Goal: Task Accomplishment & Management: Manage account settings

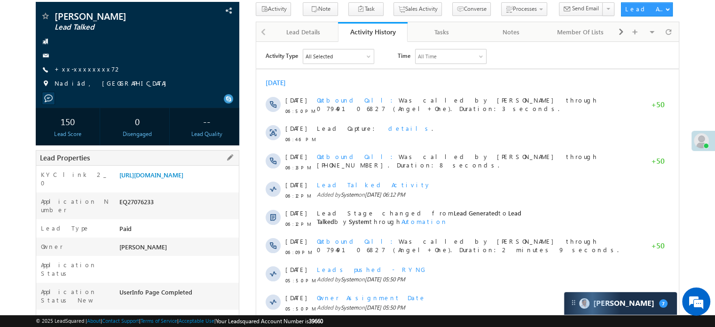
scroll to position [141, 0]
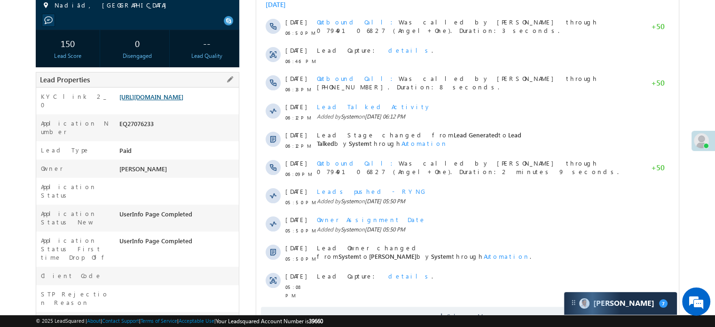
click at [183, 101] on link "https://angelbroking1-pk3em7sa.customui-test.leadsquared.com?leadId=621fd131-83…" at bounding box center [151, 97] width 64 height 8
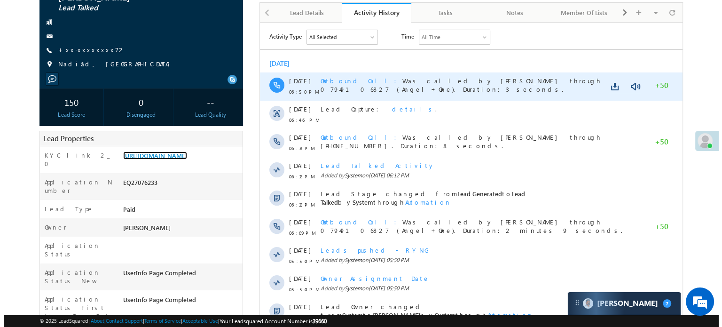
scroll to position [0, 0]
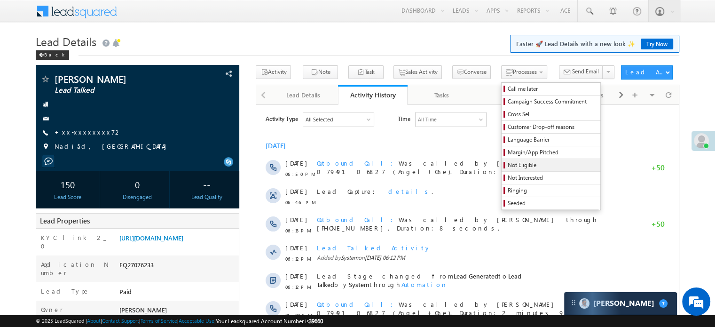
click at [508, 163] on span "Not Eligible" at bounding box center [552, 165] width 89 height 8
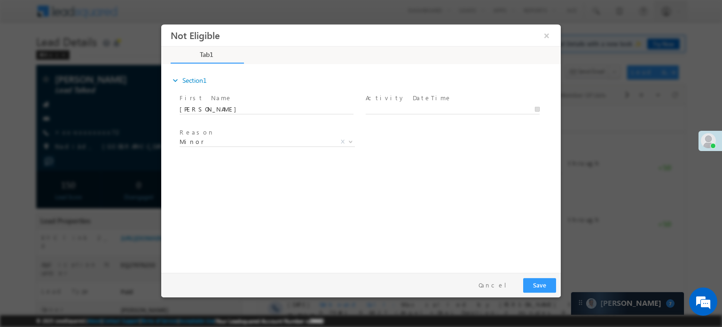
click at [376, 104] on span at bounding box center [457, 109] width 182 height 10
type input "08/13/25 11:09 AM"
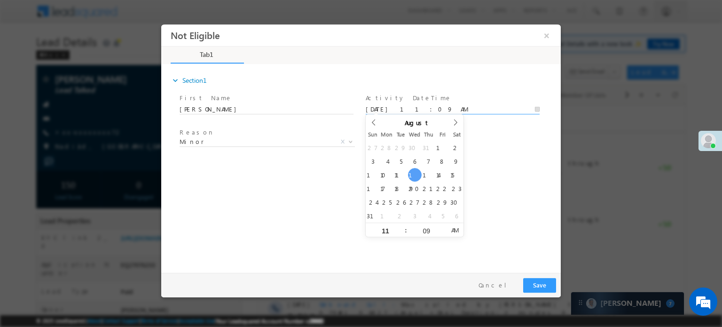
click at [385, 108] on input "08/13/25 11:09 AM" at bounding box center [453, 108] width 174 height 9
click at [237, 144] on span "Minor" at bounding box center [256, 141] width 153 height 8
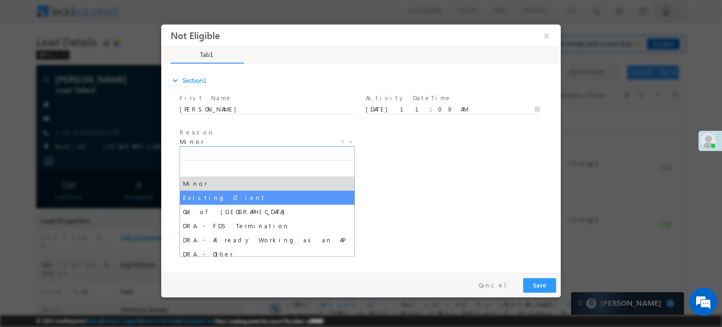
select select "Existing Client"
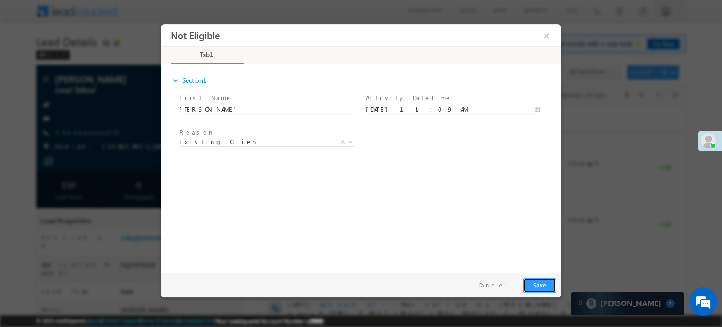
click at [540, 283] on button "Save" at bounding box center [539, 284] width 33 height 15
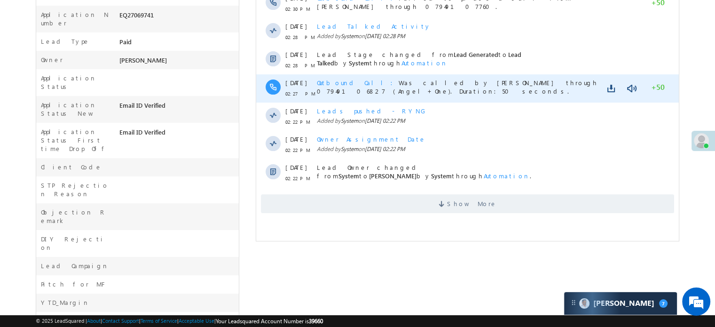
scroll to position [358, 0]
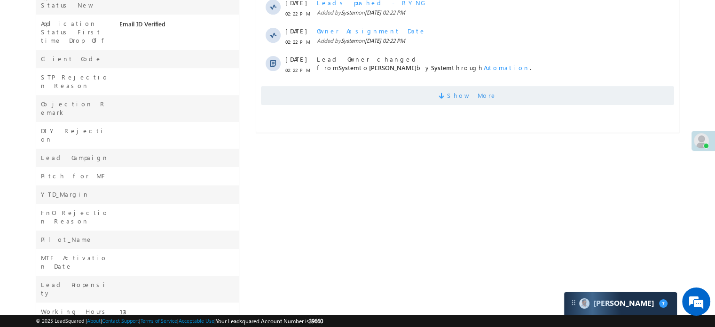
click at [514, 94] on span "Show More" at bounding box center [467, 95] width 413 height 19
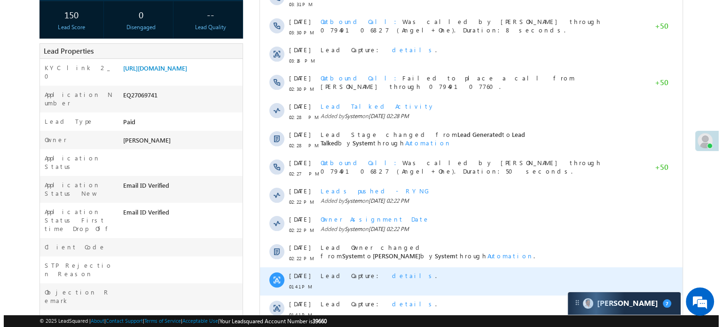
scroll to position [29, 0]
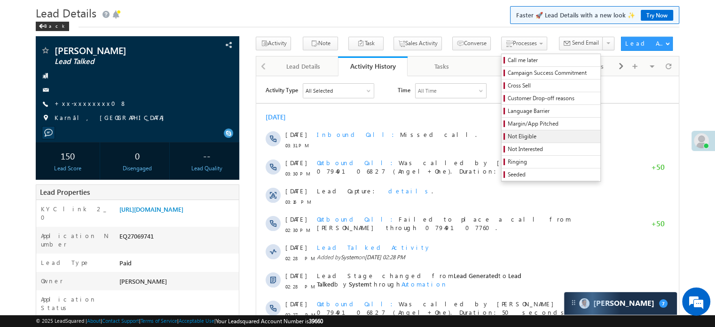
click at [508, 136] on span "Not Eligible" at bounding box center [552, 136] width 89 height 8
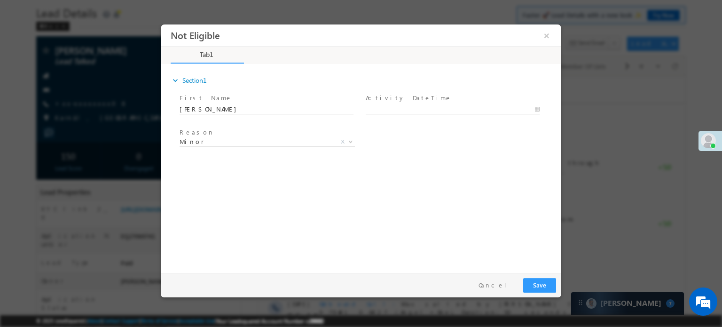
scroll to position [0, 0]
type input "08/13/25 11:13 AM"
click at [393, 106] on input "08/13/25 11:13 AM" at bounding box center [453, 108] width 174 height 9
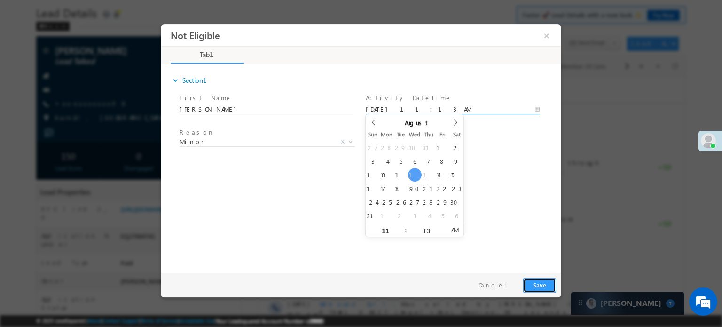
click at [532, 281] on button "Save" at bounding box center [539, 284] width 33 height 15
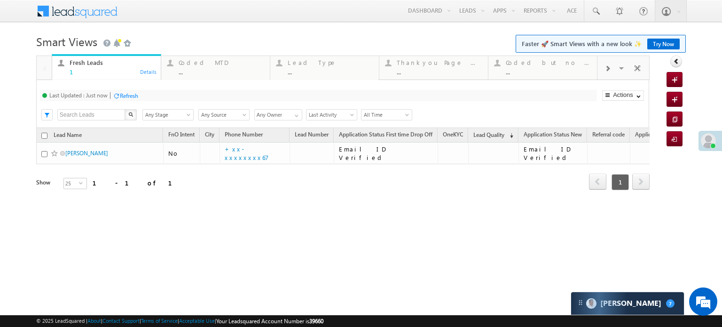
click at [606, 67] on span at bounding box center [608, 69] width 6 height 8
click at [607, 67] on span at bounding box center [608, 69] width 6 height 8
click at [608, 65] on span at bounding box center [608, 69] width 6 height 8
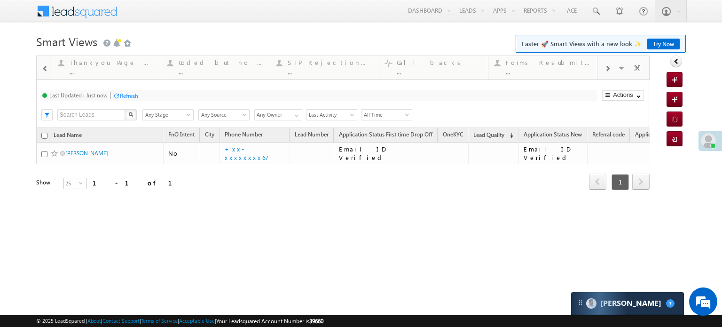
click at [608, 65] on span at bounding box center [608, 69] width 6 height 8
click at [608, 64] on div at bounding box center [608, 67] width 20 height 21
click at [608, 63] on div at bounding box center [608, 67] width 20 height 21
click at [609, 63] on div at bounding box center [608, 67] width 20 height 21
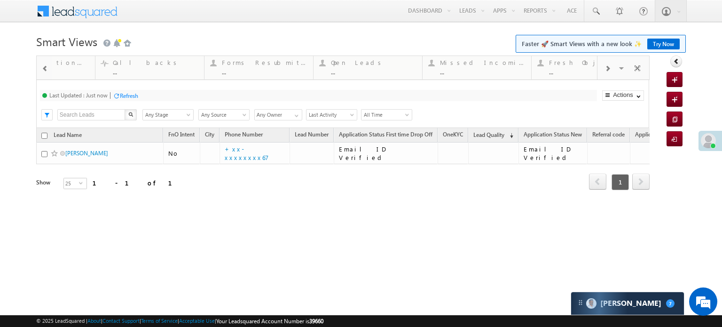
click at [609, 63] on div at bounding box center [608, 67] width 20 height 21
click at [609, 64] on div at bounding box center [608, 67] width 20 height 21
click at [611, 65] on div at bounding box center [608, 67] width 20 height 21
click at [611, 66] on div at bounding box center [608, 67] width 20 height 21
click at [612, 63] on div at bounding box center [608, 67] width 20 height 21
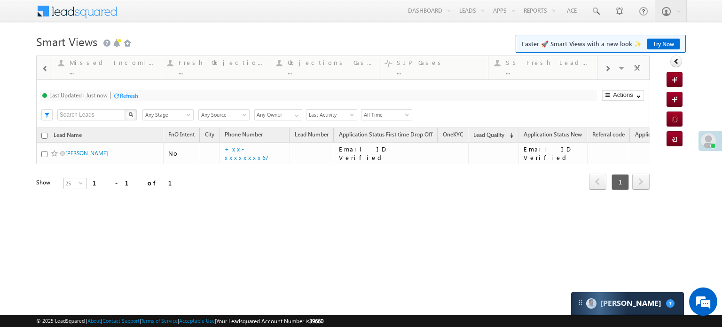
click at [612, 62] on div at bounding box center [608, 67] width 20 height 21
click at [612, 63] on div at bounding box center [608, 67] width 20 height 21
click at [613, 63] on div at bounding box center [608, 67] width 20 height 21
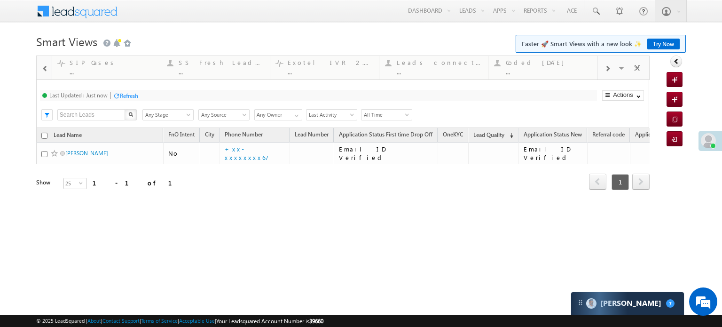
click at [613, 63] on div at bounding box center [608, 67] width 20 height 21
drag, startPoint x: 459, startPoint y: 66, endPoint x: 0, endPoint y: 103, distance: 460.0
click at [44, 71] on span at bounding box center [45, 69] width 7 height 8
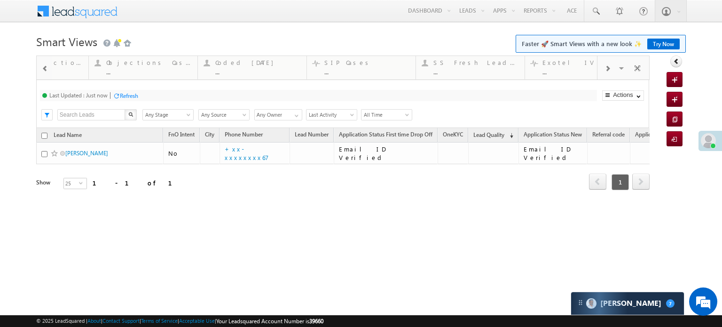
click at [44, 71] on span at bounding box center [45, 69] width 7 height 8
drag, startPoint x: 412, startPoint y: 72, endPoint x: 0, endPoint y: 75, distance: 412.5
click at [41, 67] on div at bounding box center [45, 67] width 14 height 21
click at [42, 67] on span at bounding box center [45, 69] width 7 height 8
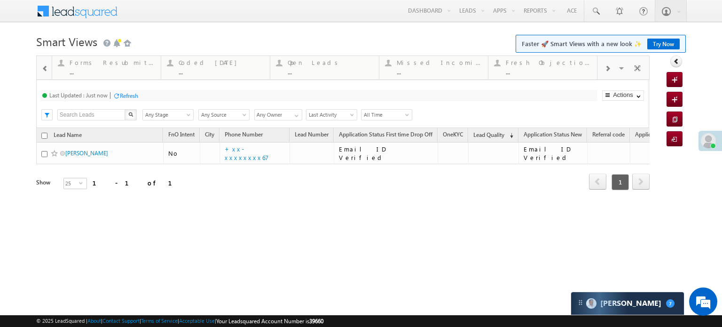
click at [42, 67] on span at bounding box center [45, 69] width 7 height 8
click at [43, 66] on span at bounding box center [45, 69] width 7 height 8
drag, startPoint x: 396, startPoint y: 71, endPoint x: 96, endPoint y: 82, distance: 299.8
click at [45, 73] on div at bounding box center [45, 67] width 14 height 21
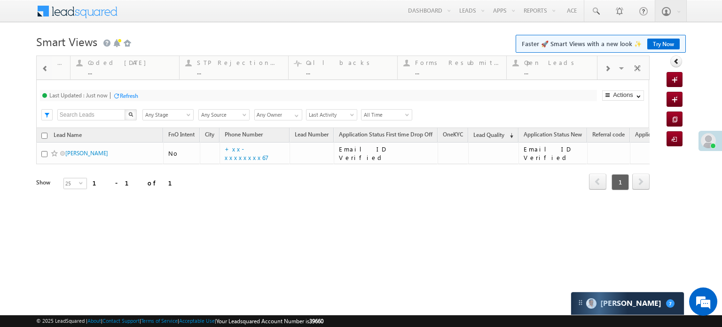
click at [45, 73] on div at bounding box center [45, 67] width 14 height 21
click at [46, 73] on div at bounding box center [45, 67] width 14 height 21
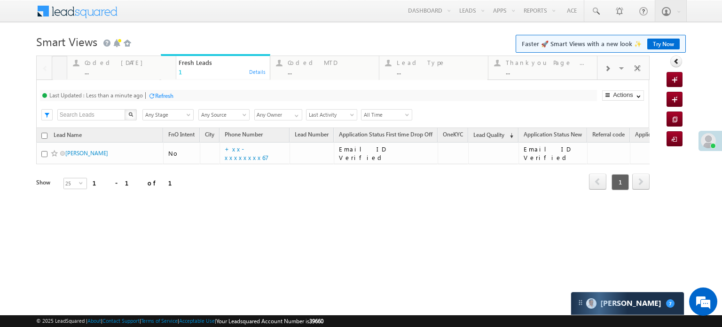
drag, startPoint x: 530, startPoint y: 71, endPoint x: 0, endPoint y: 79, distance: 530.6
click at [160, 93] on div "Refresh" at bounding box center [164, 95] width 18 height 7
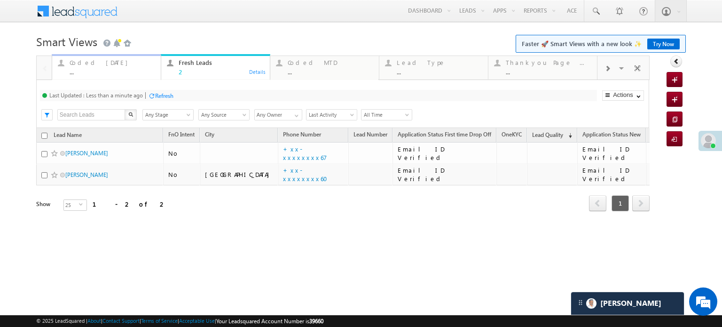
click at [103, 63] on div "Coded Today" at bounding box center [113, 63] width 86 height 8
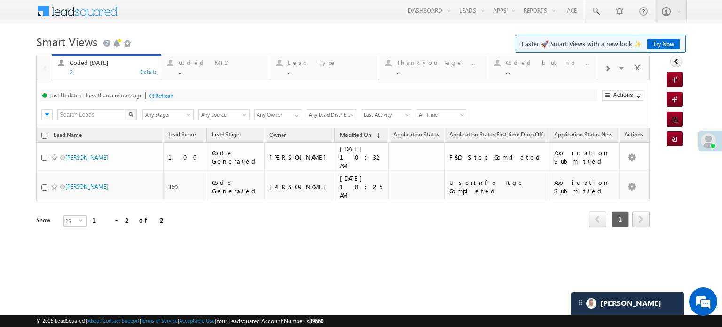
click at [608, 69] on span at bounding box center [608, 69] width 6 height 8
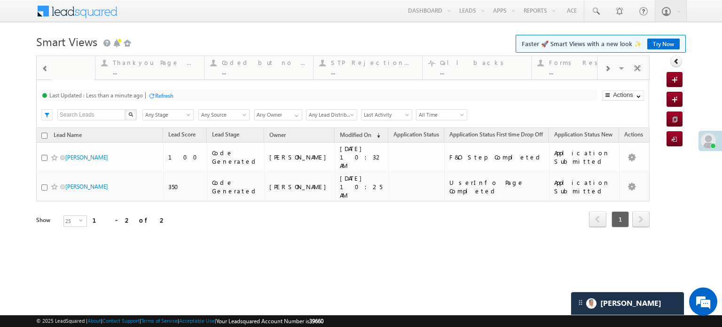
click at [608, 69] on span at bounding box center [608, 69] width 6 height 8
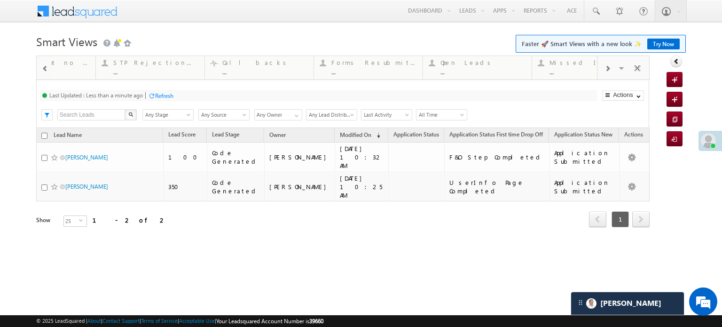
click at [608, 69] on span at bounding box center [608, 69] width 6 height 8
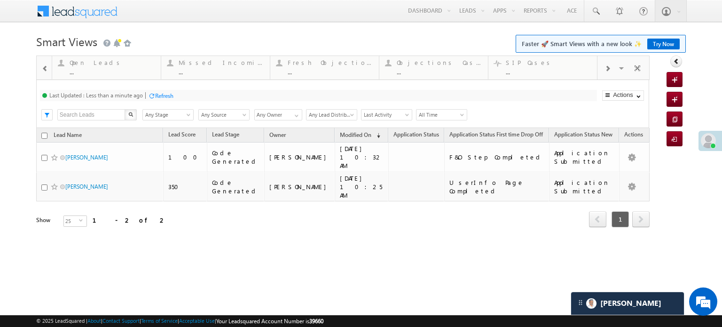
click at [606, 69] on span at bounding box center [608, 69] width 6 height 8
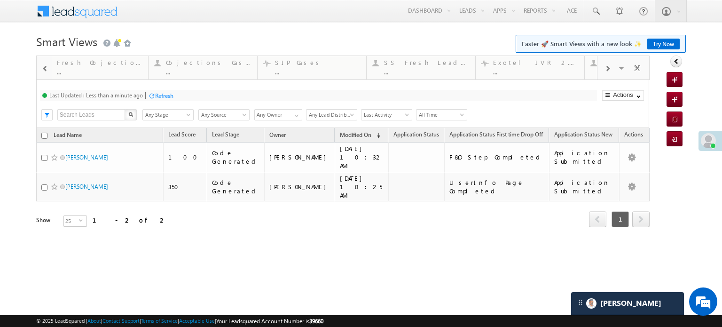
click at [606, 69] on span at bounding box center [608, 69] width 6 height 8
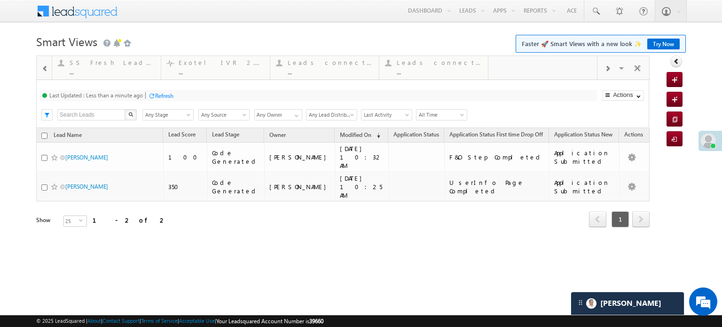
click at [606, 69] on span at bounding box center [608, 69] width 6 height 8
drag, startPoint x: 459, startPoint y: 67, endPoint x: 2, endPoint y: -57, distance: 473.2
click at [48, 67] on span at bounding box center [45, 69] width 7 height 8
click at [50, 66] on div at bounding box center [45, 67] width 14 height 21
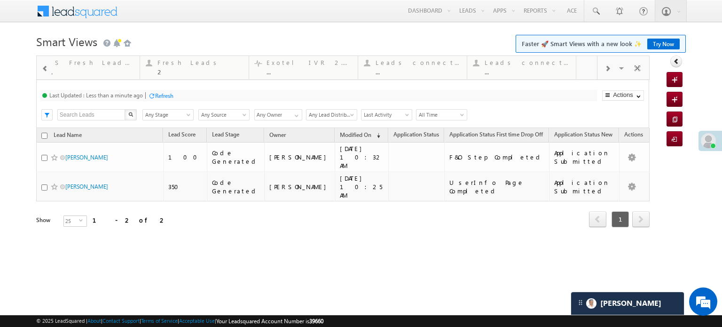
click at [50, 66] on div at bounding box center [45, 67] width 14 height 21
drag, startPoint x: 53, startPoint y: 65, endPoint x: 281, endPoint y: 63, distance: 228.1
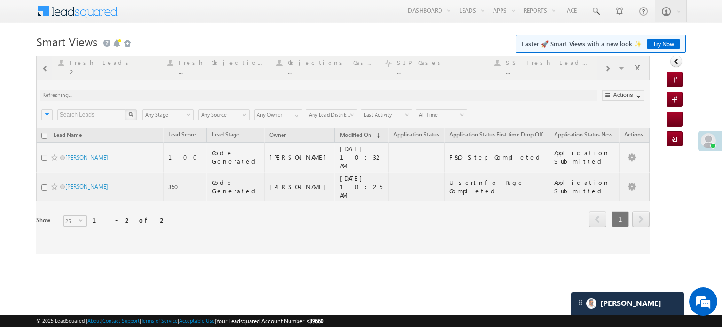
click at [46, 69] on div at bounding box center [343, 154] width 614 height 198
click at [49, 69] on div at bounding box center [343, 154] width 614 height 198
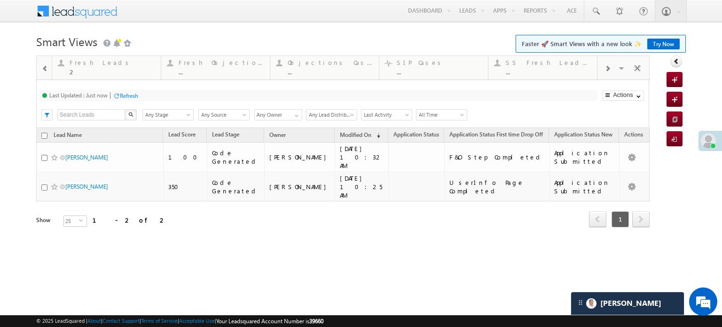
click at [43, 70] on span at bounding box center [45, 69] width 7 height 8
click at [45, 69] on span at bounding box center [45, 69] width 7 height 8
drag, startPoint x: 299, startPoint y: 61, endPoint x: 0, endPoint y: 59, distance: 299.1
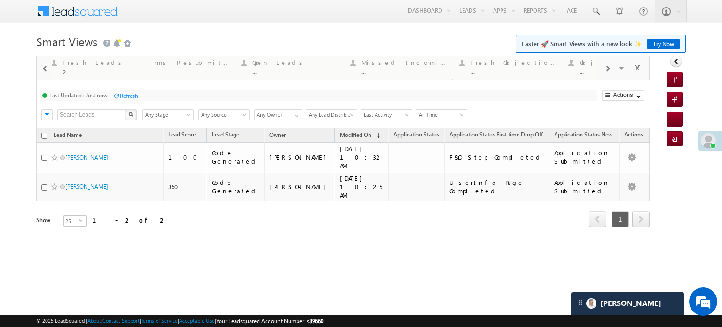
click at [0, 59] on body "Menu Priya Rathore priya .rath ore@a ngelb rokin g.com" at bounding box center [361, 133] width 722 height 267
click at [43, 68] on span at bounding box center [45, 69] width 7 height 8
click at [43, 69] on span at bounding box center [45, 69] width 7 height 8
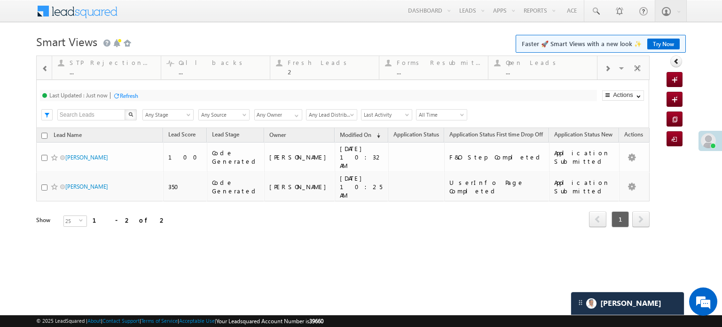
click at [42, 69] on span at bounding box center [45, 69] width 7 height 8
drag, startPoint x: 393, startPoint y: 71, endPoint x: 15, endPoint y: 79, distance: 378.2
click at [15, 79] on body "Menu Priya Rathore priya .rath ore@a ngelb rokin g.com" at bounding box center [361, 133] width 722 height 267
click at [43, 67] on span at bounding box center [45, 69] width 7 height 8
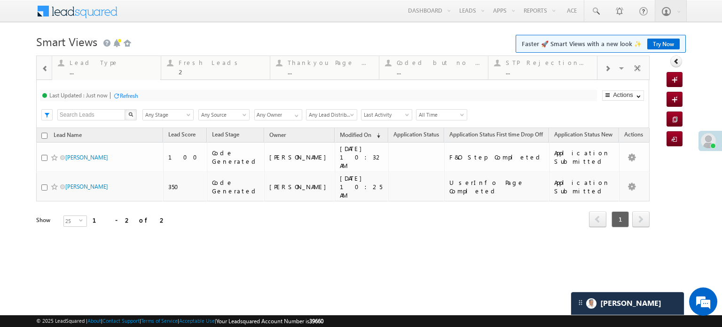
click at [43, 67] on span at bounding box center [45, 69] width 7 height 8
drag, startPoint x: 404, startPoint y: 64, endPoint x: 222, endPoint y: 79, distance: 182.2
click at [213, 65] on div "Fresh Leads" at bounding box center [222, 63] width 86 height 8
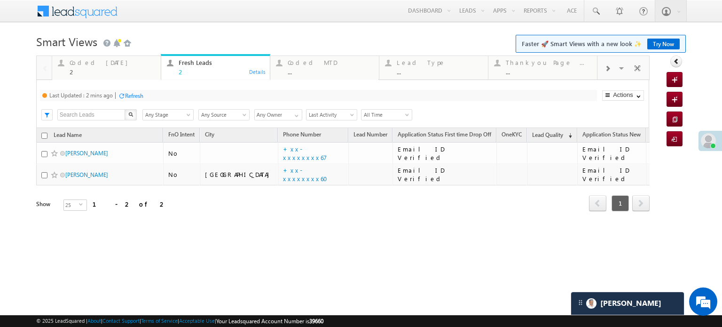
click at [136, 99] on div "Refresh" at bounding box center [134, 95] width 18 height 7
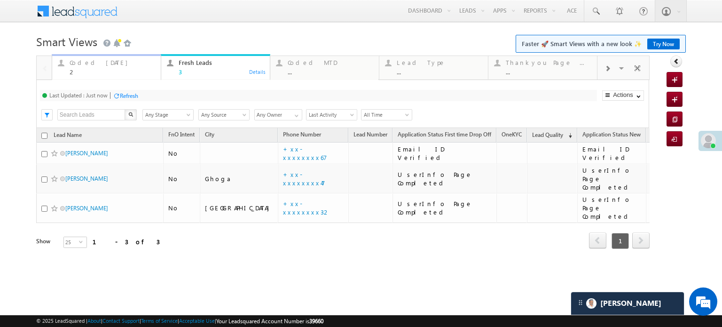
click at [104, 65] on div "Coded Today" at bounding box center [113, 63] width 86 height 8
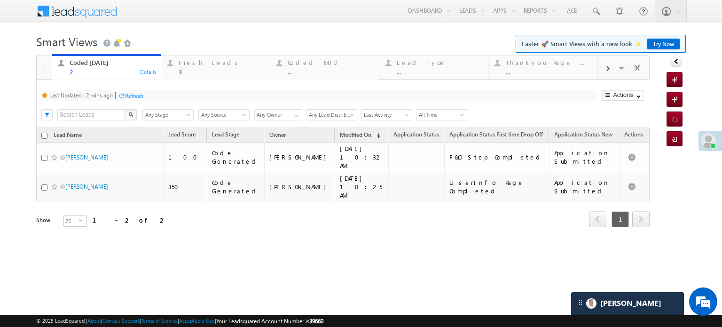
click at [127, 95] on div "Refresh" at bounding box center [134, 95] width 18 height 7
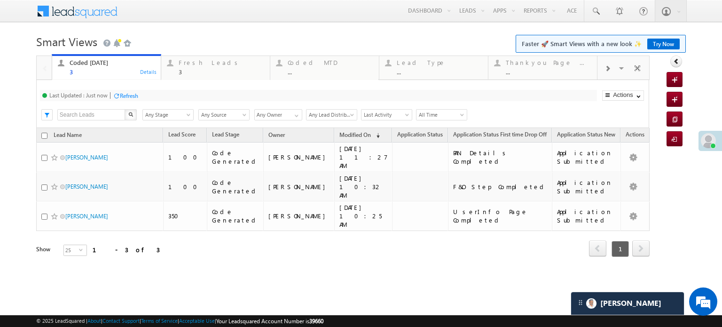
drag, startPoint x: 218, startPoint y: 63, endPoint x: 231, endPoint y: 72, distance: 16.3
click at [218, 63] on div "Fresh Leads" at bounding box center [222, 63] width 86 height 8
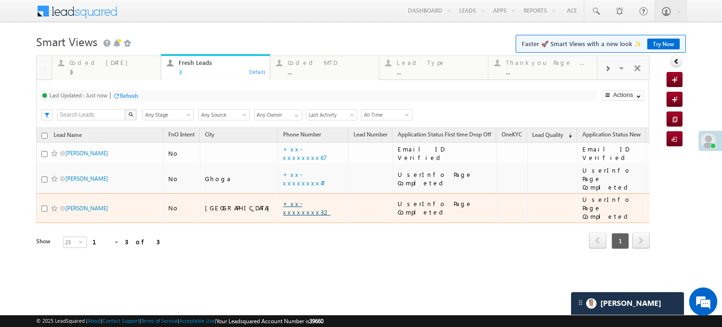
click at [283, 199] on link "+xx-xxxxxxxx32" at bounding box center [306, 207] width 47 height 16
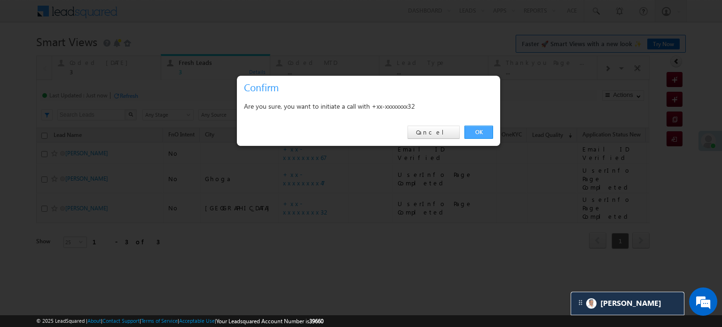
click at [471, 133] on link "OK" at bounding box center [479, 132] width 29 height 13
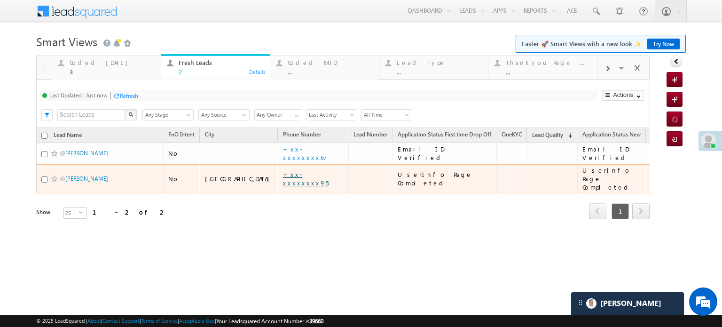
click at [283, 174] on link "+xx-xxxxxxxx95" at bounding box center [306, 178] width 46 height 16
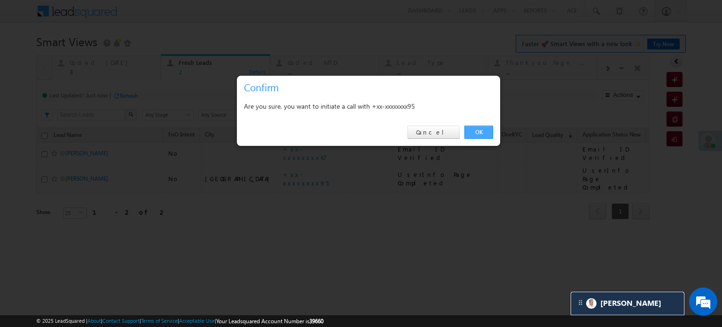
click at [482, 132] on link "OK" at bounding box center [479, 132] width 29 height 13
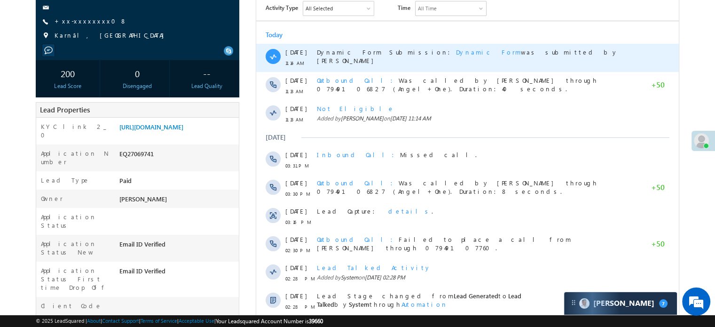
scroll to position [77, 0]
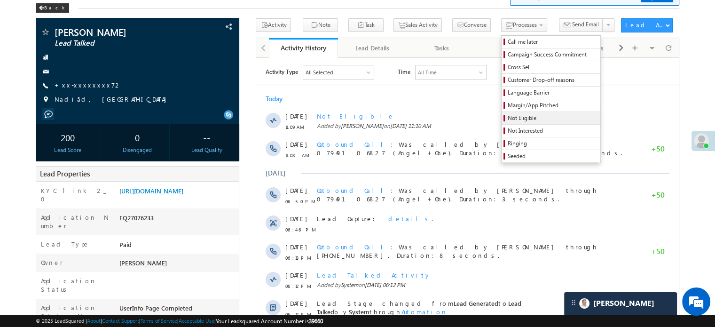
click at [508, 117] on span "Not Eligible" at bounding box center [552, 118] width 89 height 8
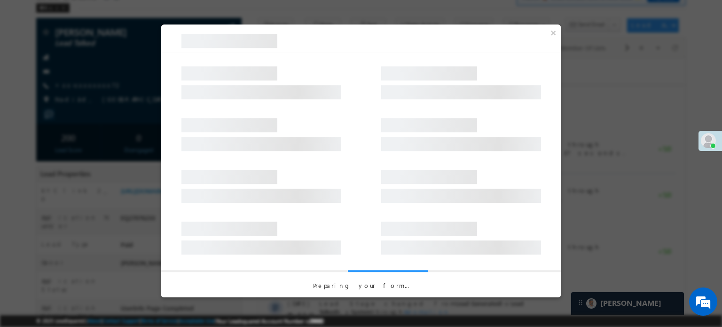
click at [394, 103] on div at bounding box center [361, 78] width 400 height 52
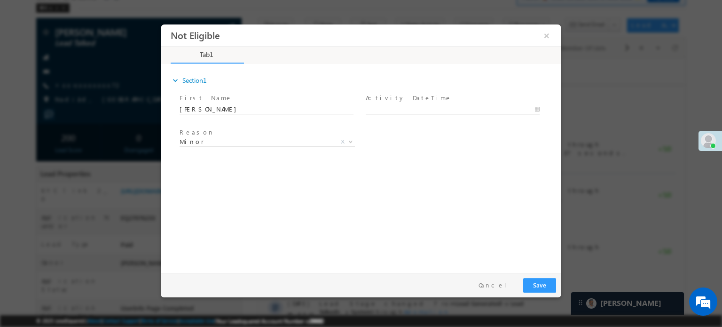
type input "[DATE] 11:17 AM"
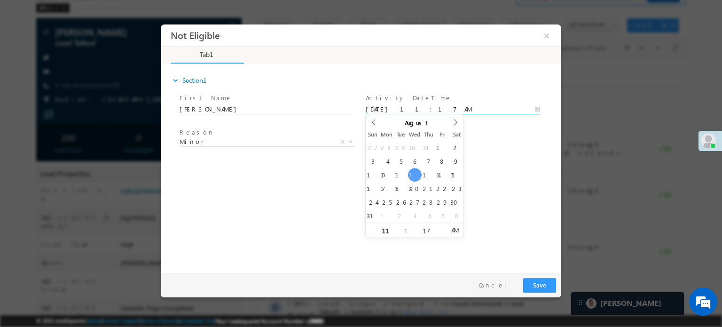
click at [394, 109] on input "[DATE] 11:17 AM" at bounding box center [453, 108] width 174 height 9
click at [277, 147] on span "Minor X" at bounding box center [267, 143] width 175 height 9
click at [276, 144] on span "Minor" at bounding box center [256, 141] width 153 height 8
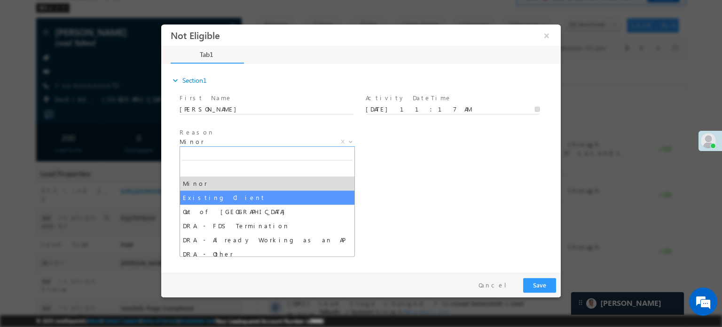
drag, startPoint x: 250, startPoint y: 190, endPoint x: 304, endPoint y: 199, distance: 54.8
select select "Existing Client"
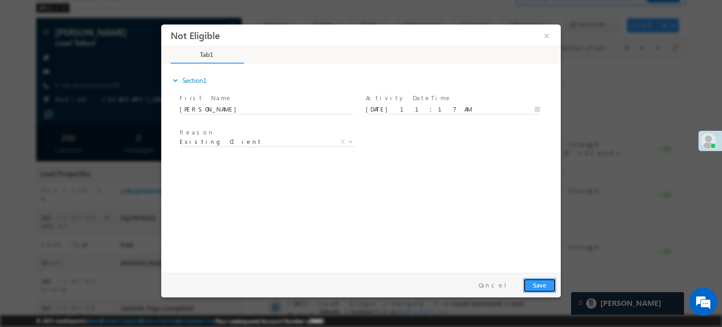
click at [551, 279] on button "Save" at bounding box center [539, 284] width 33 height 15
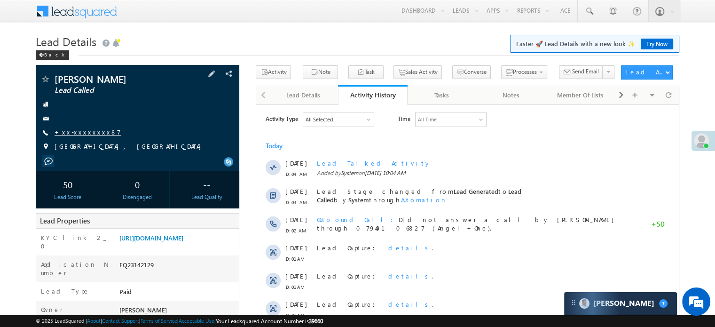
click at [67, 132] on link "+xx-xxxxxxxx87" at bounding box center [88, 132] width 66 height 8
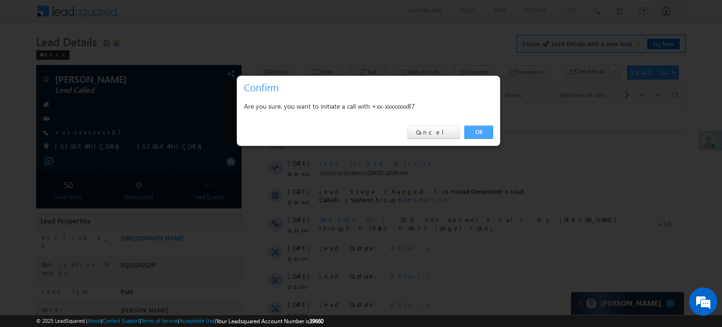
click at [470, 132] on link "OK" at bounding box center [479, 132] width 29 height 13
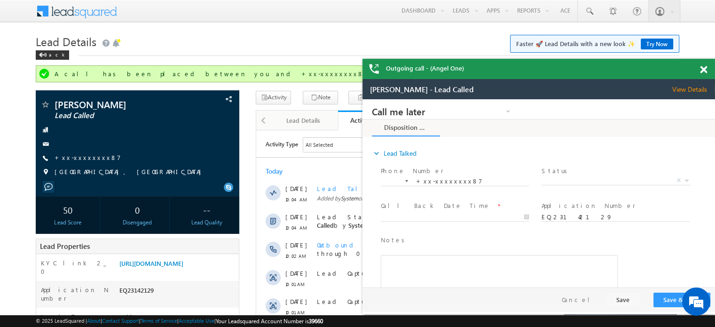
click at [705, 69] on span at bounding box center [703, 70] width 7 height 8
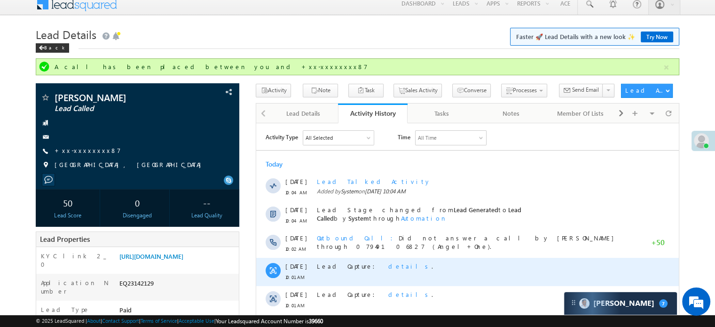
scroll to position [139, 0]
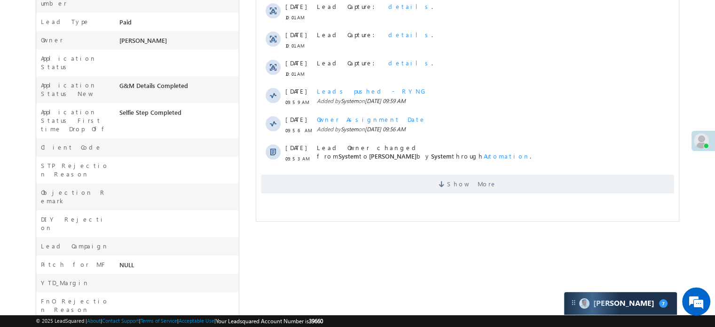
scroll to position [329, 0]
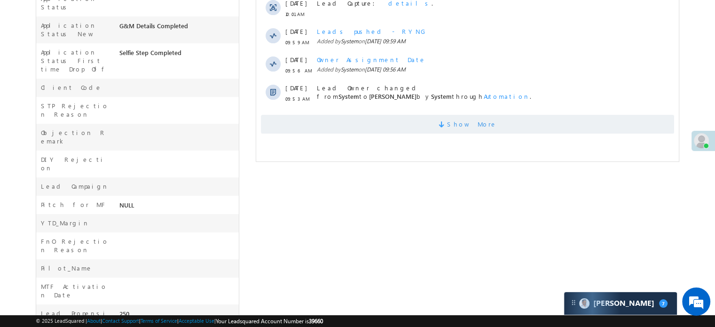
click at [414, 131] on span "Show More" at bounding box center [467, 124] width 413 height 19
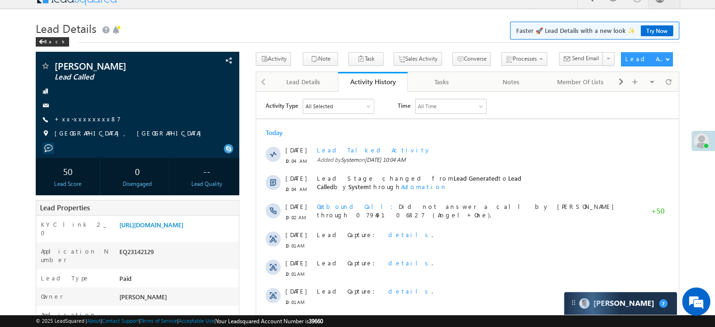
scroll to position [0, 0]
click at [157, 229] on link "[URL][DOMAIN_NAME]" at bounding box center [151, 225] width 64 height 8
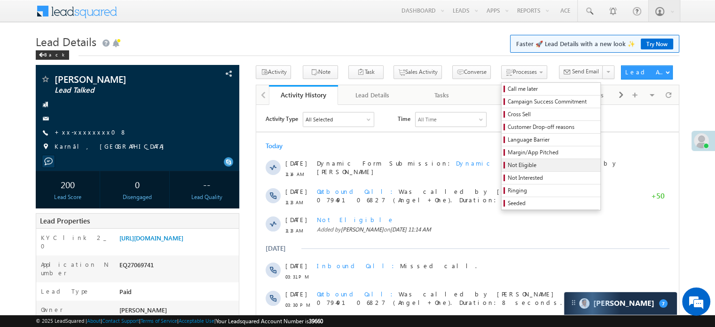
click at [508, 164] on span "Not Eligible" at bounding box center [552, 165] width 89 height 8
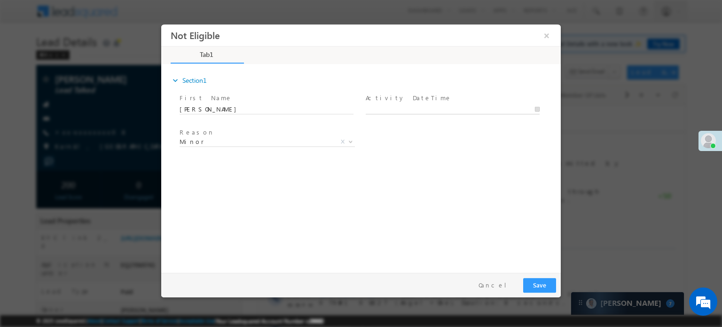
type input "08/13/25 11:17 AM"
click at [396, 107] on input "08/13/25 11:17 AM" at bounding box center [453, 108] width 174 height 9
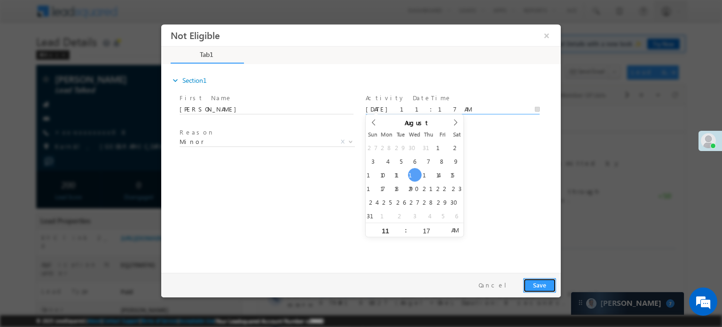
click at [542, 282] on button "Save" at bounding box center [539, 284] width 33 height 15
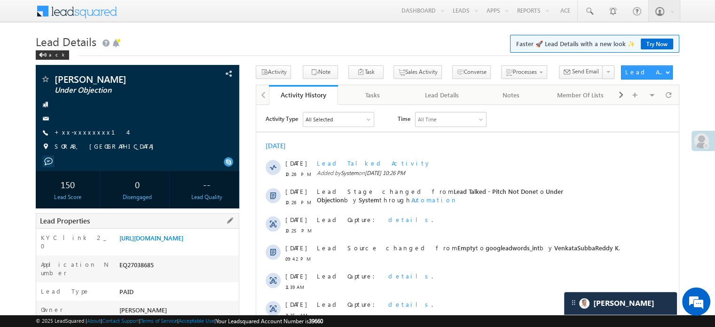
scroll to position [4605, 0]
click at [142, 271] on div "EQ27038685" at bounding box center [178, 266] width 122 height 13
copy div "EQ27038685"
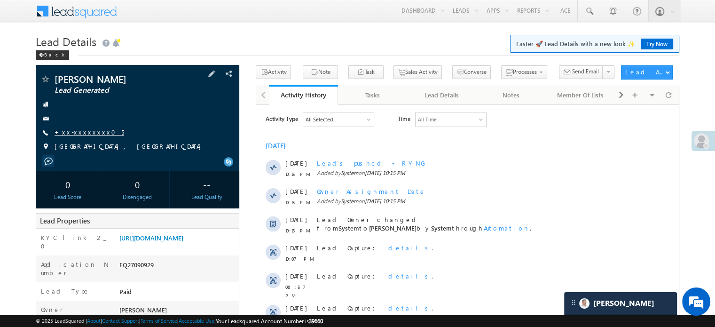
click at [78, 130] on link "+xx-xxxxxxxx05" at bounding box center [90, 132] width 70 height 8
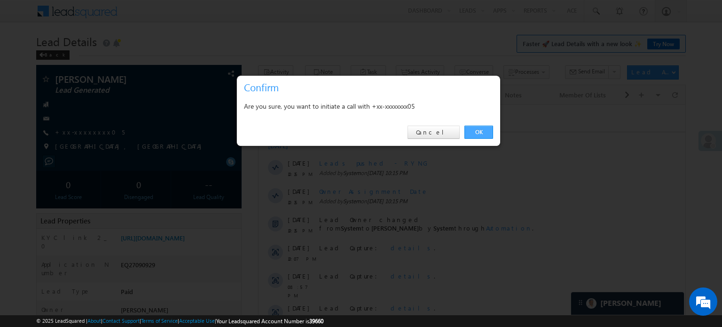
click at [480, 129] on link "OK" at bounding box center [479, 132] width 29 height 13
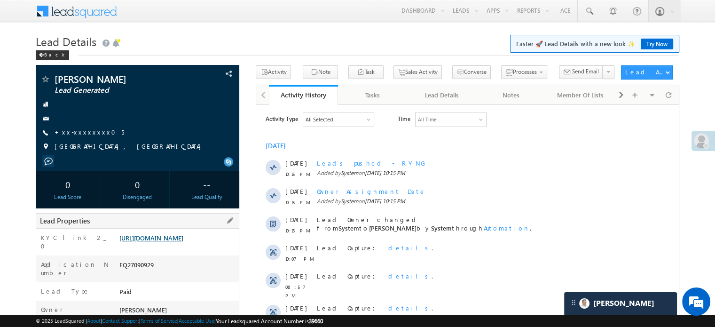
click at [144, 241] on link "[URL][DOMAIN_NAME]" at bounding box center [151, 238] width 64 height 8
click at [183, 242] on link "[URL][DOMAIN_NAME]" at bounding box center [151, 238] width 64 height 8
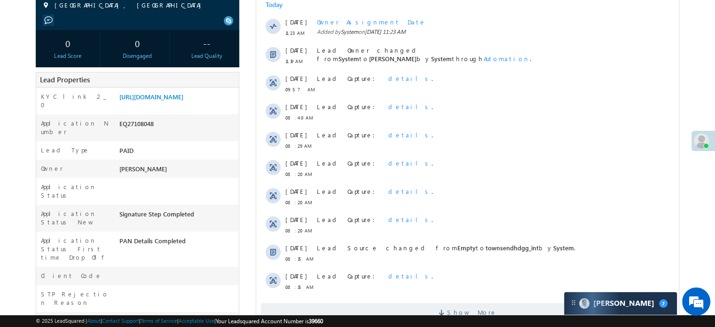
scroll to position [94, 0]
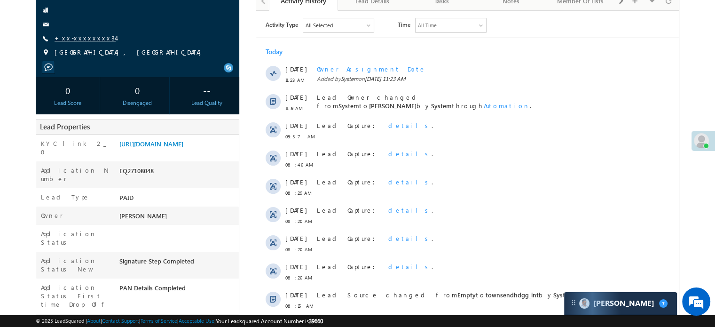
click at [87, 37] on link "+xx-xxxxxxxx34" at bounding box center [85, 38] width 61 height 8
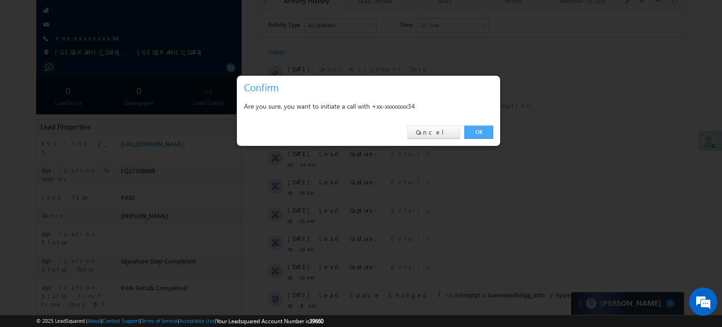
click at [474, 124] on div "OK Cancel" at bounding box center [368, 132] width 263 height 27
click at [485, 135] on link "OK" at bounding box center [479, 132] width 29 height 13
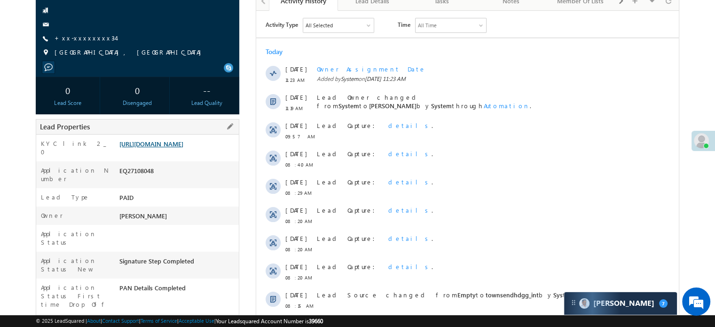
click at [183, 146] on link "[URL][DOMAIN_NAME]" at bounding box center [151, 144] width 64 height 8
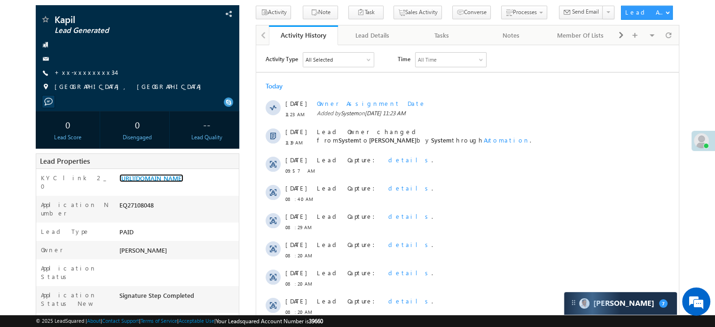
scroll to position [72, 0]
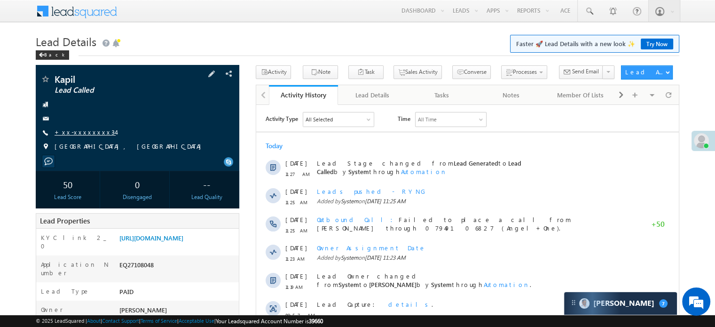
click at [85, 135] on link "+xx-xxxxxxxx34" at bounding box center [85, 132] width 61 height 8
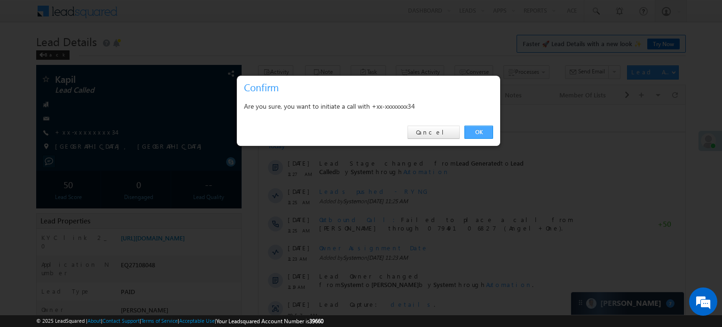
drag, startPoint x: 471, startPoint y: 129, endPoint x: 171, endPoint y: 4, distance: 325.1
click at [471, 129] on link "OK" at bounding box center [479, 132] width 29 height 13
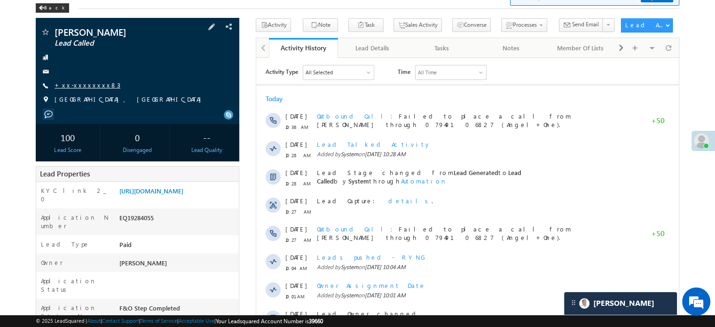
click at [87, 85] on link "+xx-xxxxxxxx83" at bounding box center [88, 85] width 66 height 8
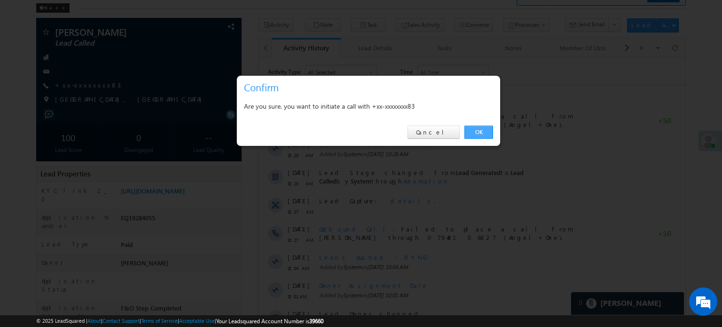
click at [478, 124] on div "OK Cancel" at bounding box center [368, 132] width 263 height 27
click at [479, 127] on link "OK" at bounding box center [479, 132] width 29 height 13
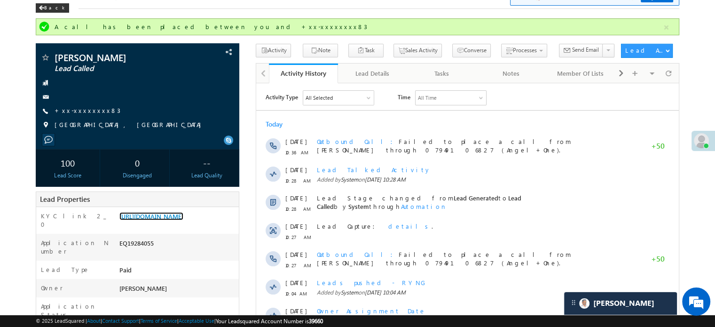
click at [164, 220] on link "https://angelbroking1-pk3em7sa.customui-test.leadsquared.com?leadId=1b044a57-25…" at bounding box center [151, 216] width 64 height 8
click at [183, 220] on link "https://angelbroking1-pk3em7sa.customui-test.leadsquared.com?leadId=1b044a57-25…" at bounding box center [151, 216] width 64 height 8
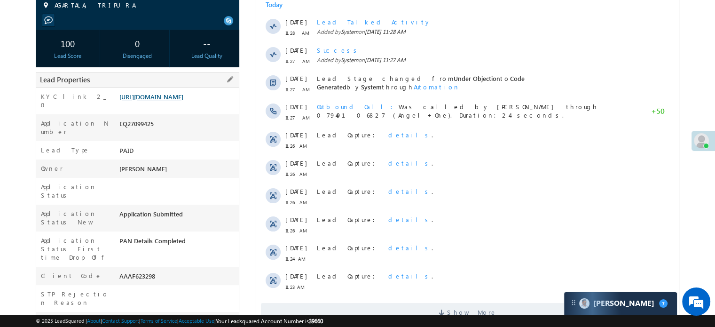
click at [183, 101] on link "[URL][DOMAIN_NAME]" at bounding box center [151, 97] width 64 height 8
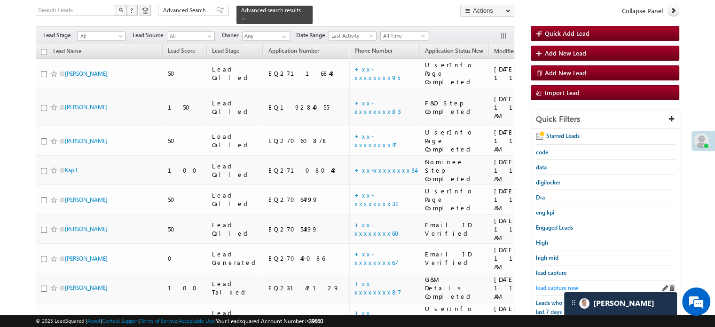
click at [538, 285] on span "lead capture new" at bounding box center [557, 287] width 42 height 7
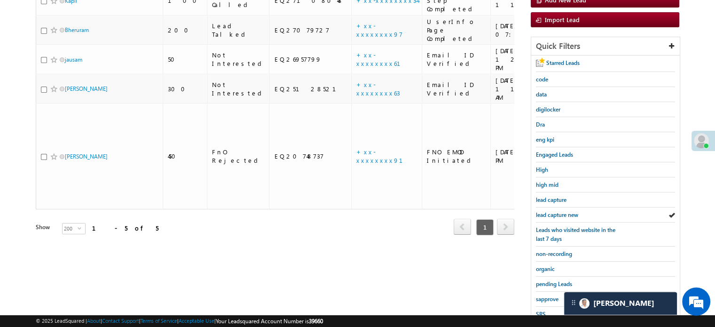
scroll to position [202, 0]
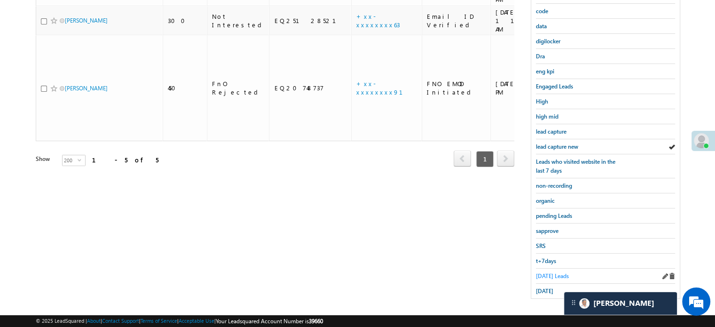
click at [544, 272] on span "Today's Leads" at bounding box center [552, 275] width 33 height 7
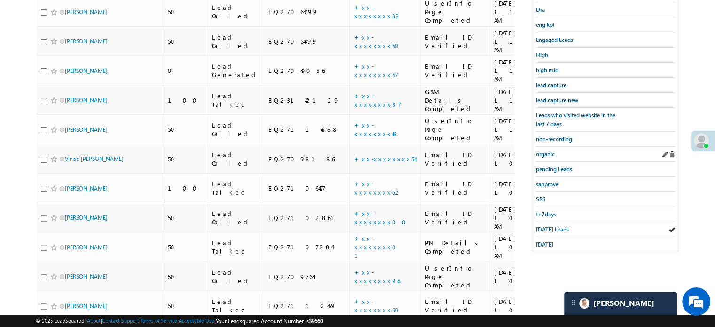
scroll to position [188, 0]
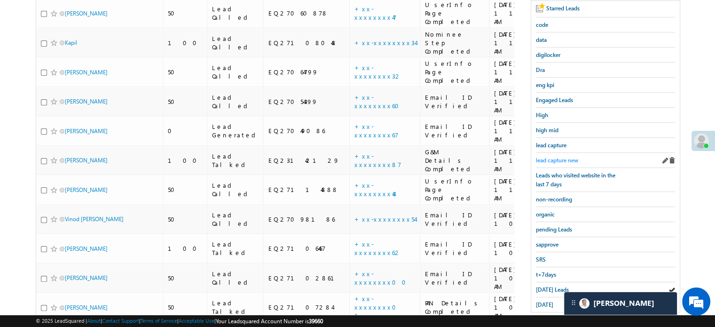
click at [559, 158] on span "lead capture new" at bounding box center [557, 160] width 42 height 7
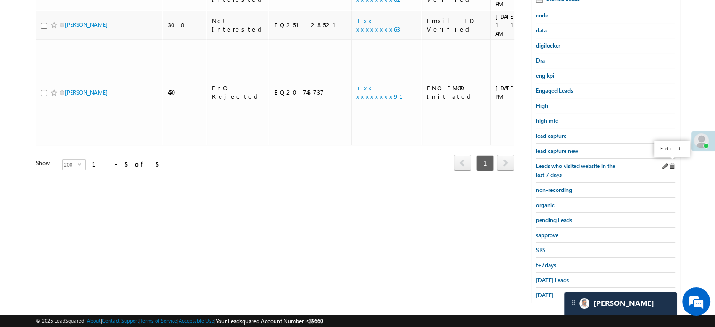
scroll to position [202, 0]
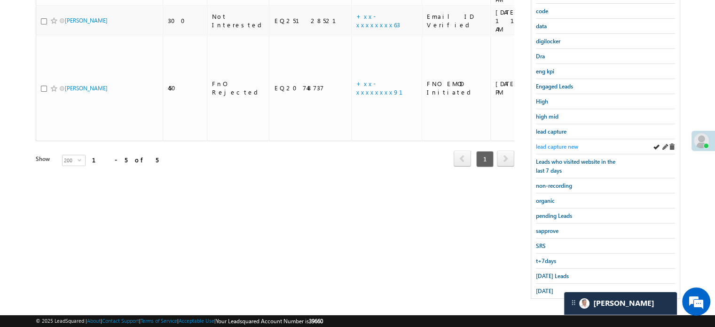
click at [556, 146] on span "lead capture new" at bounding box center [557, 146] width 42 height 7
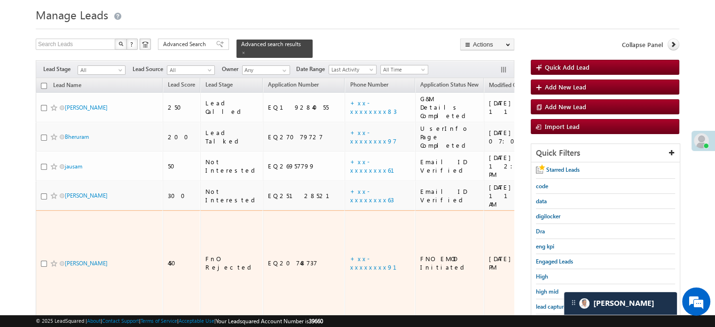
scroll to position [47, 0]
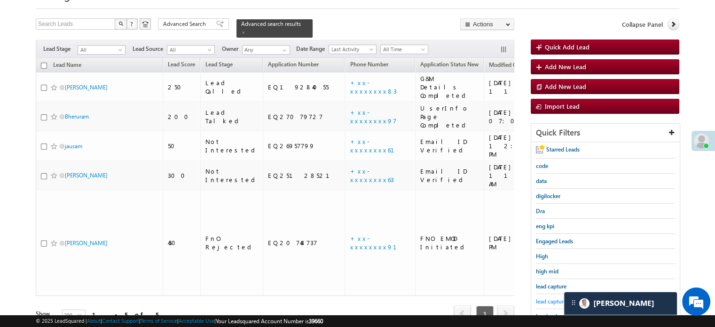
click at [544, 299] on span "lead capture new" at bounding box center [557, 301] width 42 height 7
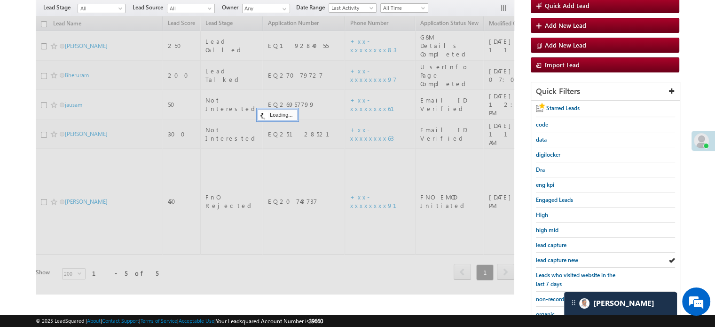
scroll to position [141, 0]
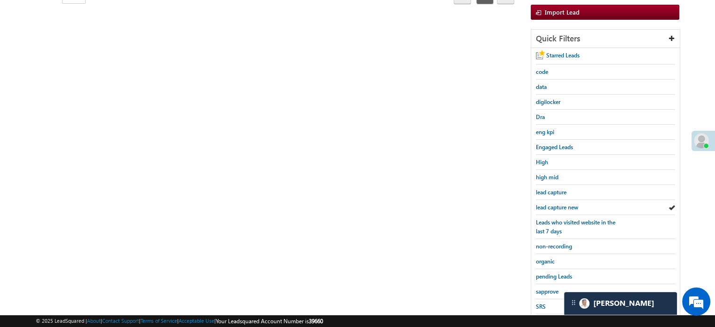
click at [479, 178] on div "Search Leads X ? 5 results found Advanced Search Advanced Search Advanced searc…" at bounding box center [358, 146] width 644 height 444
click at [563, 204] on span "lead capture new" at bounding box center [557, 207] width 42 height 7
click at [474, 253] on div "Search Leads X ? 5 results found Advanced Search Advanced Search Advanced searc…" at bounding box center [358, 146] width 644 height 444
click at [565, 206] on span "lead capture new" at bounding box center [557, 207] width 42 height 7
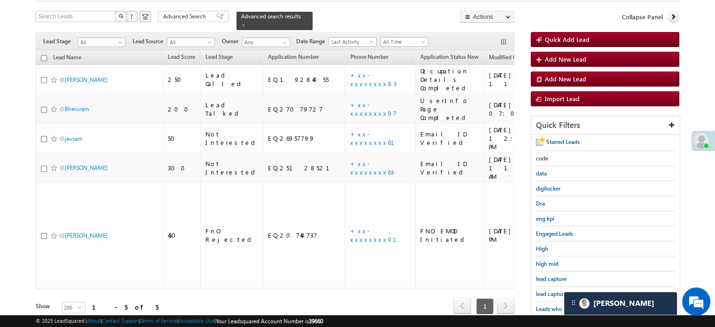
scroll to position [94, 0]
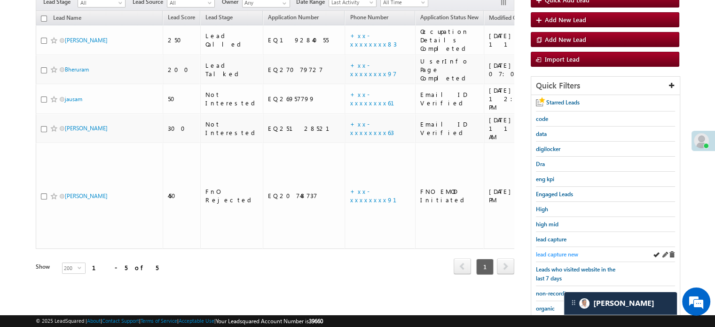
click at [556, 252] on span "lead capture new" at bounding box center [557, 254] width 42 height 7
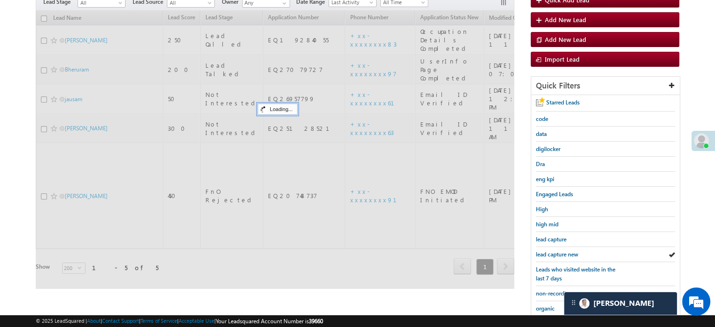
click at [556, 252] on span "lead capture new" at bounding box center [557, 254] width 42 height 7
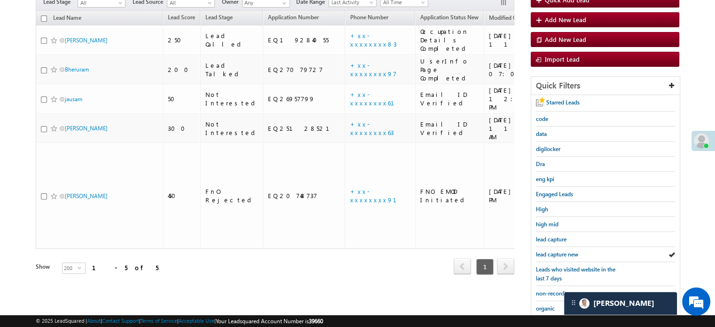
click at [556, 252] on span "lead capture new" at bounding box center [557, 254] width 42 height 7
click at [552, 252] on span "lead capture new" at bounding box center [557, 254] width 42 height 7
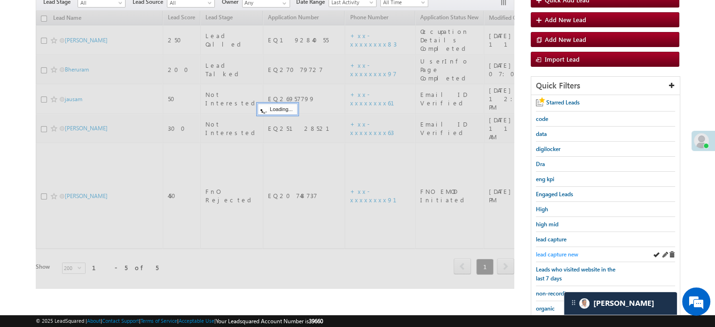
click at [550, 253] on span "lead capture new" at bounding box center [557, 254] width 42 height 7
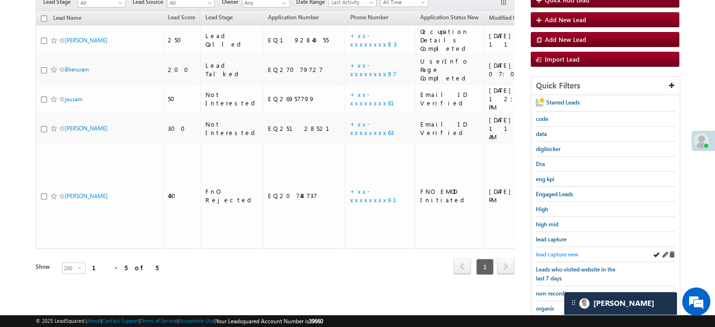
click at [546, 250] on link "lead capture new" at bounding box center [557, 254] width 42 height 9
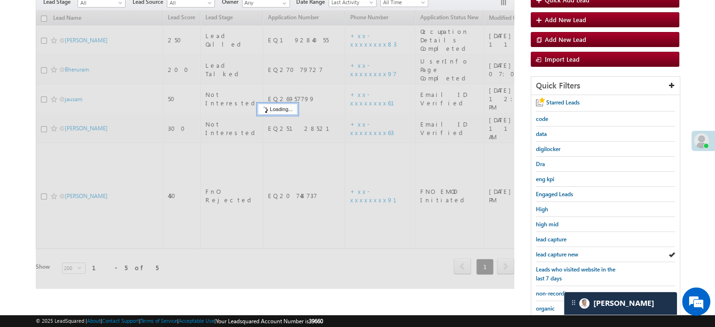
click at [547, 247] on div "lead capture new" at bounding box center [605, 254] width 139 height 15
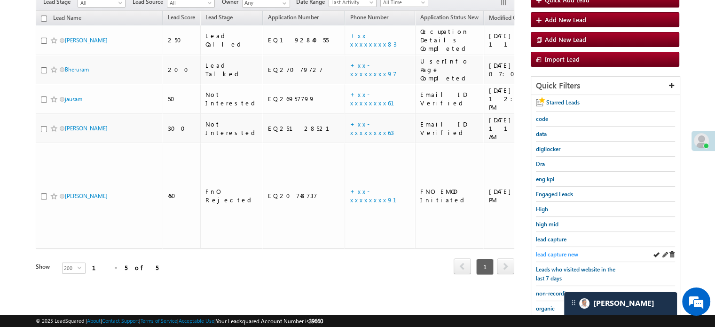
click at [546, 251] on span "lead capture new" at bounding box center [557, 254] width 42 height 7
click at [552, 252] on span "lead capture new" at bounding box center [557, 254] width 42 height 7
click at [550, 250] on link "lead capture new" at bounding box center [557, 254] width 42 height 9
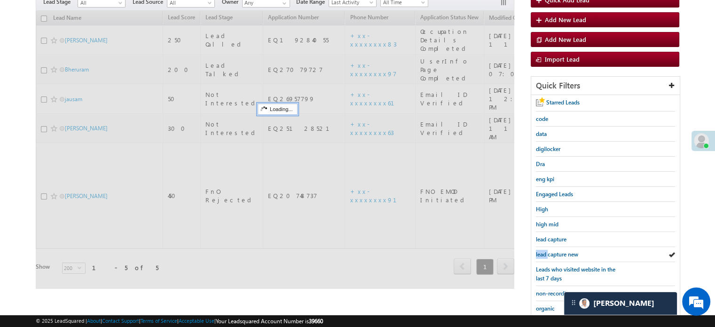
click at [550, 250] on link "lead capture new" at bounding box center [557, 254] width 42 height 9
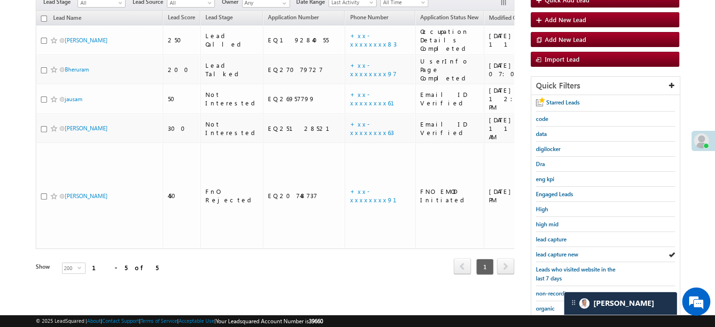
click at [550, 250] on link "lead capture new" at bounding box center [557, 254] width 42 height 9
click at [553, 253] on span "lead capture new" at bounding box center [557, 254] width 42 height 7
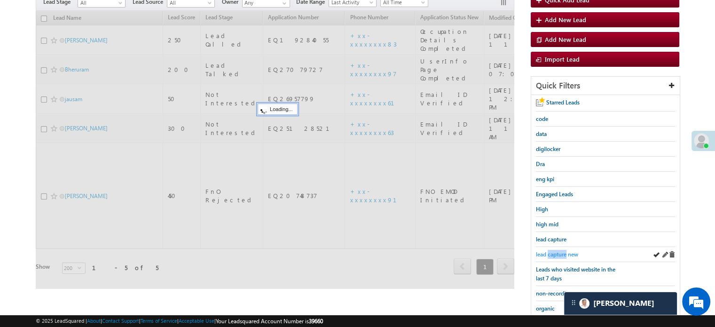
click at [553, 253] on span "lead capture new" at bounding box center [557, 254] width 42 height 7
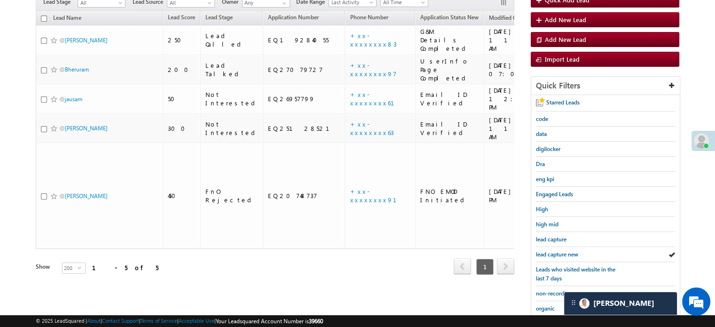
click at [553, 253] on span "lead capture new" at bounding box center [557, 254] width 42 height 7
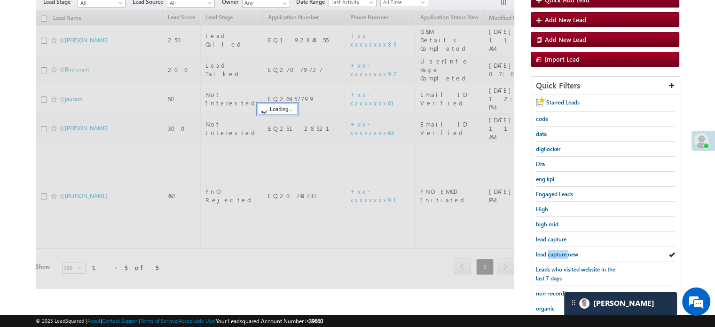
click at [553, 253] on span "lead capture new" at bounding box center [557, 254] width 42 height 7
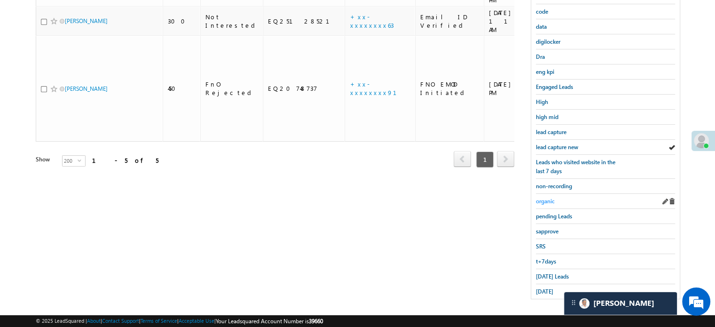
scroll to position [202, 0]
click at [553, 272] on span "Today's Leads" at bounding box center [552, 275] width 33 height 7
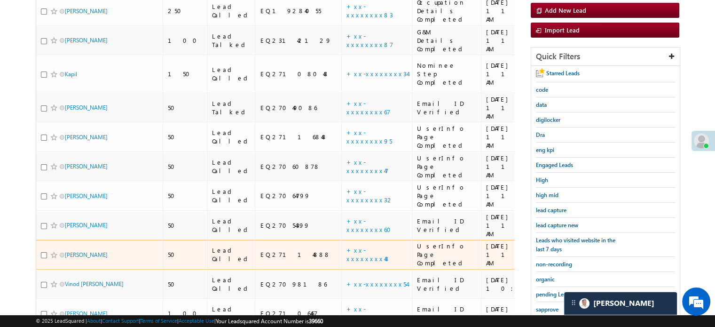
scroll to position [108, 0]
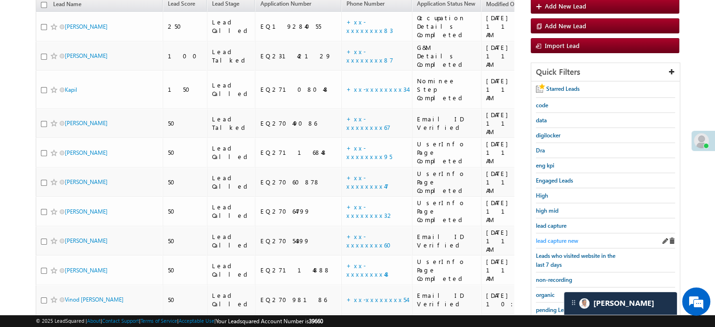
click at [557, 238] on span "lead capture new" at bounding box center [557, 240] width 42 height 7
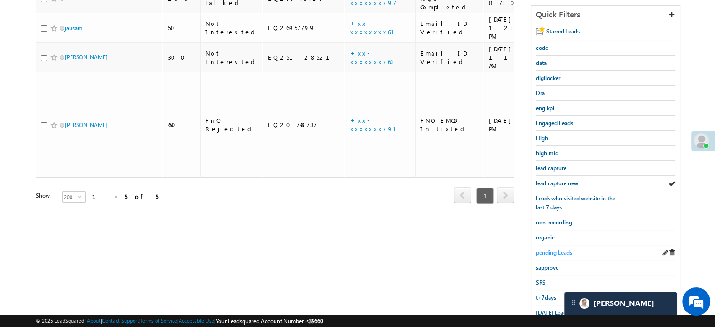
scroll to position [202, 0]
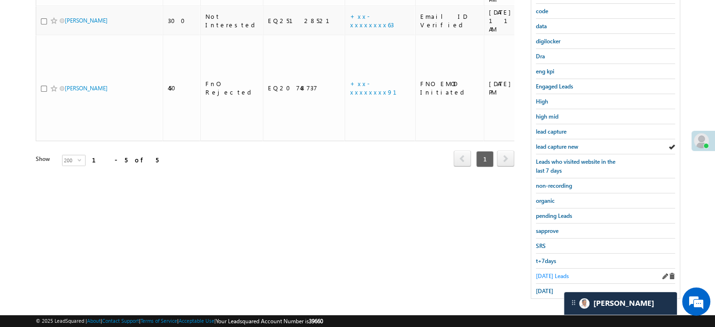
click at [542, 272] on span "Today's Leads" at bounding box center [552, 275] width 33 height 7
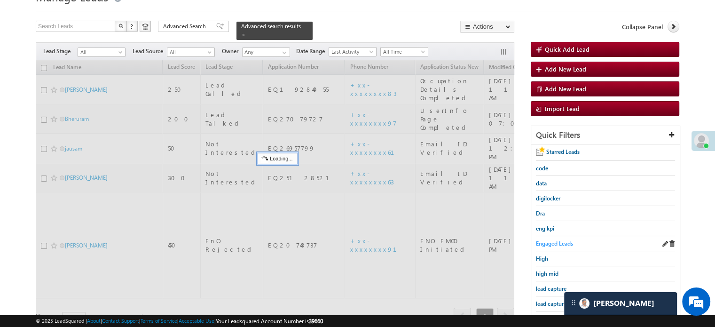
scroll to position [61, 0]
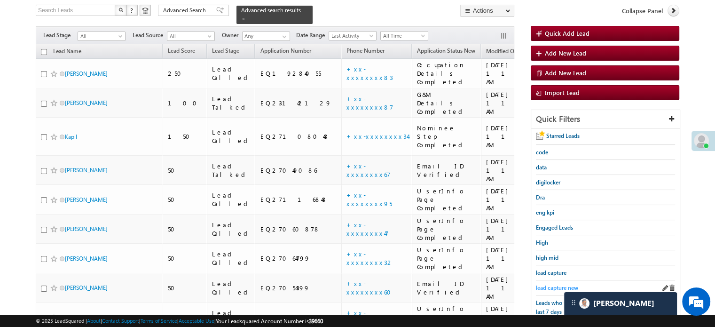
click at [554, 284] on span "lead capture new" at bounding box center [557, 287] width 42 height 7
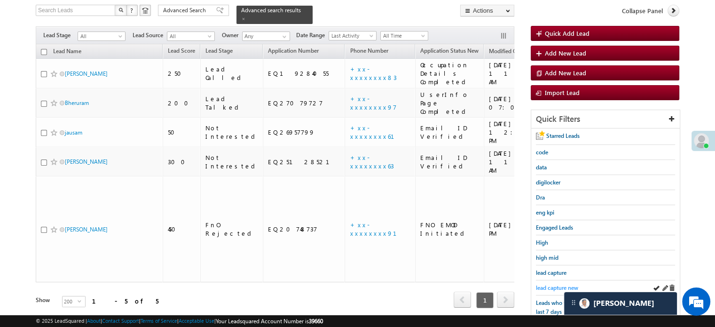
click at [561, 286] on span "lead capture new" at bounding box center [557, 287] width 42 height 7
click at [544, 284] on span "lead capture new" at bounding box center [557, 287] width 42 height 7
click at [553, 284] on span "lead capture new" at bounding box center [557, 287] width 42 height 7
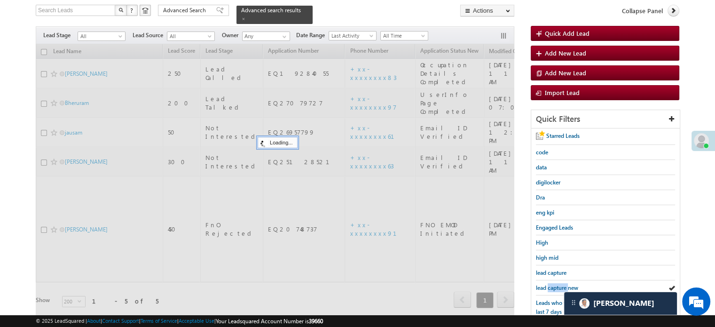
click at [553, 284] on span "lead capture new" at bounding box center [557, 287] width 42 height 7
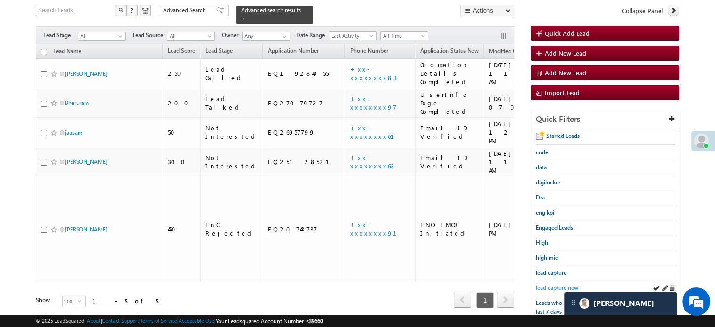
click at [554, 284] on span "lead capture new" at bounding box center [557, 287] width 42 height 7
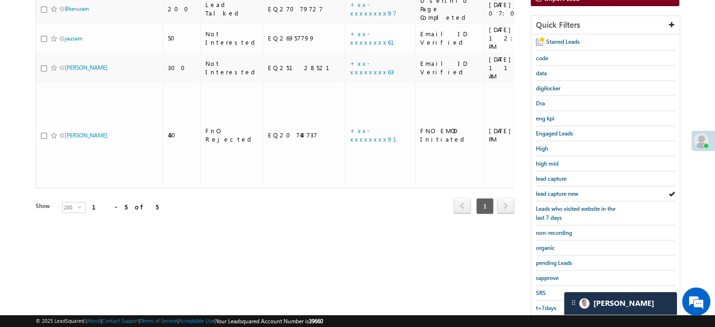
scroll to position [202, 0]
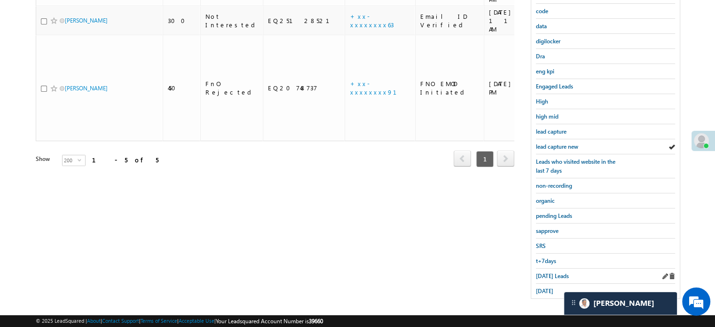
click at [551, 276] on div "Today's Leads" at bounding box center [605, 276] width 139 height 15
click at [551, 273] on span "Today's Leads" at bounding box center [552, 275] width 33 height 7
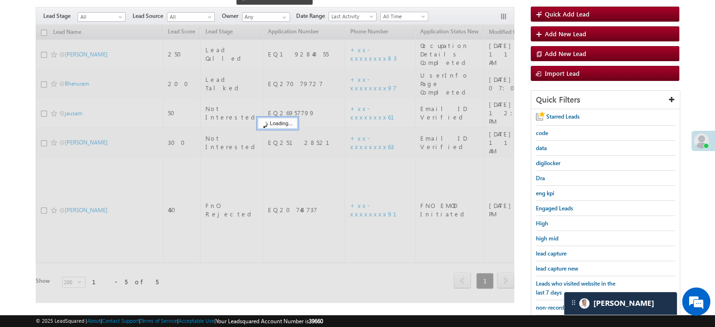
scroll to position [61, 0]
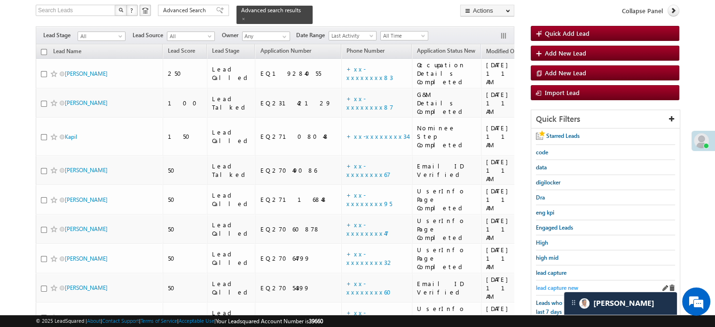
click at [562, 284] on span "lead capture new" at bounding box center [557, 287] width 42 height 7
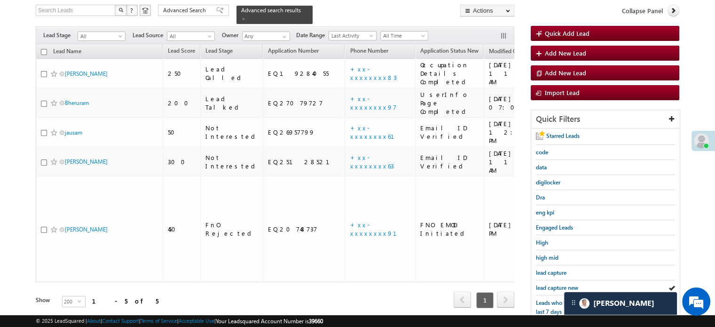
click at [562, 284] on span "lead capture new" at bounding box center [557, 287] width 42 height 7
click at [556, 285] on span "lead capture new" at bounding box center [557, 287] width 42 height 7
click at [547, 288] on span "lead capture new" at bounding box center [557, 287] width 42 height 7
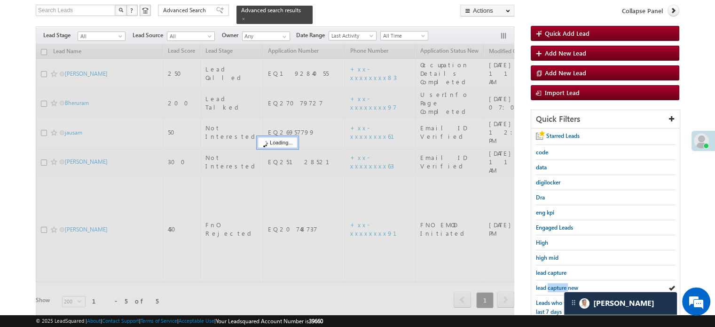
click at [547, 288] on span "lead capture new" at bounding box center [557, 287] width 42 height 7
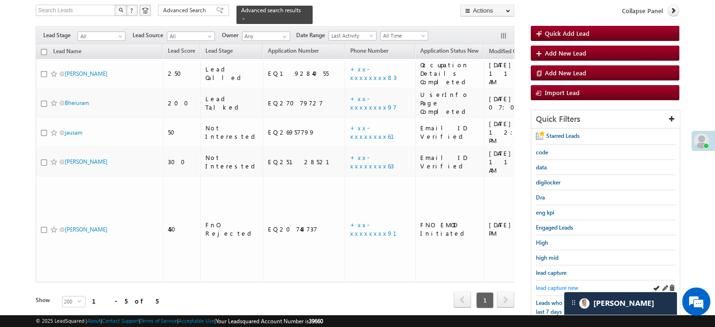
click at [562, 286] on span "lead capture new" at bounding box center [557, 287] width 42 height 7
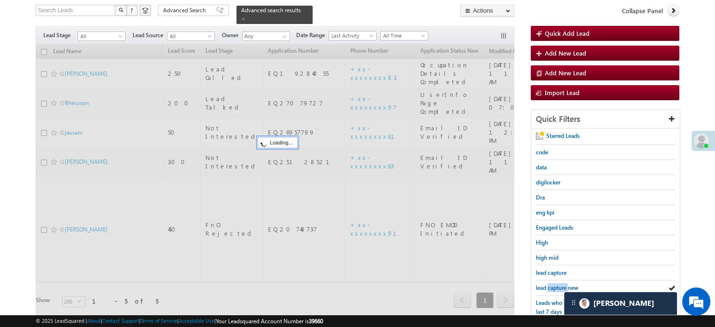
click at [562, 286] on span "lead capture new" at bounding box center [557, 287] width 42 height 7
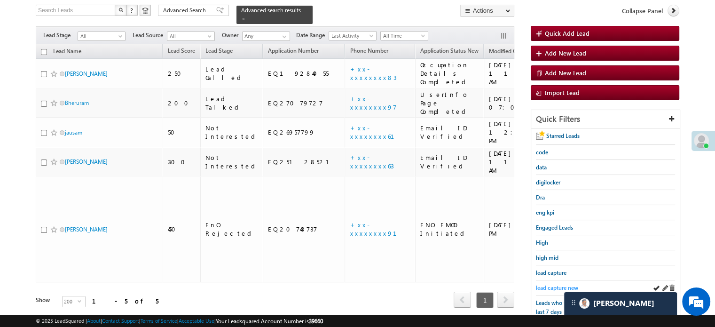
click at [562, 285] on span "lead capture new" at bounding box center [557, 287] width 42 height 7
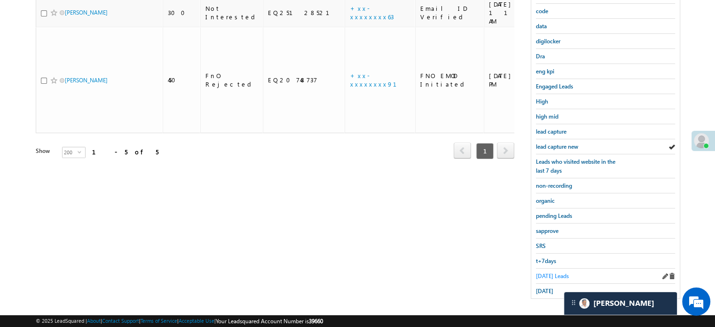
click at [541, 274] on span "Today's Leads" at bounding box center [552, 275] width 33 height 7
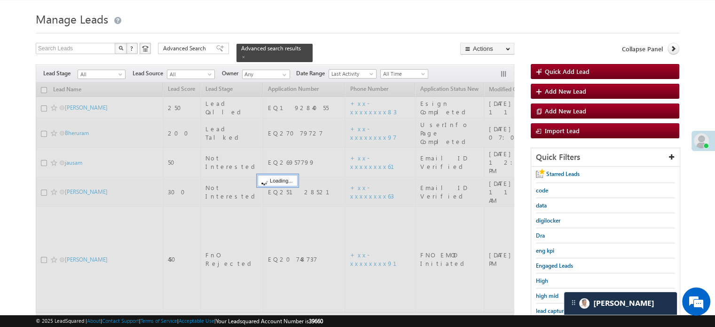
scroll to position [14, 0]
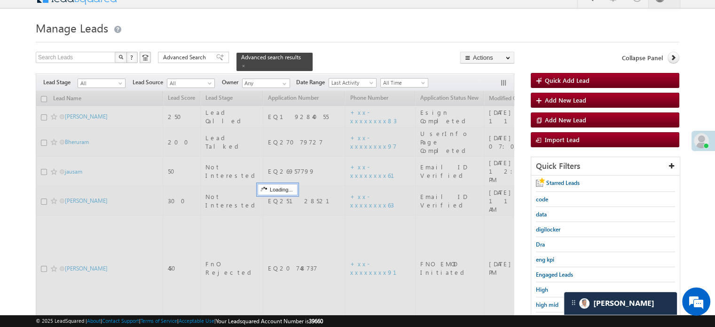
click at [334, 111] on div at bounding box center [275, 226] width 479 height 270
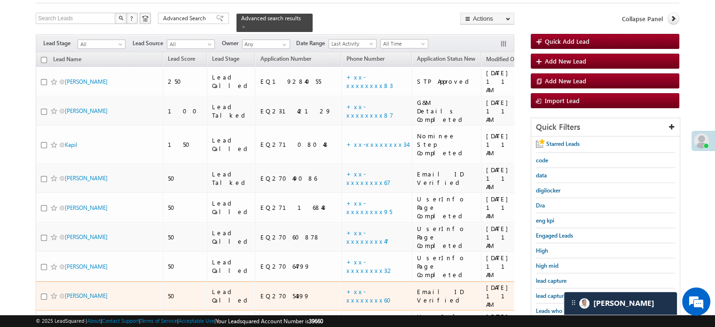
scroll to position [108, 0]
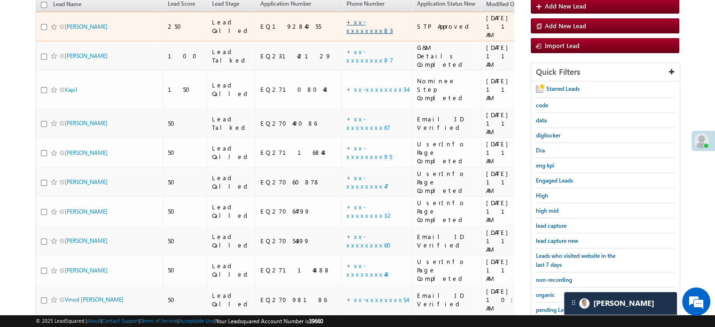
click at [347, 18] on link "+xx-xxxxxxxx83" at bounding box center [370, 26] width 47 height 16
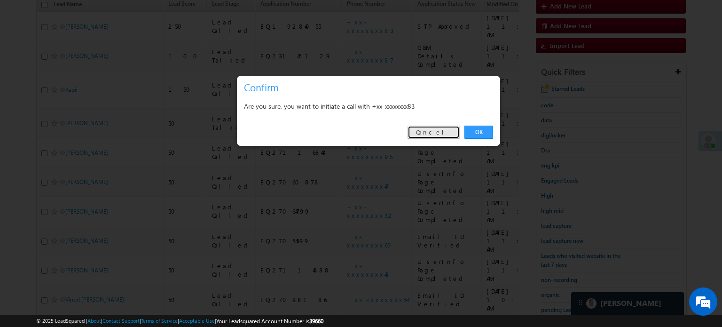
click at [436, 138] on link "Cancel" at bounding box center [434, 132] width 52 height 13
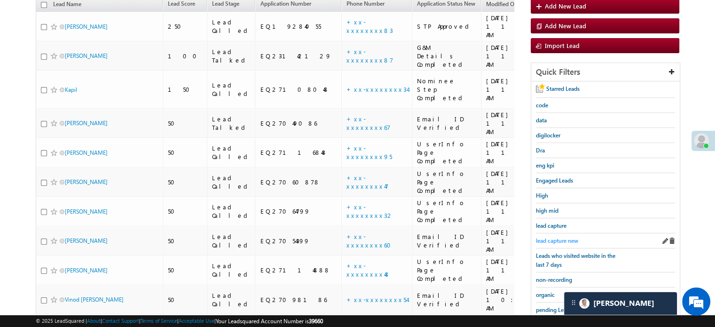
click at [563, 237] on span "lead capture new" at bounding box center [557, 240] width 42 height 7
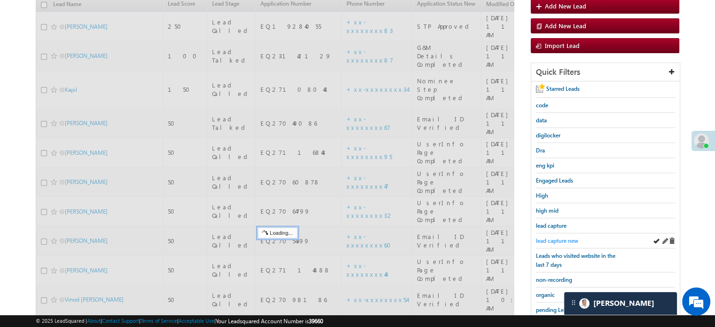
click at [562, 237] on span "lead capture new" at bounding box center [557, 240] width 42 height 7
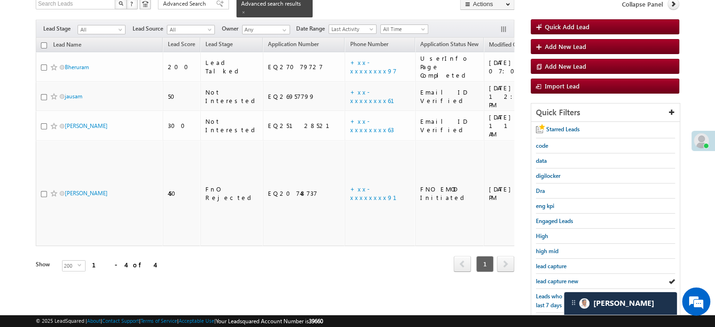
scroll to position [61, 0]
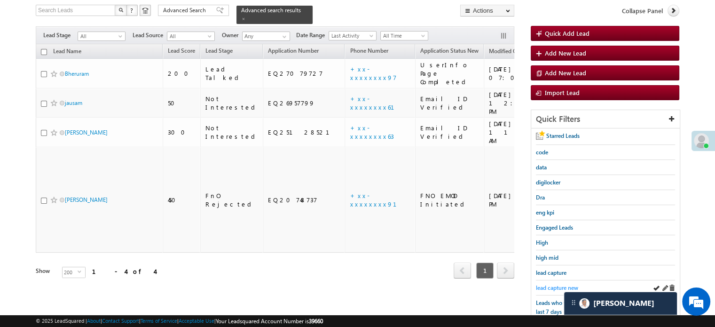
click at [552, 284] on span "lead capture new" at bounding box center [557, 287] width 42 height 7
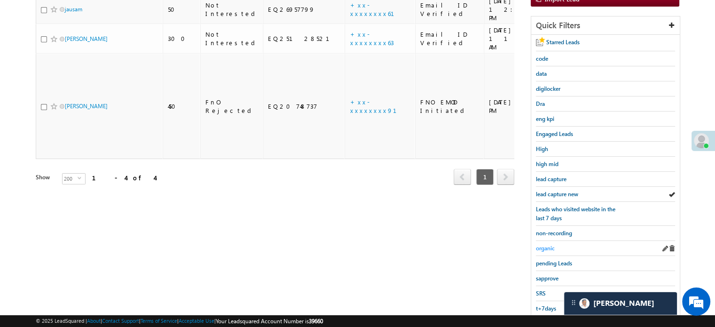
scroll to position [155, 0]
click at [556, 190] on span "lead capture new" at bounding box center [557, 193] width 42 height 7
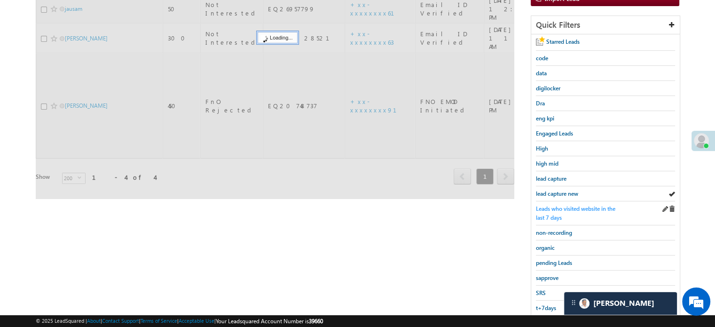
scroll to position [61, 0]
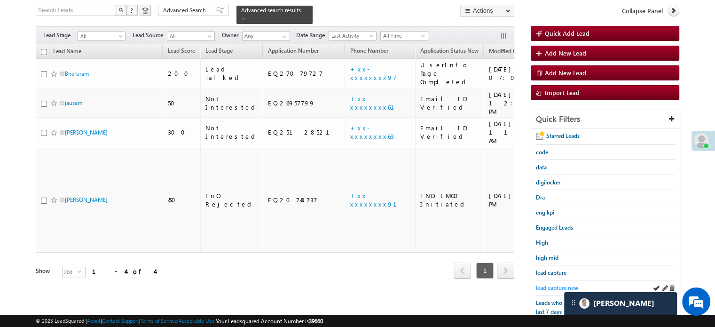
click at [549, 284] on span "lead capture new" at bounding box center [557, 287] width 42 height 7
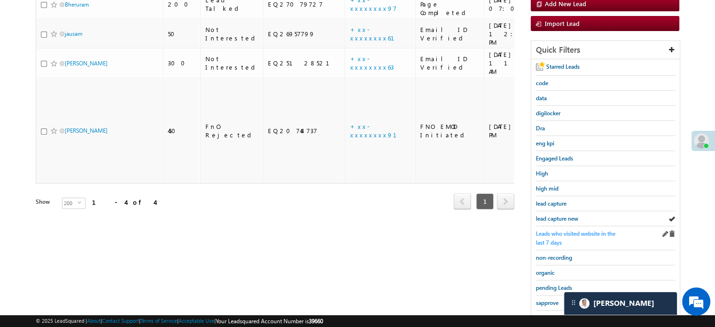
scroll to position [202, 0]
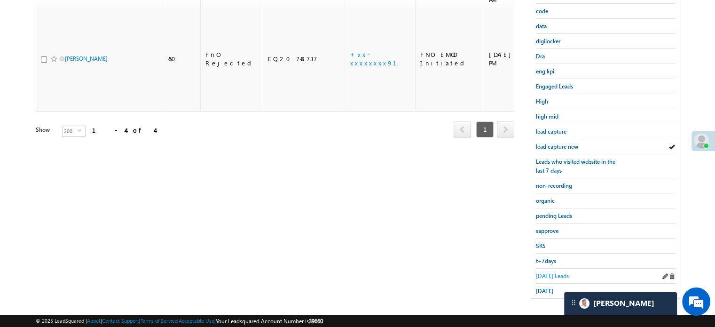
click at [554, 272] on span "Today's Leads" at bounding box center [552, 275] width 33 height 7
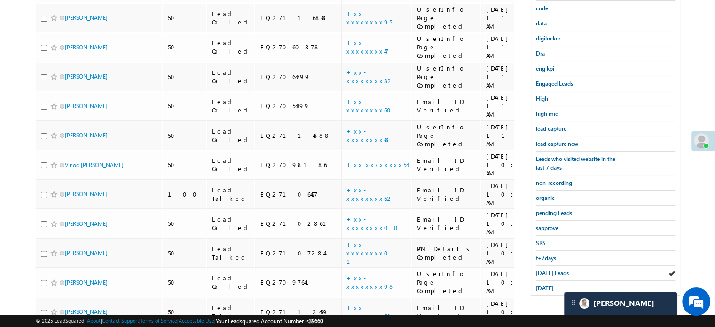
scroll to position [245, 0]
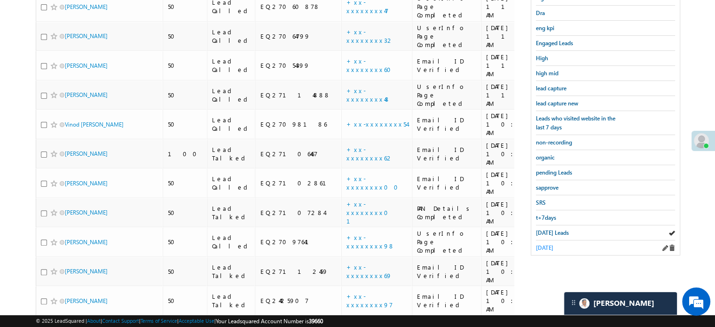
click at [542, 244] on span "yesterday" at bounding box center [544, 247] width 17 height 7
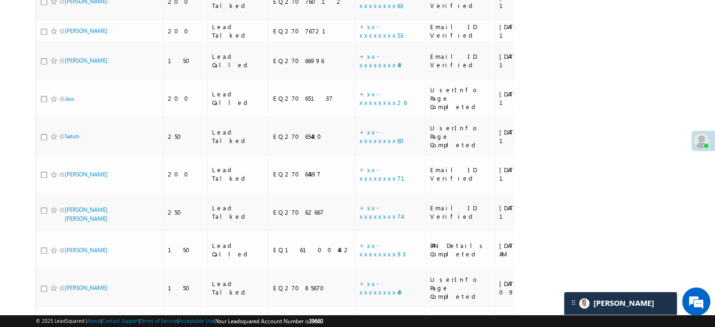
scroll to position [1077, 0]
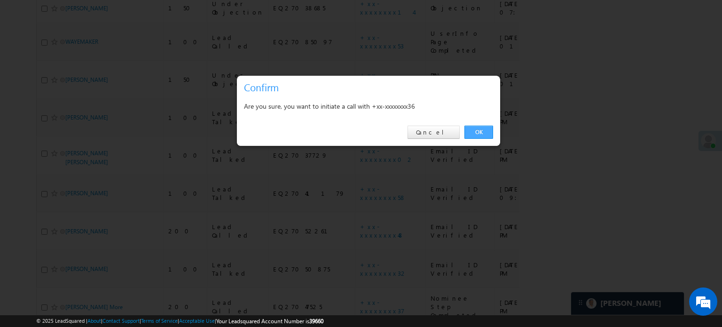
click at [483, 136] on link "OK" at bounding box center [479, 132] width 29 height 13
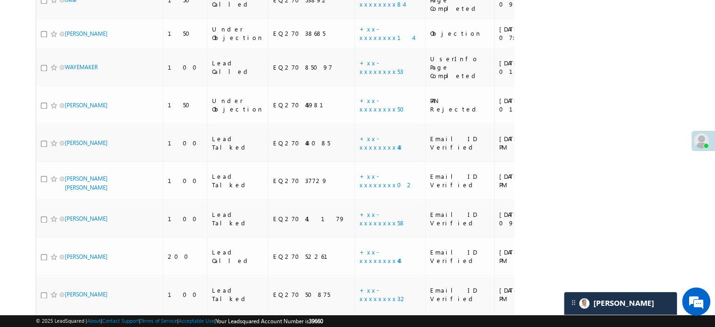
scroll to position [1102, 0]
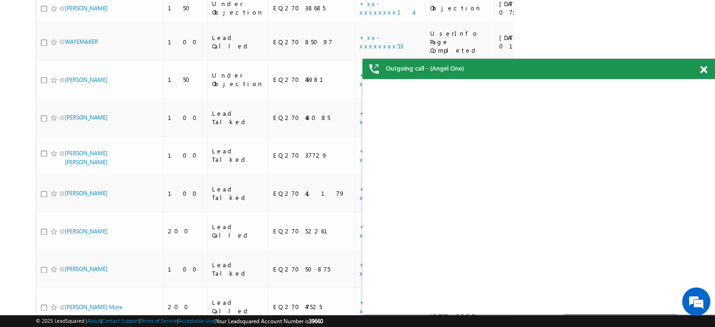
click at [703, 71] on span at bounding box center [703, 70] width 7 height 8
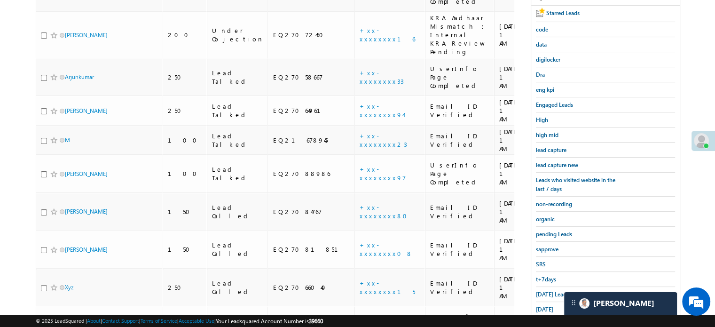
scroll to position [209, 0]
click at [564, 164] on span "lead capture new" at bounding box center [557, 164] width 42 height 7
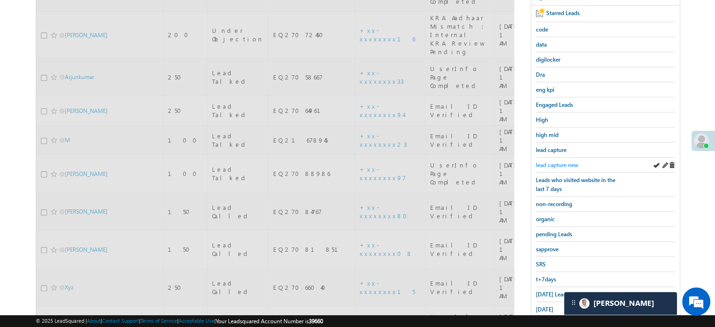
click at [562, 163] on span "lead capture new" at bounding box center [557, 164] width 42 height 7
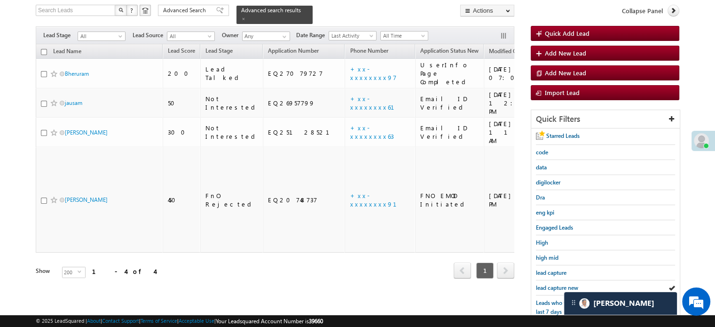
scroll to position [202, 0]
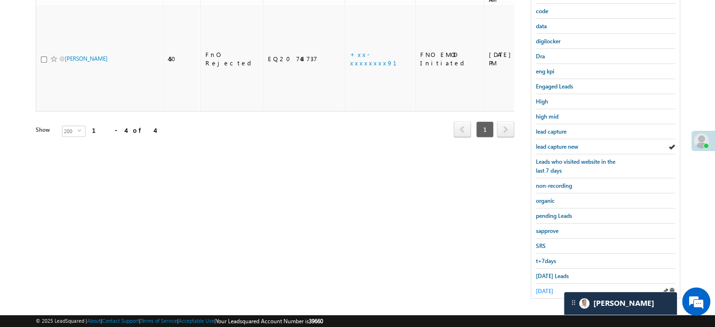
click at [554, 288] on span "yesterday" at bounding box center [544, 290] width 17 height 7
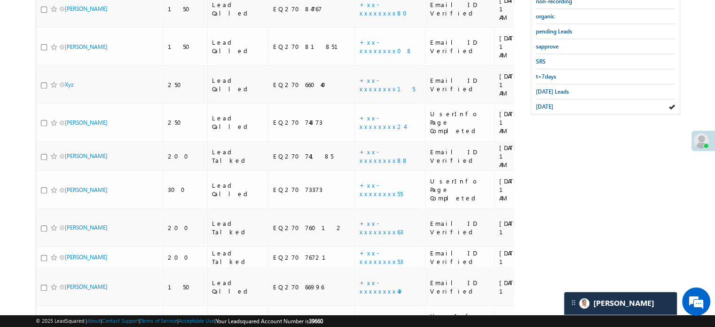
scroll to position [1077, 0]
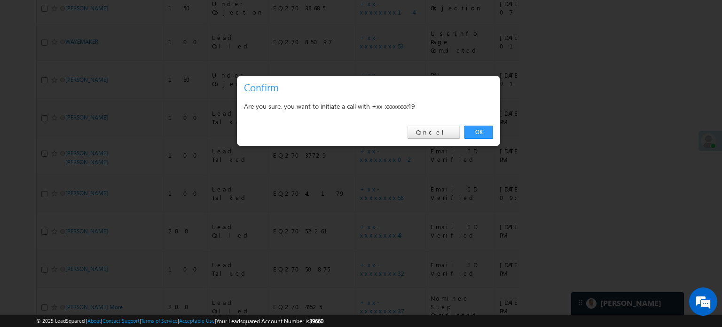
click at [481, 134] on link "OK" at bounding box center [479, 132] width 29 height 13
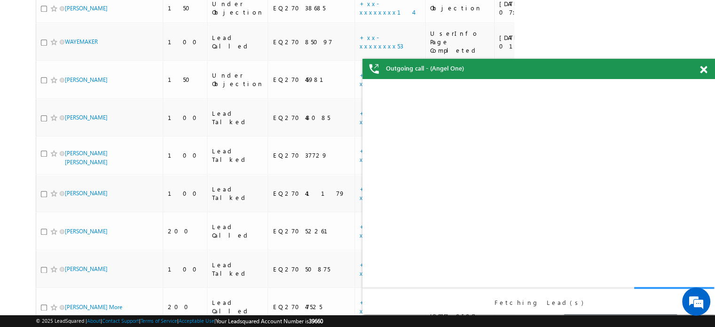
scroll to position [0, 0]
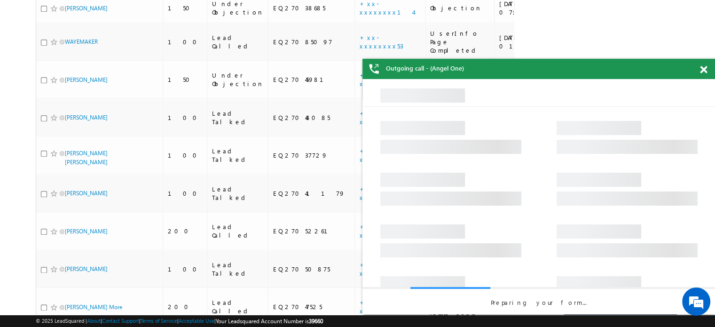
click at [704, 71] on span at bounding box center [703, 70] width 7 height 8
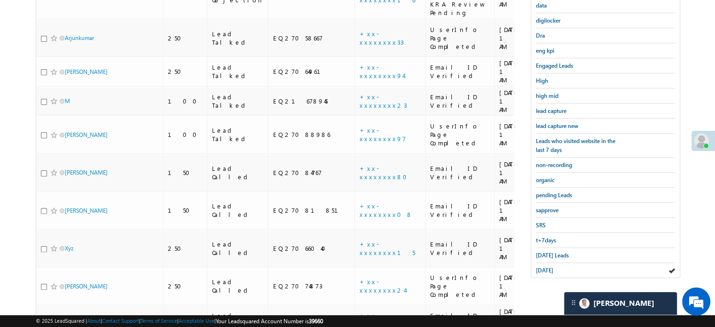
scroll to position [209, 0]
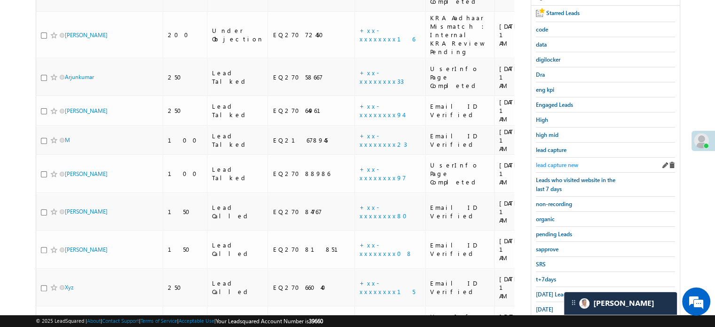
click at [564, 163] on span "lead capture new" at bounding box center [557, 164] width 42 height 7
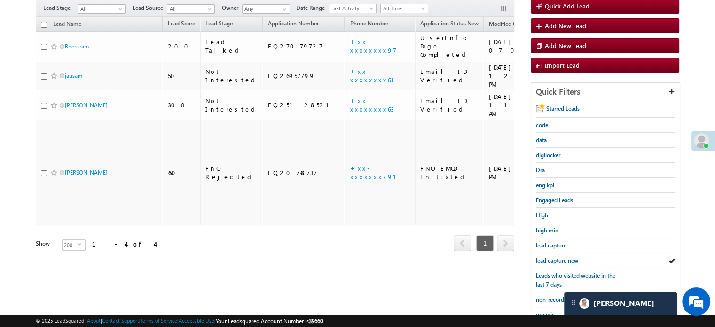
scroll to position [202, 0]
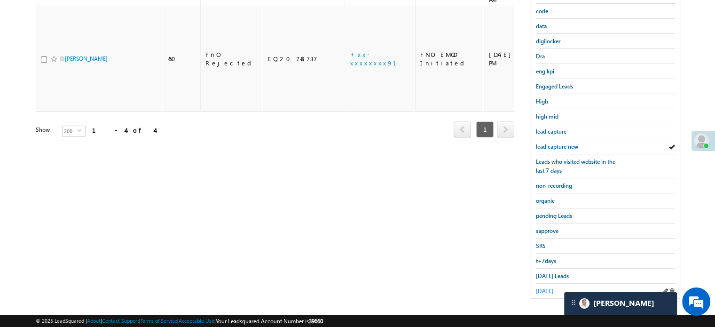
click at [553, 287] on span "yesterday" at bounding box center [544, 290] width 17 height 7
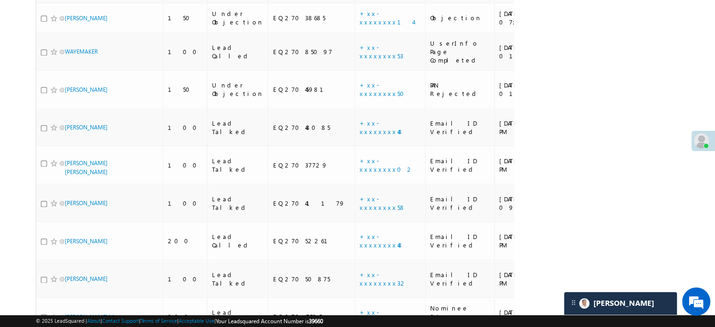
scroll to position [1077, 0]
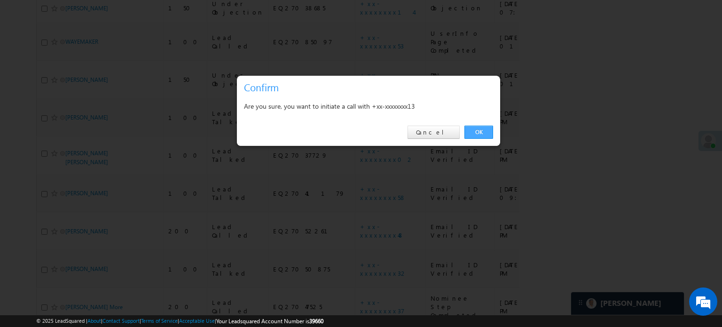
click at [485, 132] on link "OK" at bounding box center [479, 132] width 29 height 13
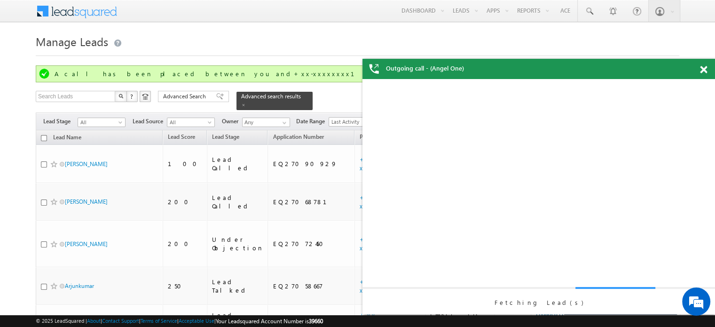
scroll to position [0, 0]
click at [703, 67] on div "Outgoing call - (Angel One)" at bounding box center [539, 69] width 353 height 20
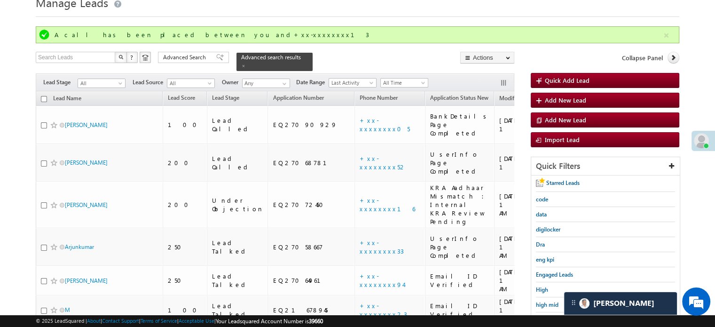
scroll to position [94, 0]
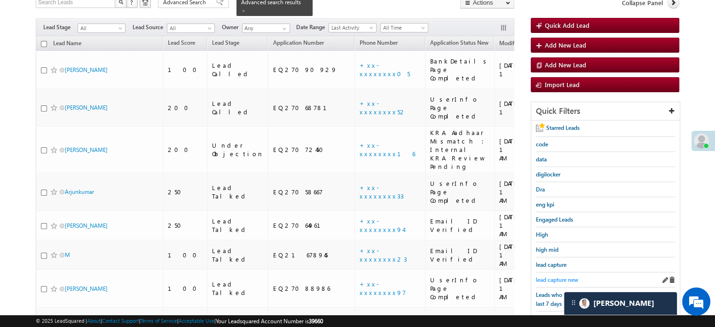
click at [551, 276] on span "lead capture new" at bounding box center [557, 279] width 42 height 7
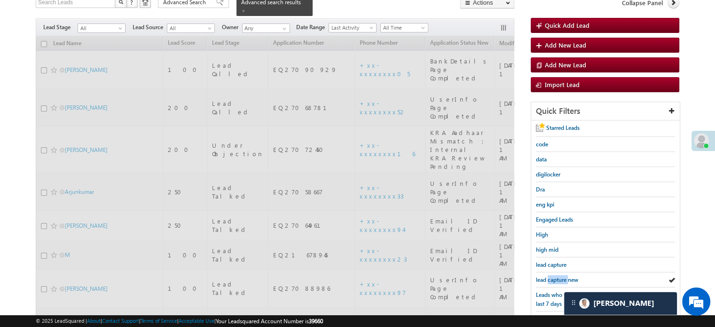
click at [551, 276] on span "lead capture new" at bounding box center [557, 279] width 42 height 7
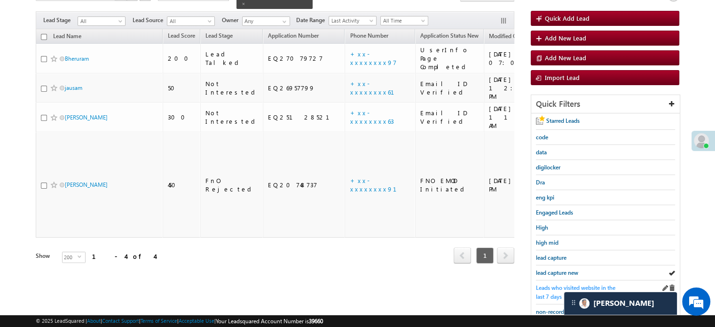
scroll to position [202, 0]
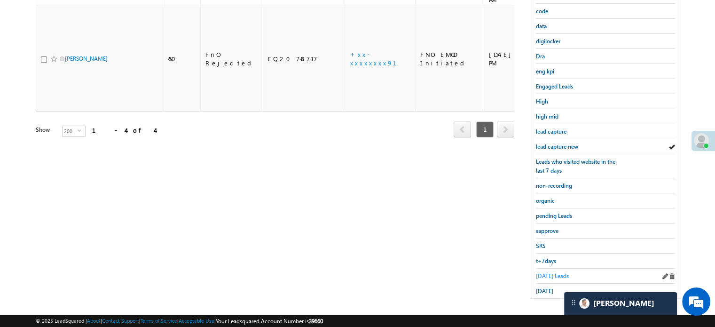
click at [543, 274] on span "Today's Leads" at bounding box center [552, 275] width 33 height 7
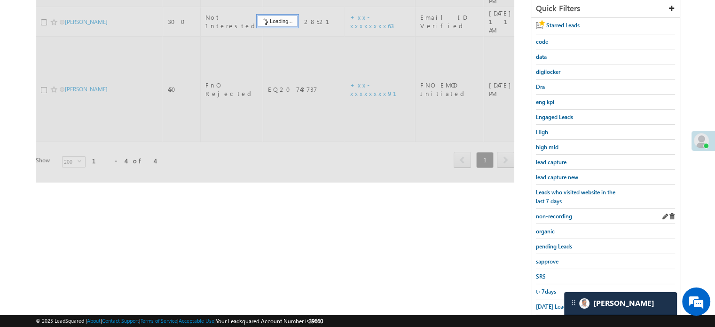
scroll to position [108, 0]
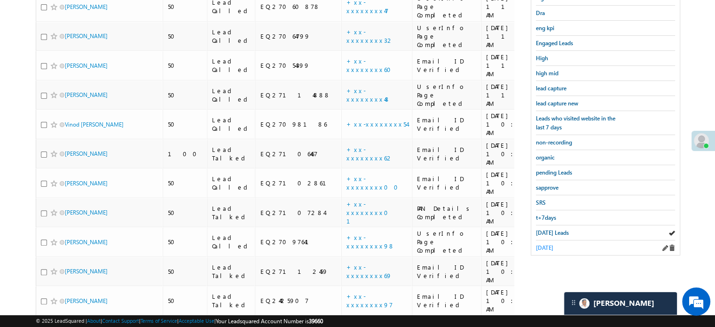
click at [551, 244] on span "yesterday" at bounding box center [544, 247] width 17 height 7
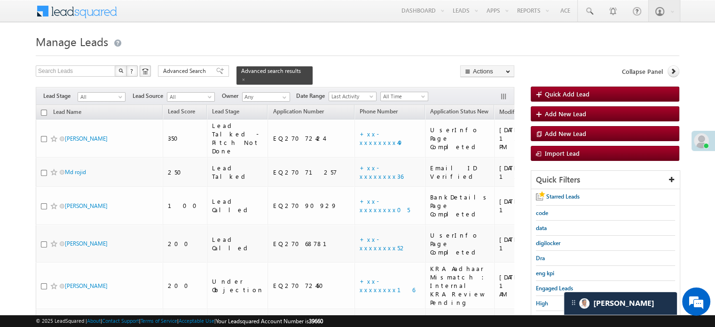
scroll to position [1069, 0]
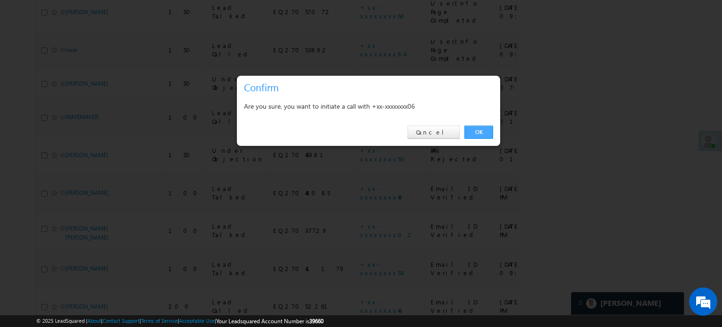
click at [479, 130] on link "OK" at bounding box center [479, 132] width 29 height 13
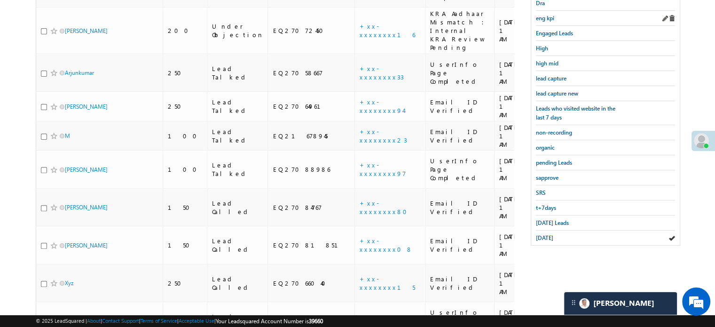
scroll to position [154, 0]
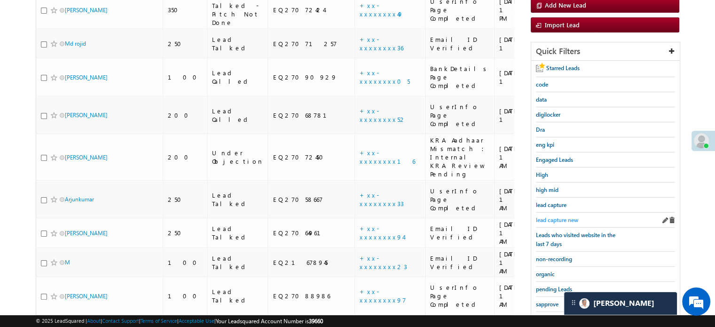
click at [550, 217] on span "lead capture new" at bounding box center [557, 219] width 42 height 7
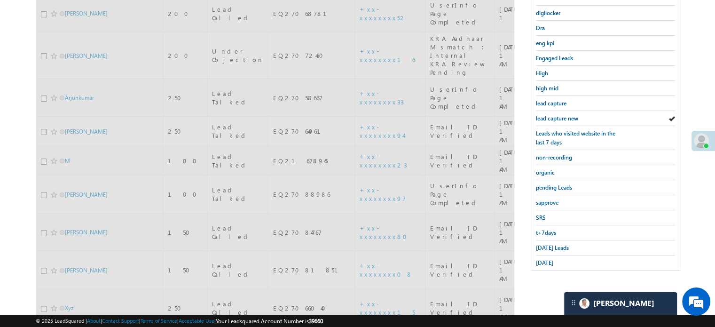
scroll to position [201, 0]
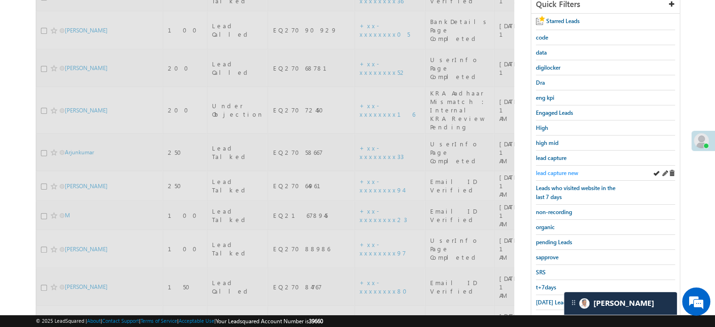
click at [562, 170] on span "lead capture new" at bounding box center [557, 172] width 42 height 7
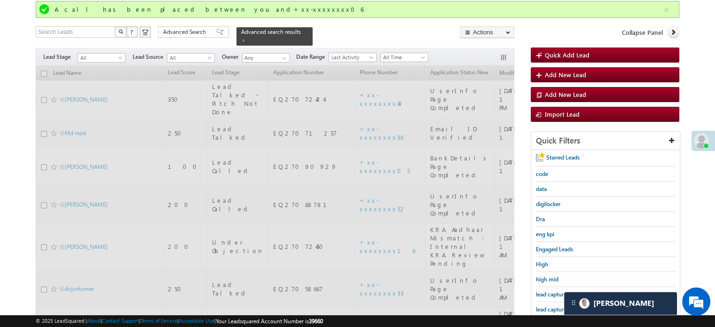
scroll to position [60, 0]
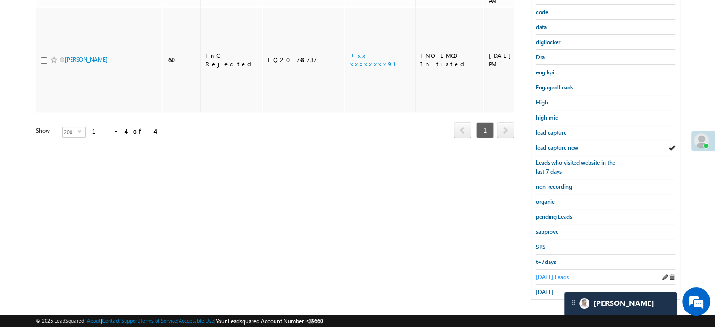
click at [552, 273] on span "Today's Leads" at bounding box center [552, 276] width 33 height 7
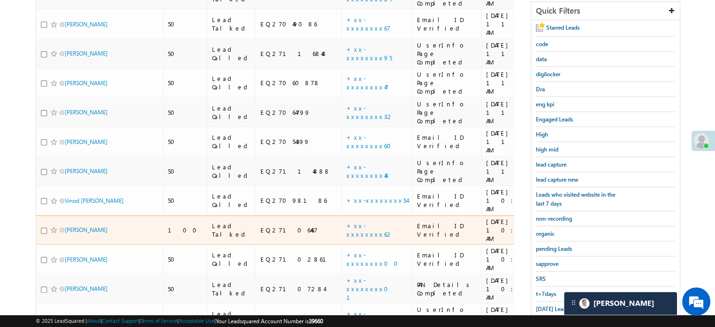
scroll to position [245, 0]
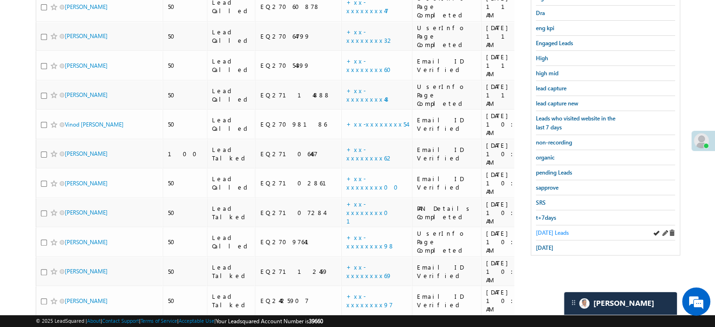
click at [544, 230] on span "Today's Leads" at bounding box center [552, 232] width 33 height 7
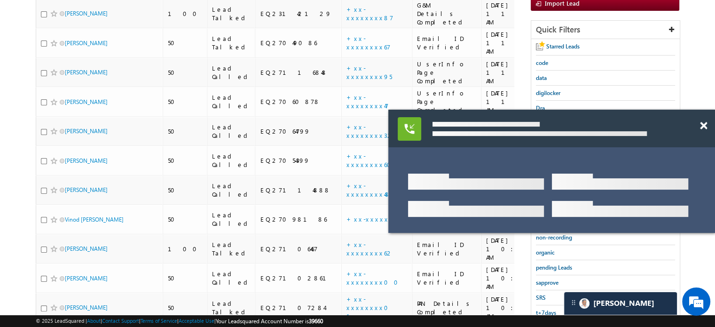
scroll to position [104, 0]
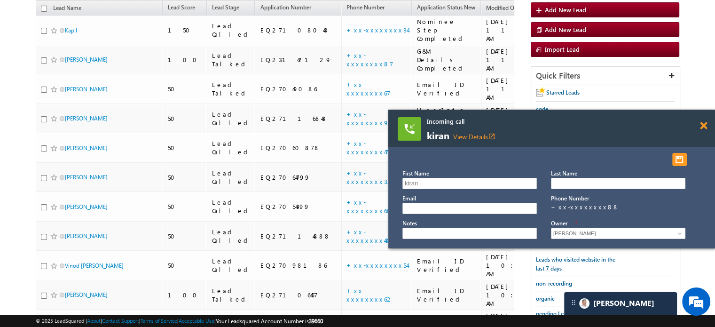
click at [703, 124] on span at bounding box center [703, 126] width 7 height 8
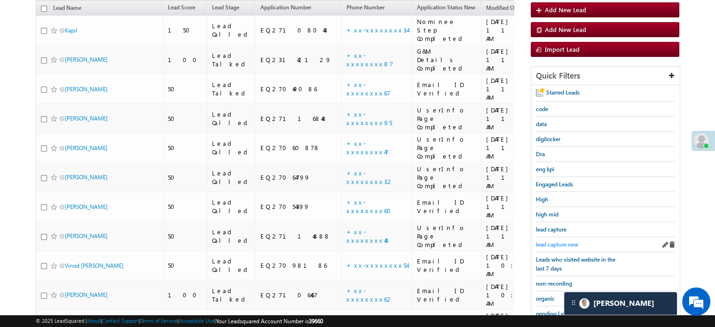
click at [561, 242] on span "lead capture new" at bounding box center [557, 244] width 42 height 7
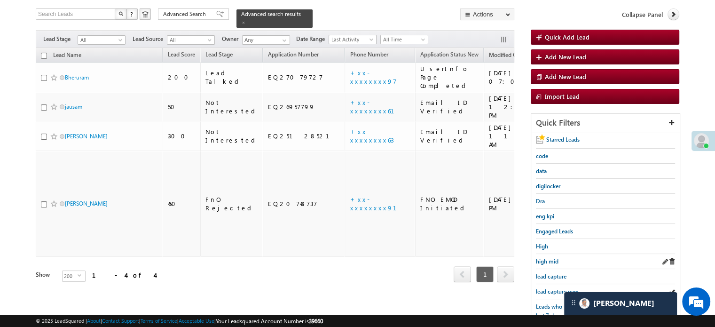
click at [554, 239] on div "High" at bounding box center [605, 246] width 139 height 15
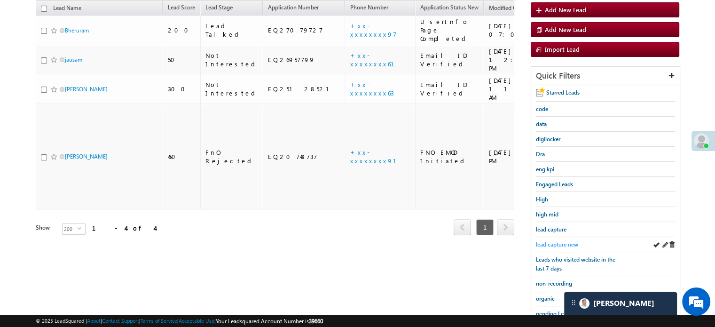
click at [560, 241] on span "lead capture new" at bounding box center [557, 244] width 42 height 7
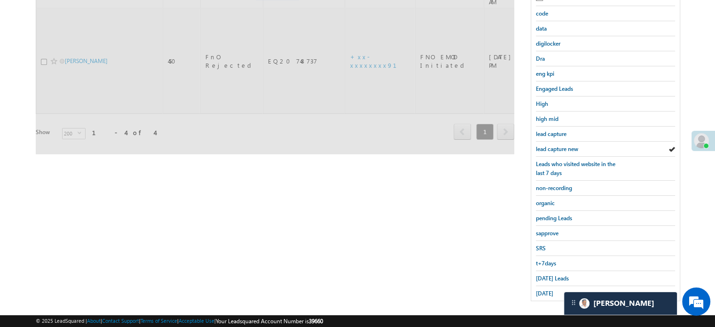
scroll to position [202, 0]
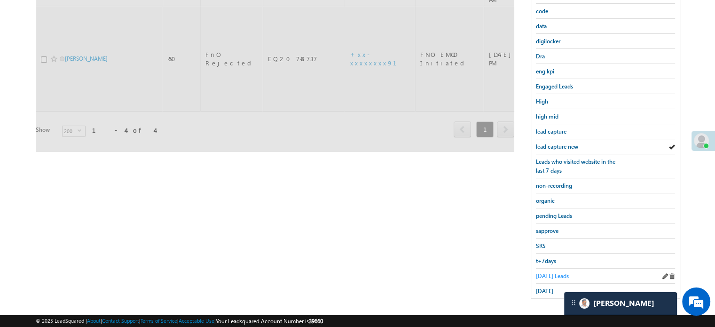
click at [554, 272] on span "Today's Leads" at bounding box center [552, 275] width 33 height 7
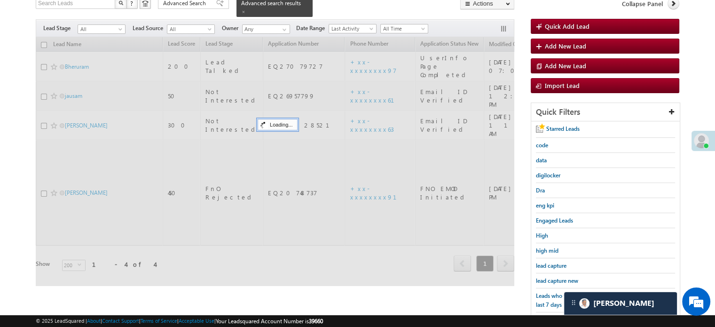
scroll to position [61, 0]
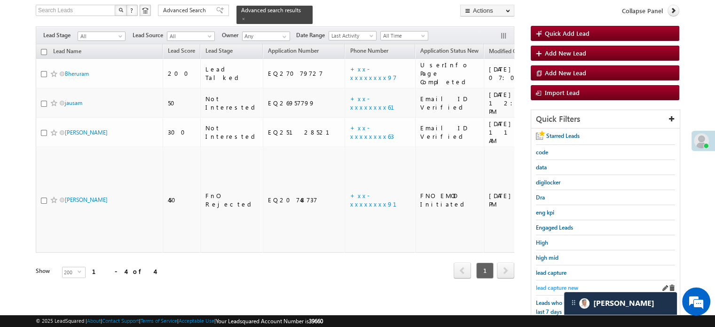
click at [556, 283] on link "lead capture new" at bounding box center [557, 287] width 42 height 9
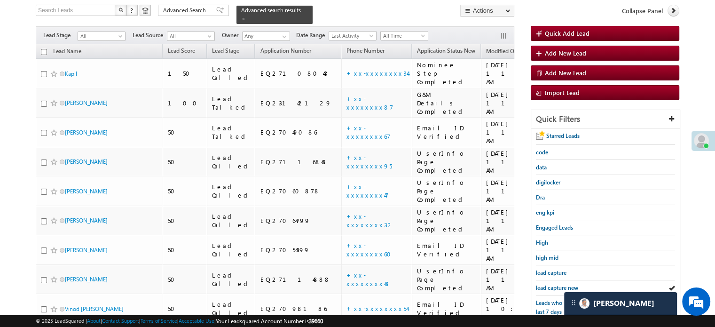
click at [554, 283] on link "lead capture new" at bounding box center [557, 287] width 42 height 9
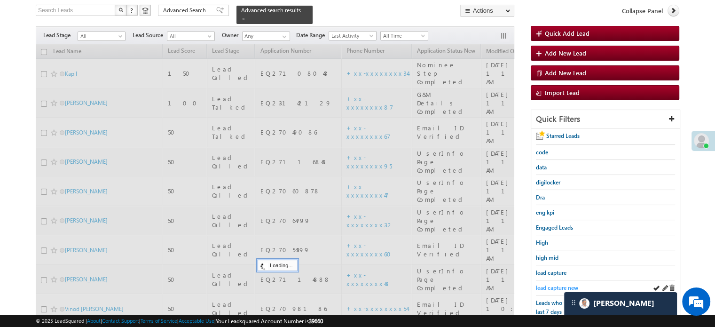
click at [560, 280] on div "lead capture new" at bounding box center [605, 287] width 139 height 15
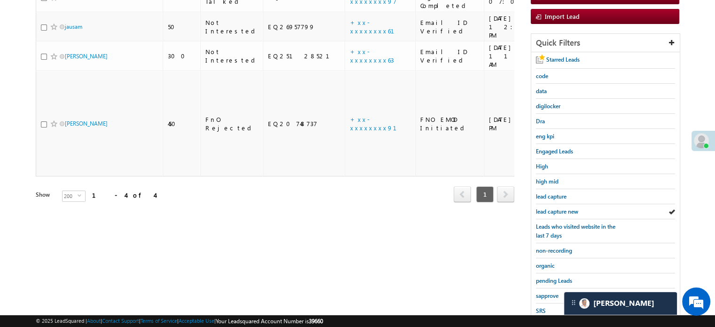
scroll to position [202, 0]
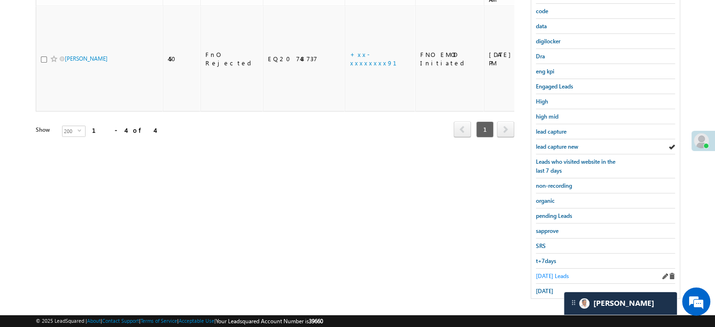
click at [553, 272] on span "Today's Leads" at bounding box center [552, 275] width 33 height 7
click at [555, 272] on span "Today's Leads" at bounding box center [552, 275] width 33 height 7
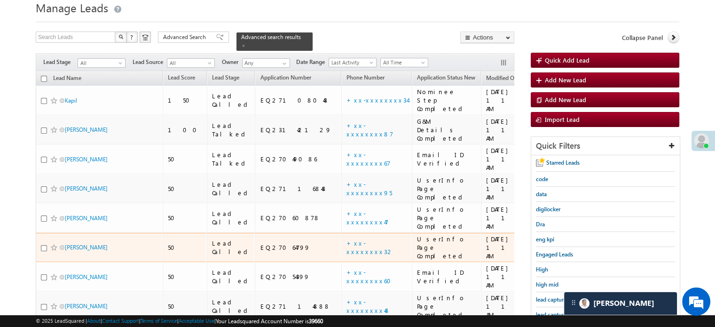
scroll to position [47, 0]
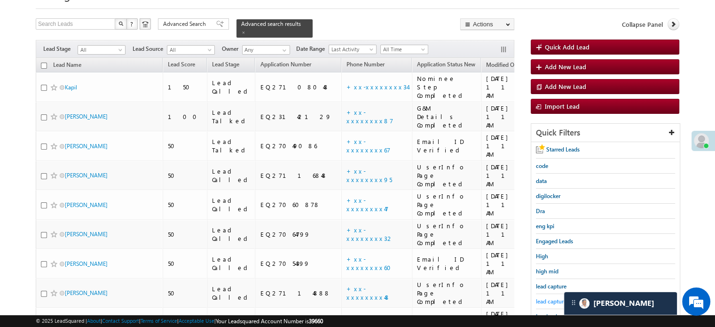
click at [555, 301] on span "lead capture new" at bounding box center [557, 301] width 42 height 7
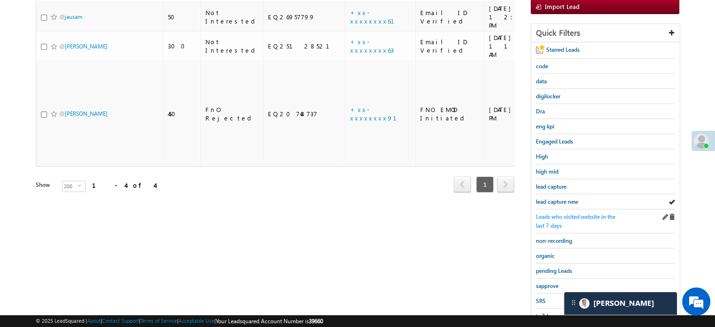
scroll to position [188, 0]
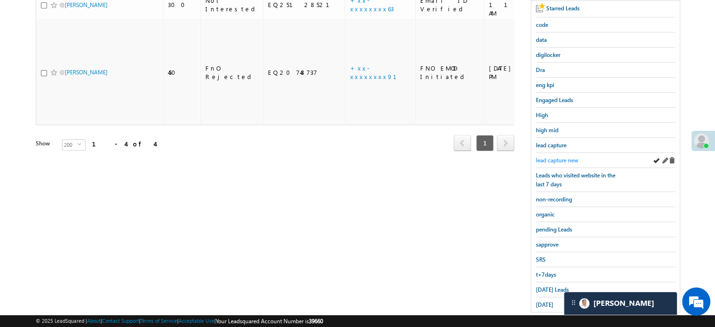
drag, startPoint x: 565, startPoint y: 163, endPoint x: 561, endPoint y: 156, distance: 7.6
click at [564, 161] on div "lead capture new" at bounding box center [605, 160] width 139 height 15
click at [561, 157] on span "lead capture new" at bounding box center [557, 160] width 42 height 7
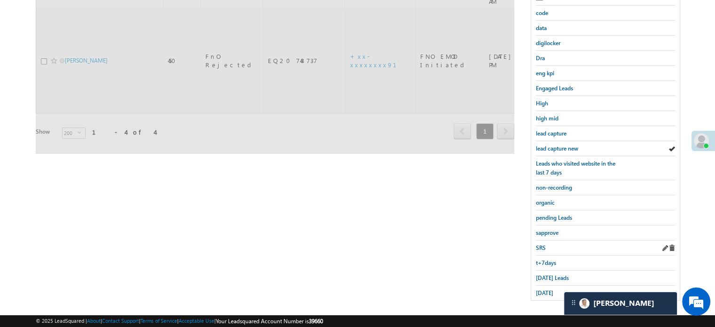
scroll to position [202, 0]
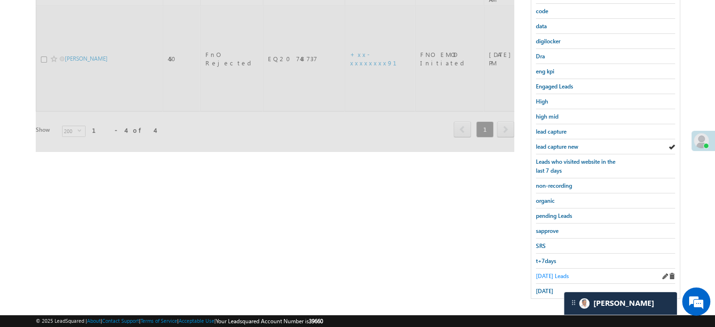
click at [559, 272] on span "Today's Leads" at bounding box center [552, 275] width 33 height 7
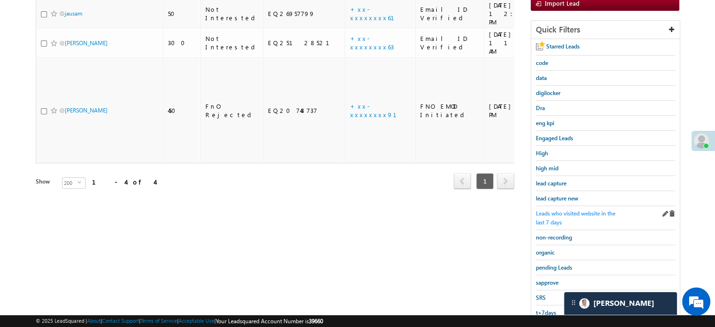
scroll to position [108, 0]
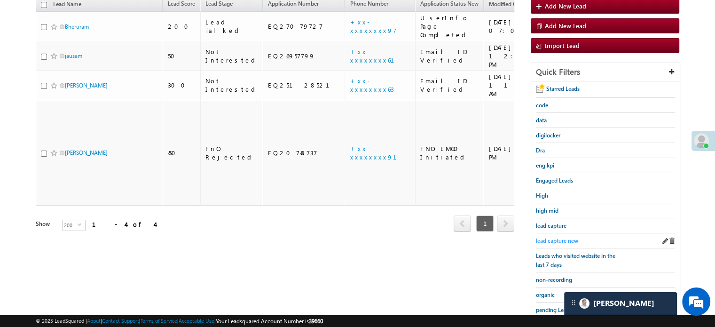
click at [567, 237] on span "lead capture new" at bounding box center [557, 240] width 42 height 7
click at [565, 237] on span "lead capture new" at bounding box center [557, 240] width 42 height 7
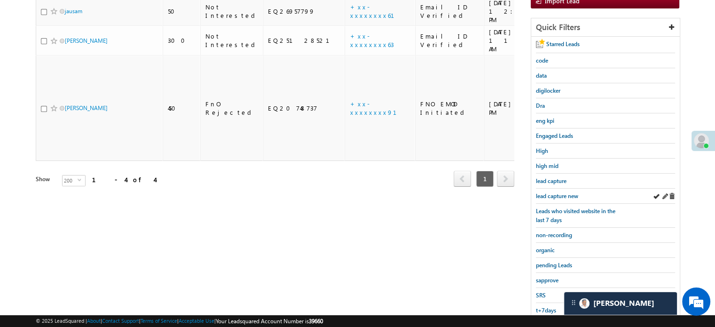
scroll to position [155, 0]
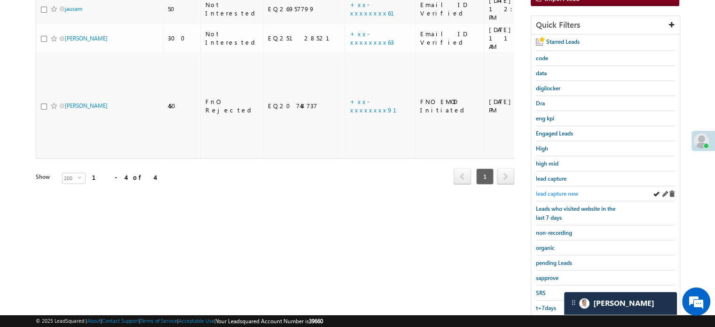
click at [564, 191] on span "lead capture new" at bounding box center [557, 193] width 42 height 7
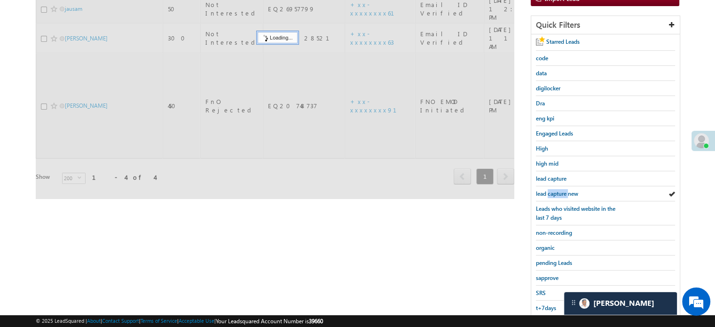
click at [564, 191] on span "lead capture new" at bounding box center [557, 193] width 42 height 7
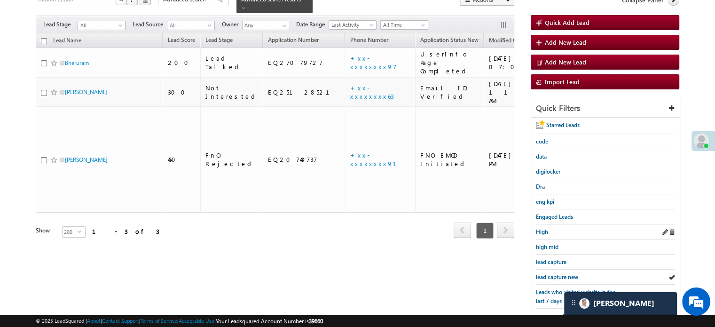
scroll to position [94, 0]
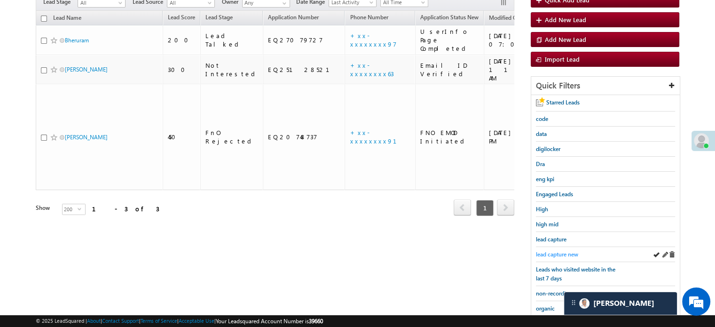
click at [570, 251] on span "lead capture new" at bounding box center [557, 254] width 42 height 7
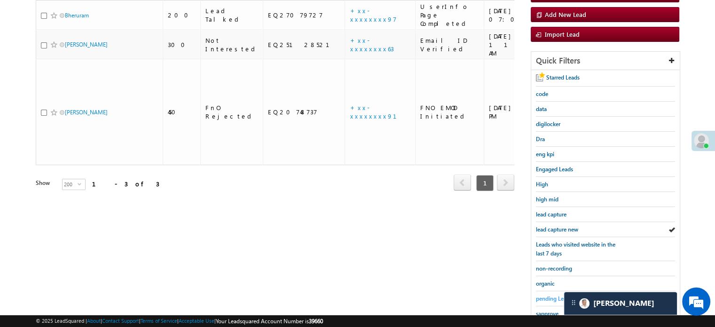
scroll to position [202, 0]
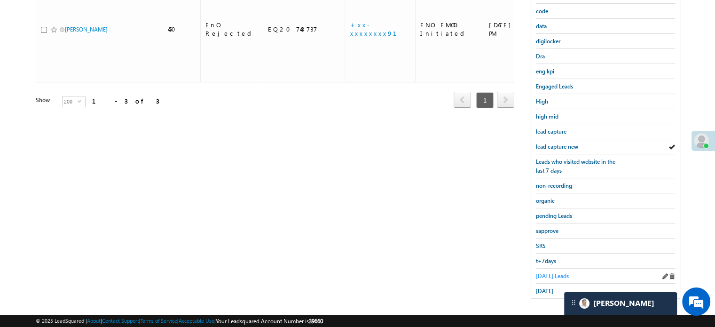
click at [555, 272] on span "Today's Leads" at bounding box center [552, 275] width 33 height 7
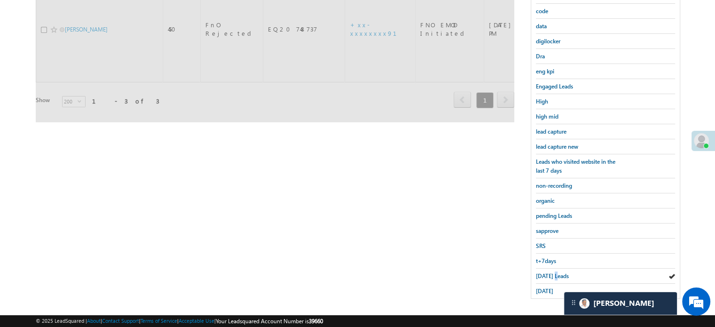
click at [555, 272] on span "Today's Leads" at bounding box center [552, 275] width 33 height 7
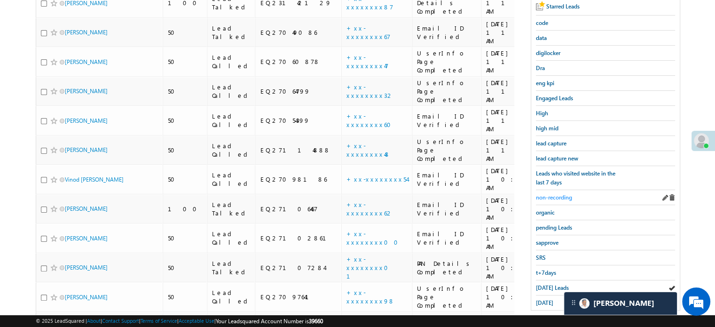
scroll to position [151, 0]
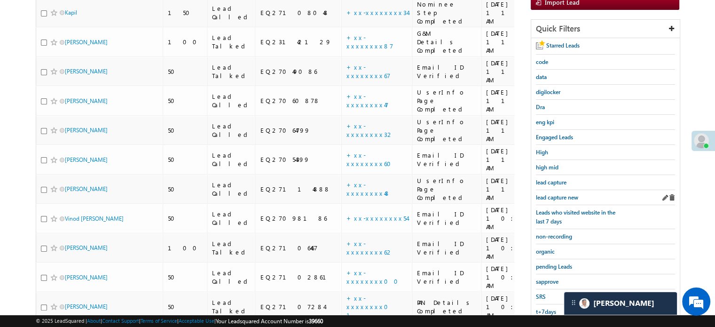
click at [555, 190] on div "lead capture new" at bounding box center [605, 197] width 139 height 15
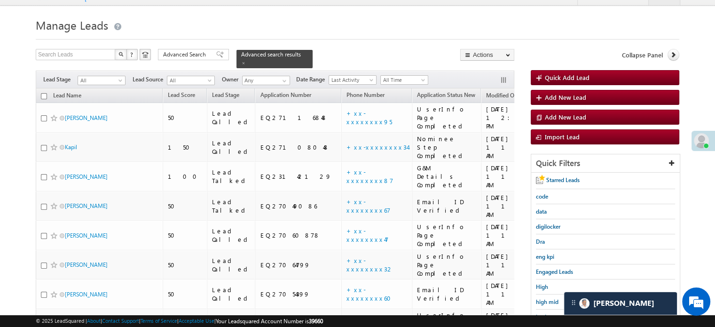
scroll to position [10, 0]
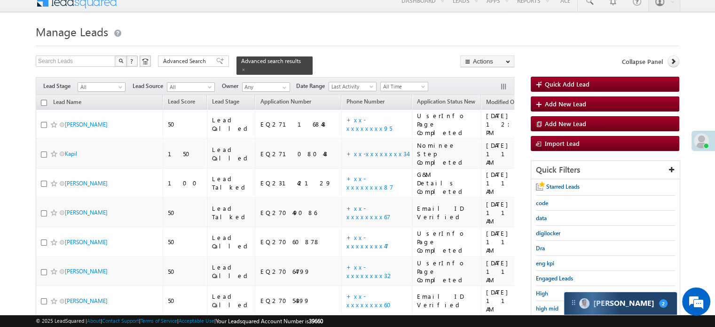
click at [625, 295] on div "Carter 2" at bounding box center [620, 303] width 113 height 23
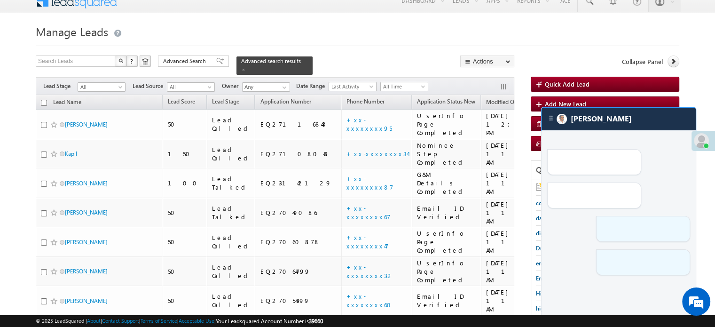
scroll to position [0, 0]
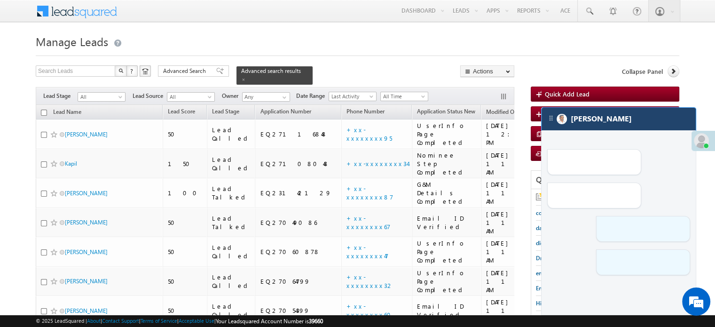
click at [615, 118] on div "[PERSON_NAME]" at bounding box center [619, 119] width 154 height 23
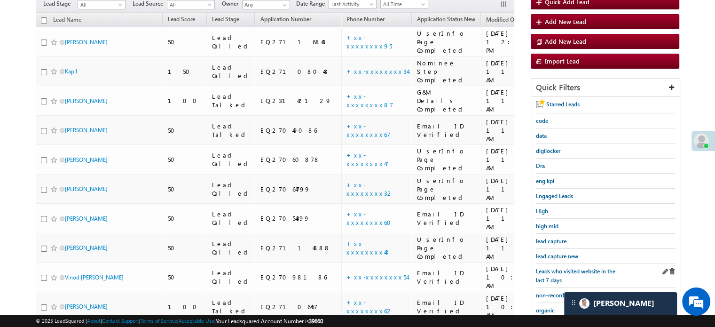
scroll to position [94, 0]
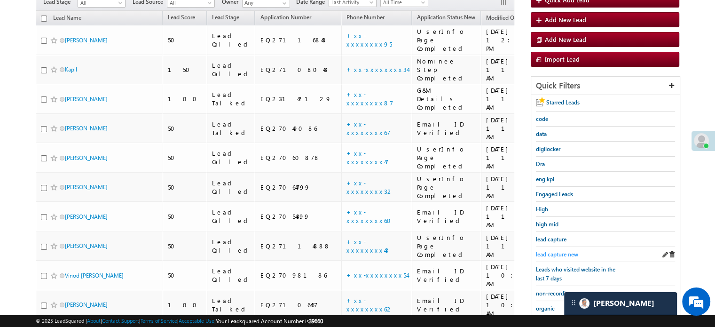
click at [566, 251] on span "lead capture new" at bounding box center [557, 254] width 42 height 7
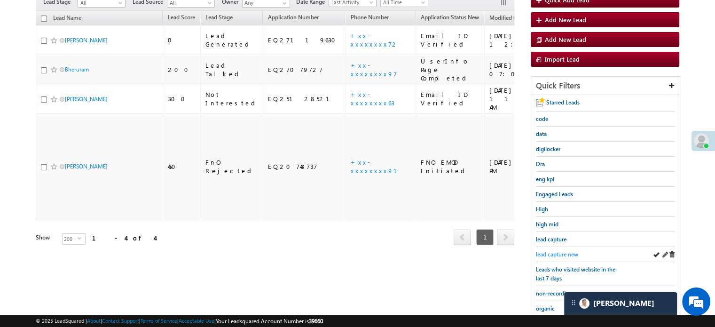
click at [554, 252] on span "lead capture new" at bounding box center [557, 254] width 42 height 7
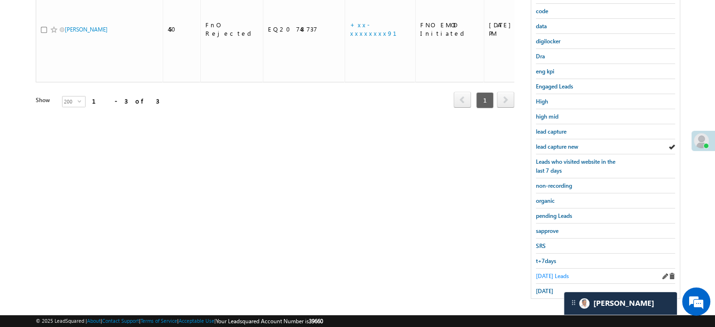
click at [547, 271] on link "Today's Leads" at bounding box center [552, 275] width 33 height 9
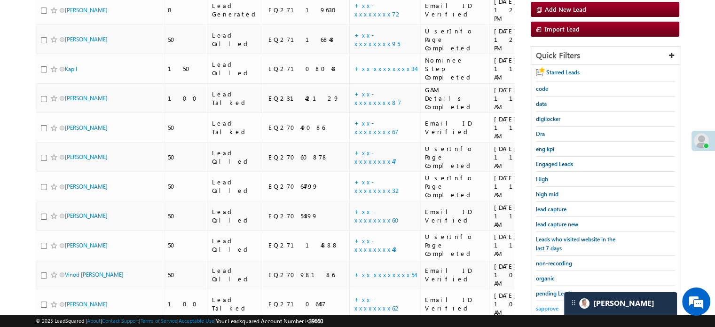
scroll to position [108, 0]
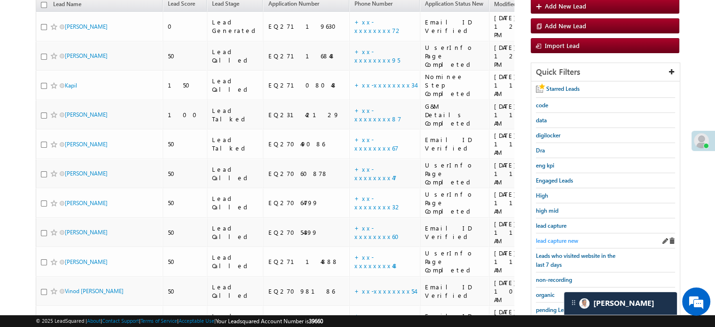
click at [559, 237] on span "lead capture new" at bounding box center [557, 240] width 42 height 7
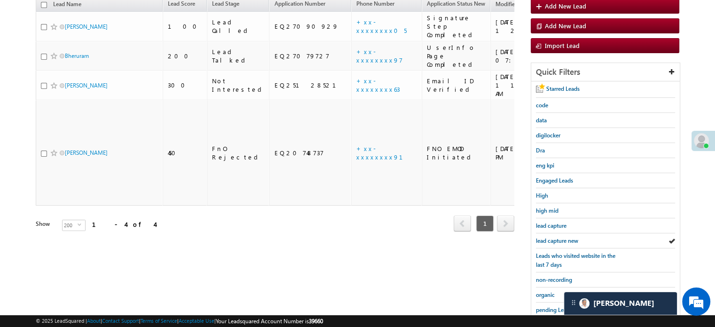
click at [559, 237] on span "lead capture new" at bounding box center [557, 240] width 42 height 7
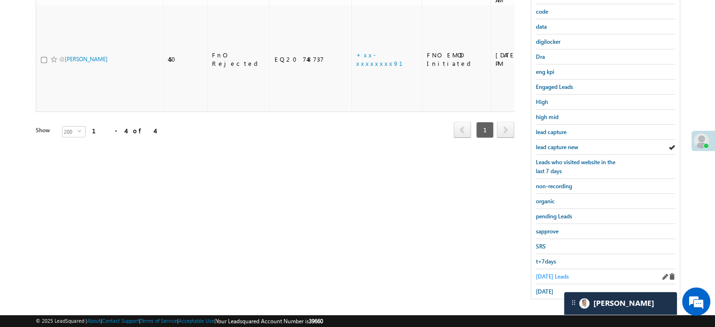
scroll to position [202, 0]
click at [547, 272] on span "Today's Leads" at bounding box center [552, 275] width 33 height 7
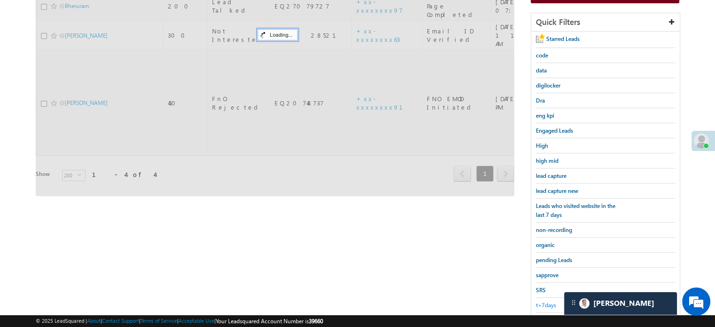
scroll to position [108, 0]
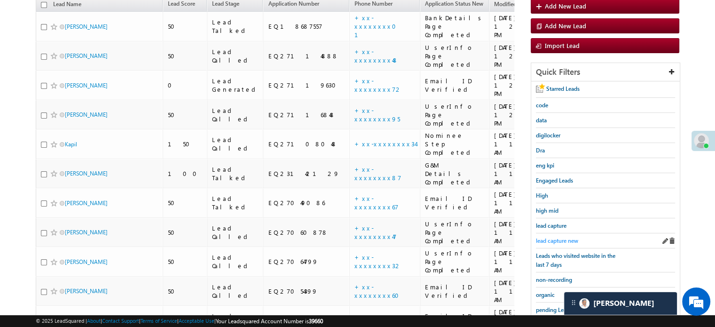
click at [567, 238] on span "lead capture new" at bounding box center [557, 240] width 42 height 7
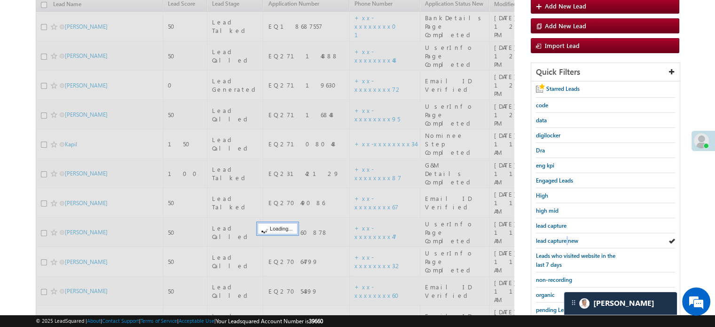
click at [567, 238] on span "lead capture new" at bounding box center [557, 240] width 42 height 7
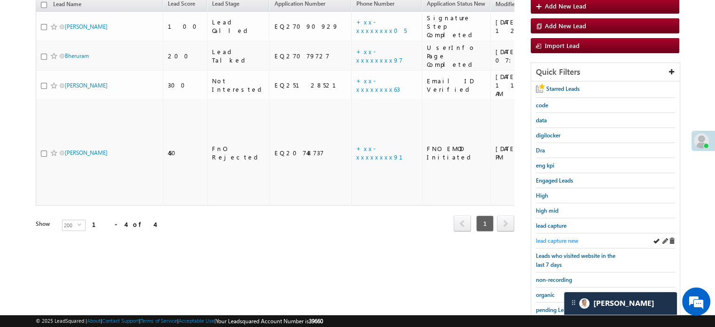
click at [568, 238] on span "lead capture new" at bounding box center [557, 240] width 42 height 7
click at [557, 240] on span "lead capture new" at bounding box center [557, 240] width 42 height 7
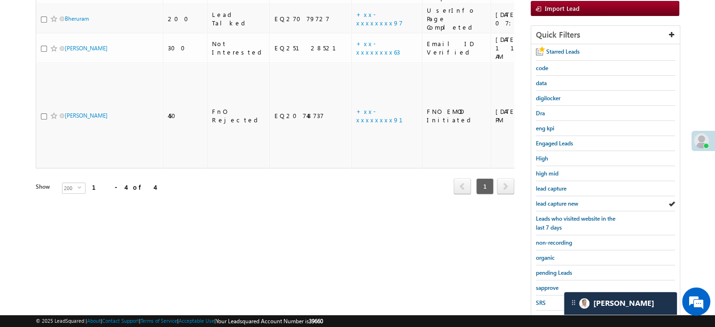
scroll to position [202, 0]
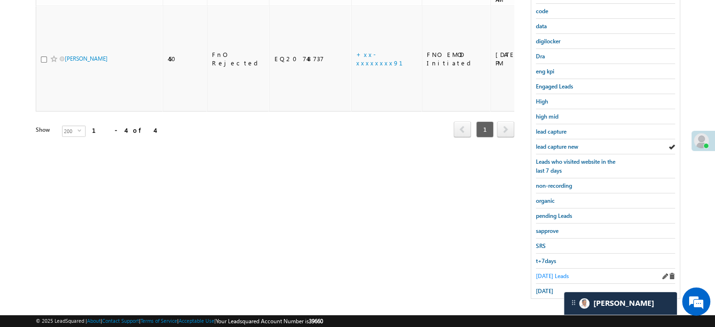
click at [542, 272] on span "Today's Leads" at bounding box center [552, 275] width 33 height 7
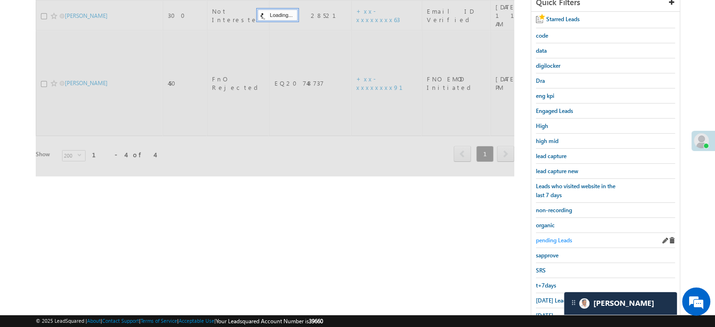
scroll to position [155, 0]
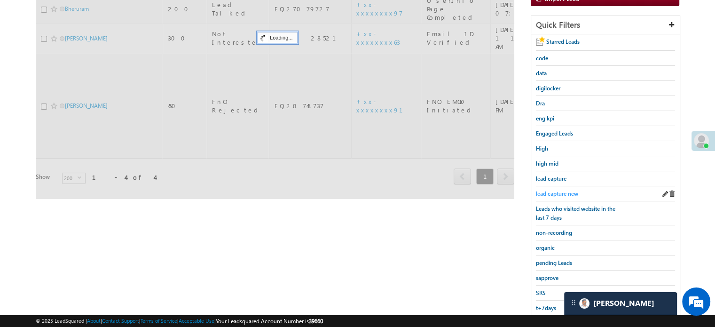
click at [549, 194] on span "lead capture new" at bounding box center [557, 193] width 42 height 7
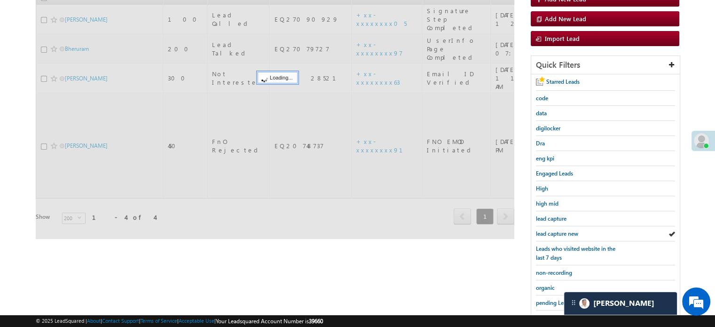
scroll to position [61, 0]
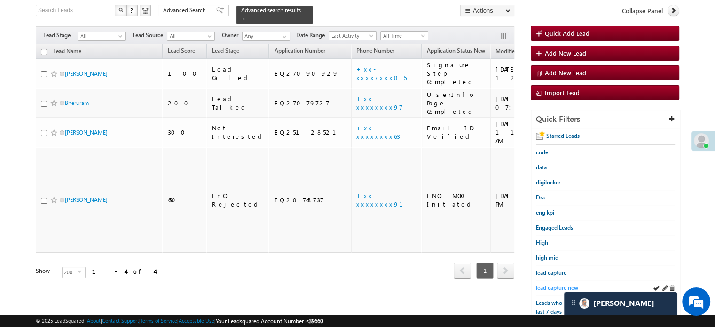
click at [557, 285] on span "lead capture new" at bounding box center [557, 287] width 42 height 7
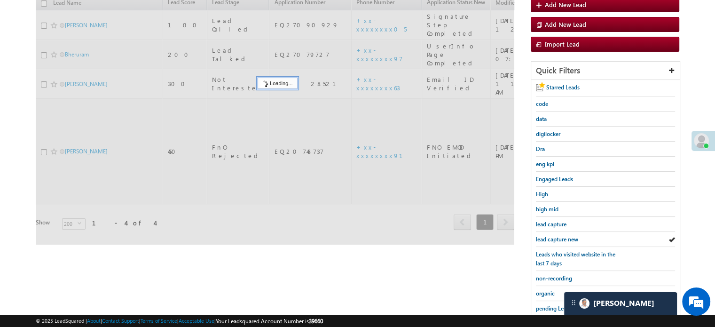
scroll to position [202, 0]
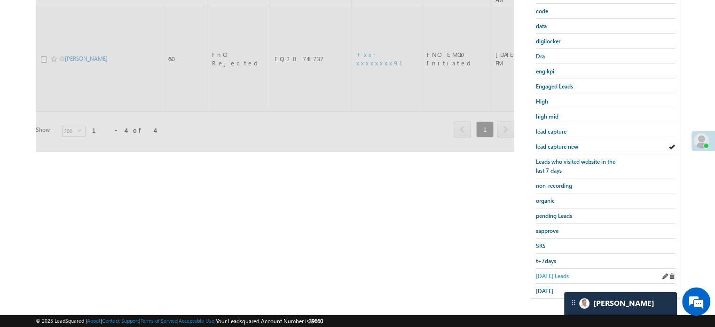
click at [542, 272] on span "Today's Leads" at bounding box center [552, 275] width 33 height 7
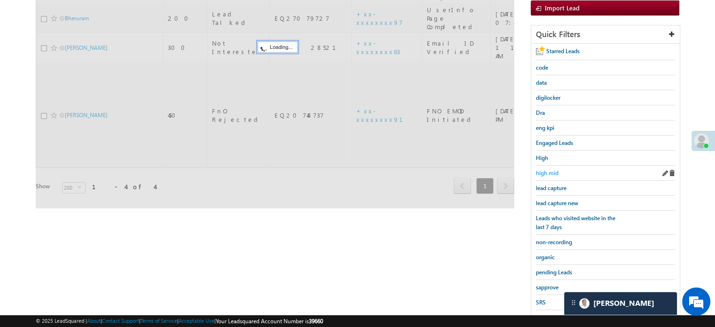
scroll to position [61, 0]
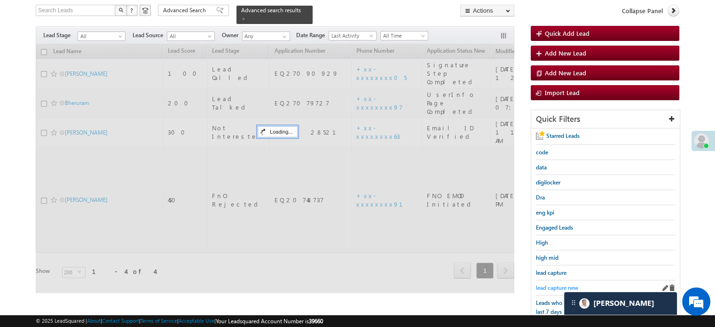
click at [551, 284] on span "lead capture new" at bounding box center [557, 287] width 42 height 7
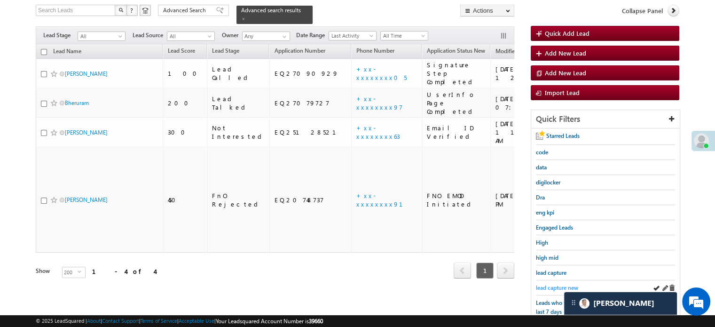
click at [546, 284] on span "lead capture new" at bounding box center [557, 287] width 42 height 7
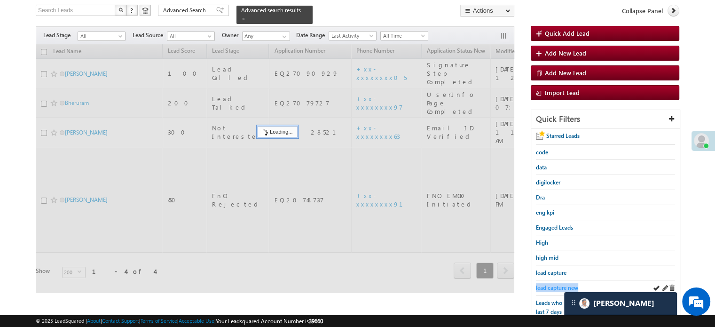
click at [546, 284] on span "lead capture new" at bounding box center [557, 287] width 42 height 7
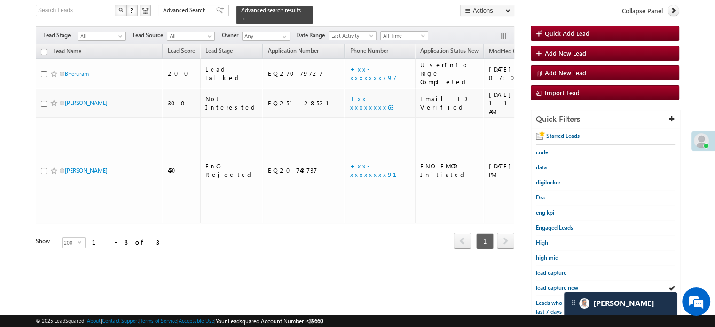
click at [546, 284] on span "lead capture new" at bounding box center [557, 287] width 42 height 7
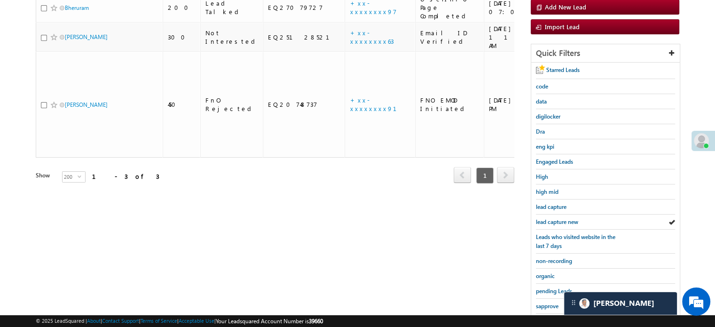
scroll to position [202, 0]
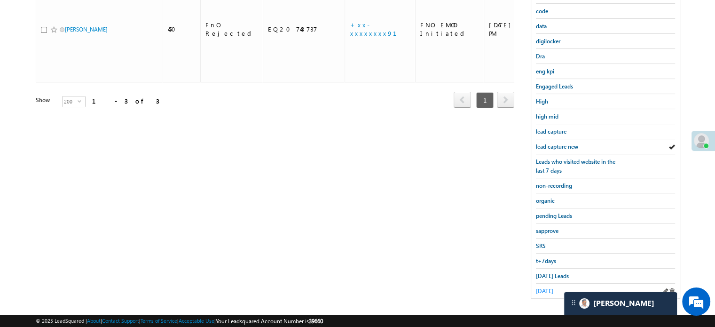
click at [544, 287] on span "yesterday" at bounding box center [544, 290] width 17 height 7
click at [537, 287] on span "yesterday" at bounding box center [544, 290] width 17 height 7
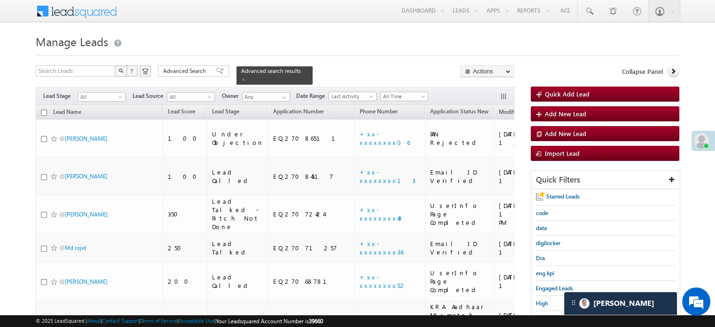
scroll to position [1048, 0]
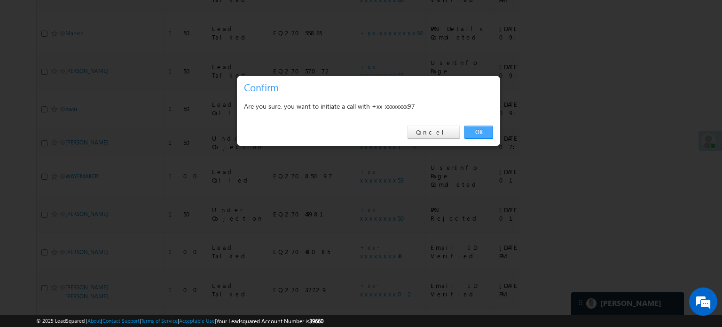
click at [480, 133] on link "OK" at bounding box center [479, 132] width 29 height 13
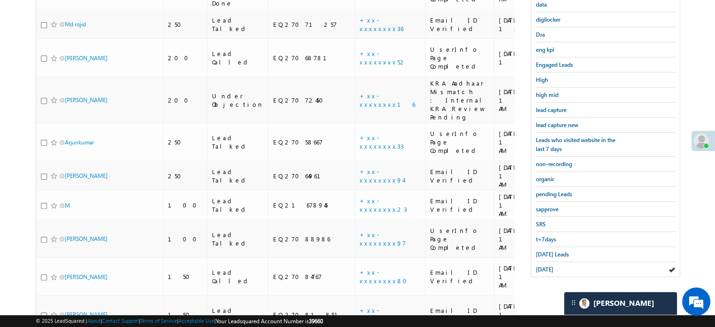
scroll to position [248, 0]
click at [557, 122] on span "lead capture new" at bounding box center [557, 125] width 42 height 7
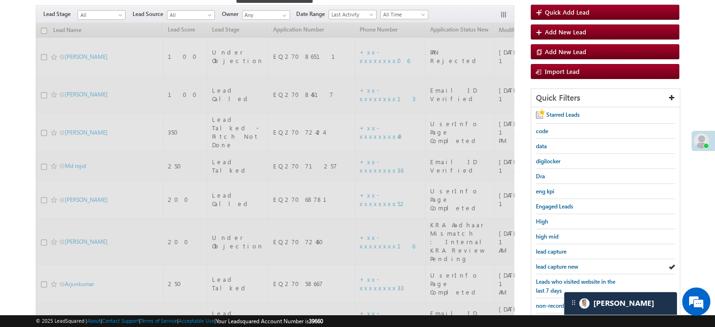
scroll to position [82, 0]
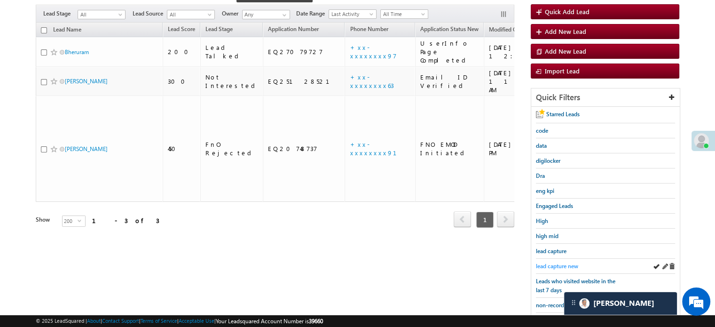
click at [559, 267] on link "lead capture new" at bounding box center [557, 265] width 42 height 9
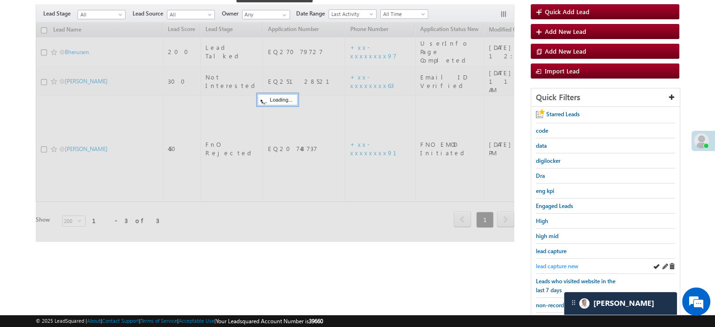
click at [559, 262] on span "lead capture new" at bounding box center [557, 265] width 42 height 7
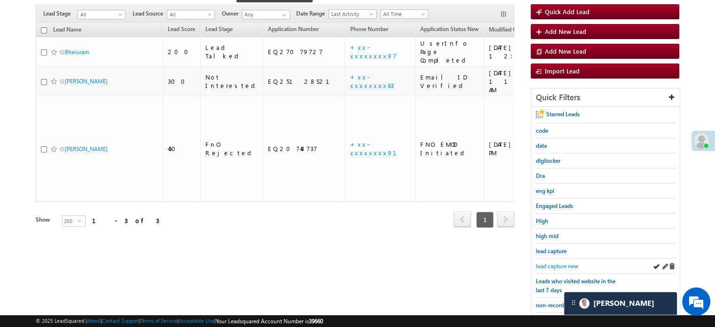
click at [568, 263] on span "lead capture new" at bounding box center [557, 265] width 42 height 7
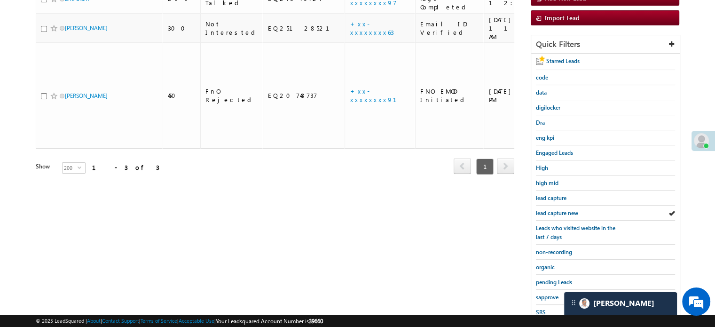
scroll to position [202, 0]
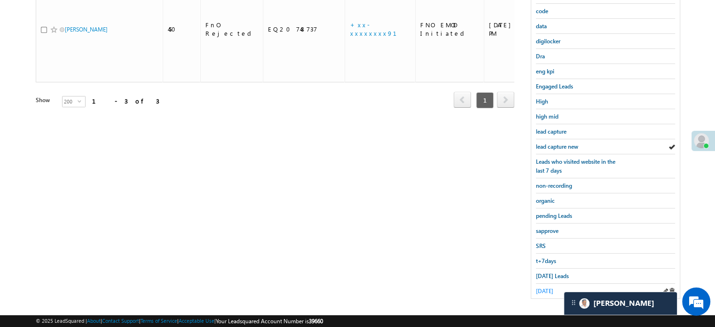
click at [548, 287] on span "yesterday" at bounding box center [544, 290] width 17 height 7
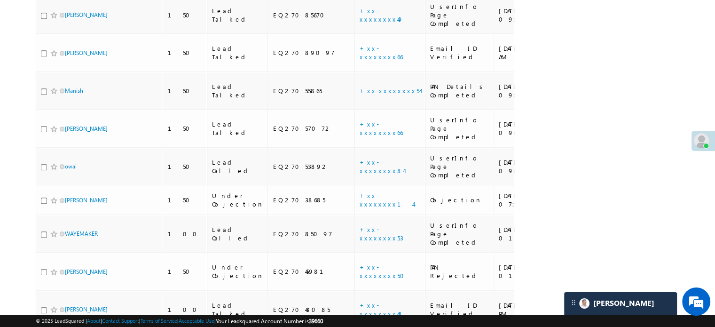
scroll to position [1036, 0]
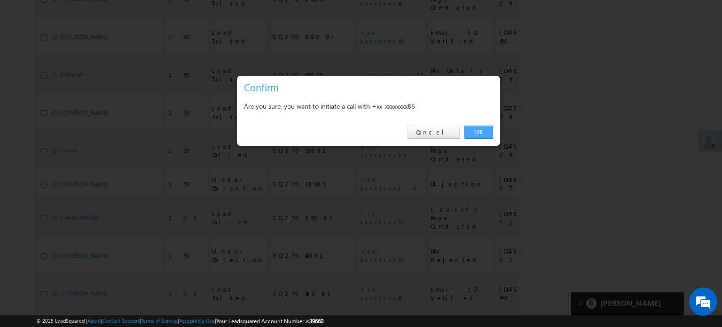
click at [476, 137] on link "OK" at bounding box center [479, 132] width 29 height 13
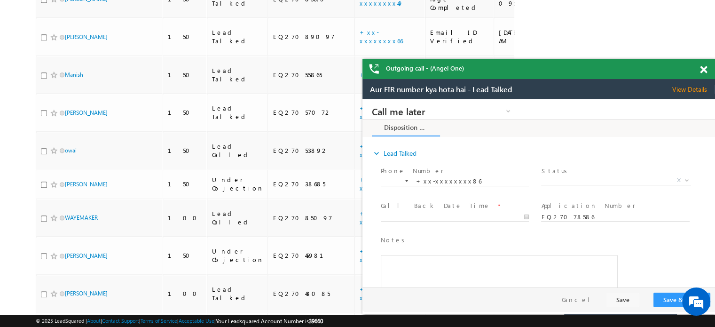
scroll to position [0, 0]
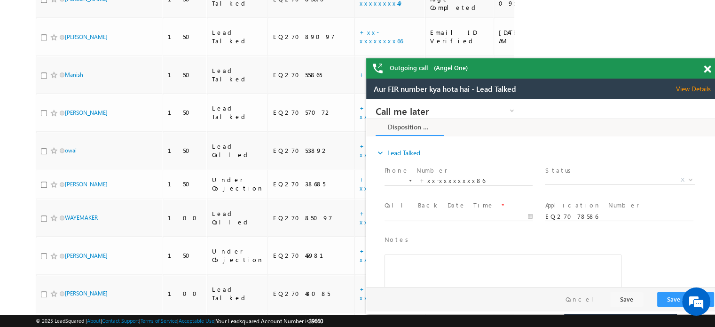
click at [701, 71] on div "Outgoing call - (Angel One)" at bounding box center [542, 68] width 353 height 20
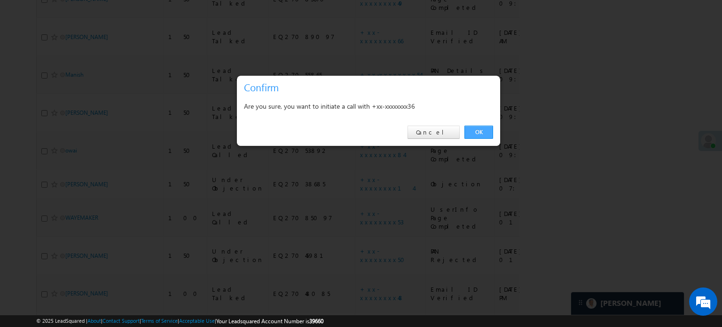
click at [484, 129] on link "OK" at bounding box center [479, 132] width 29 height 13
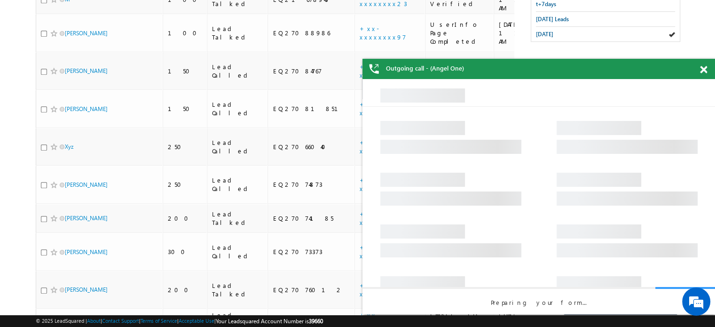
scroll to position [517, 0]
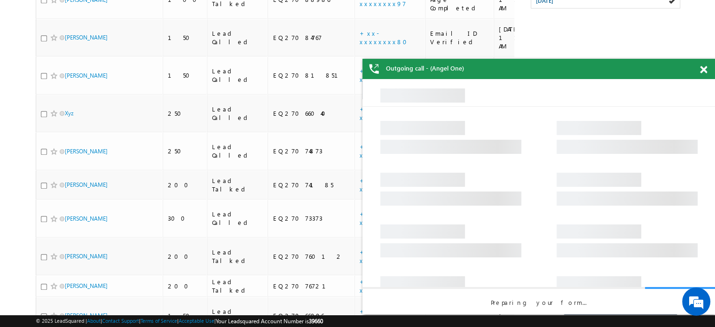
drag, startPoint x: 701, startPoint y: 71, endPoint x: 317, endPoint y: 9, distance: 388.7
click at [701, 71] on span at bounding box center [703, 70] width 7 height 8
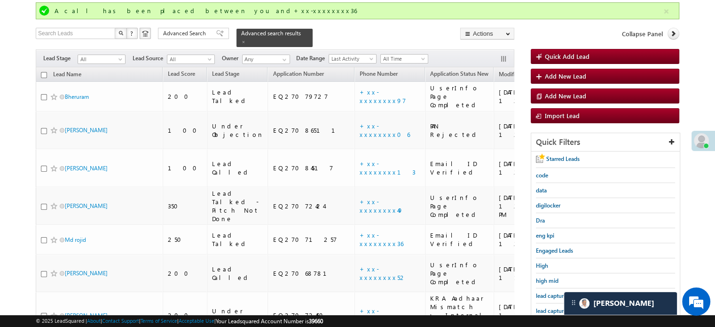
scroll to position [141, 0]
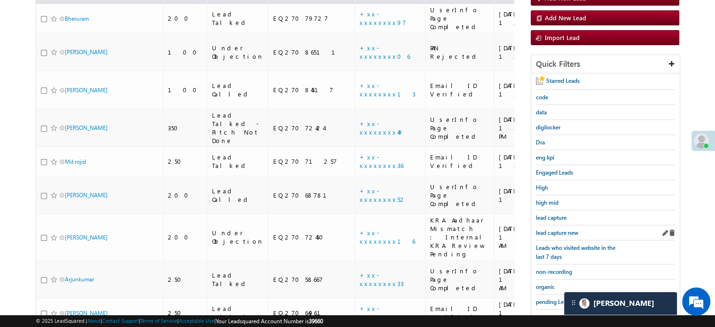
click at [564, 225] on div "lead capture new" at bounding box center [605, 232] width 139 height 15
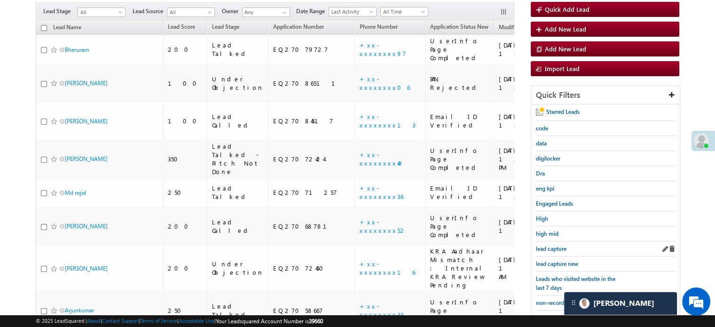
scroll to position [94, 0]
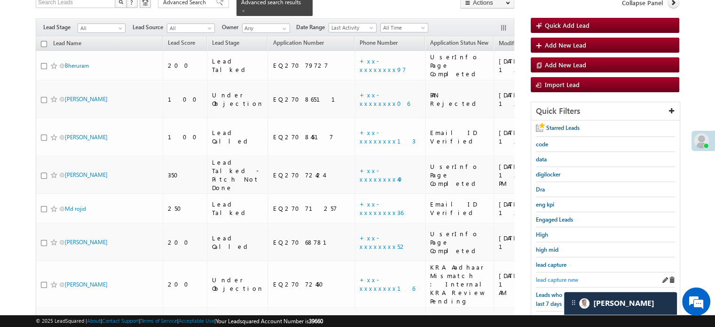
click at [547, 276] on span "lead capture new" at bounding box center [557, 279] width 42 height 7
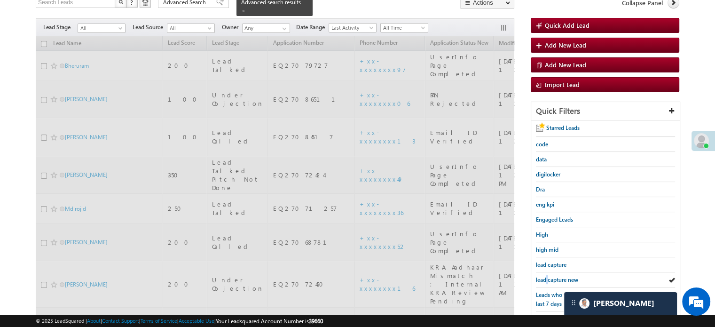
click at [547, 276] on span "lead capture new" at bounding box center [557, 279] width 42 height 7
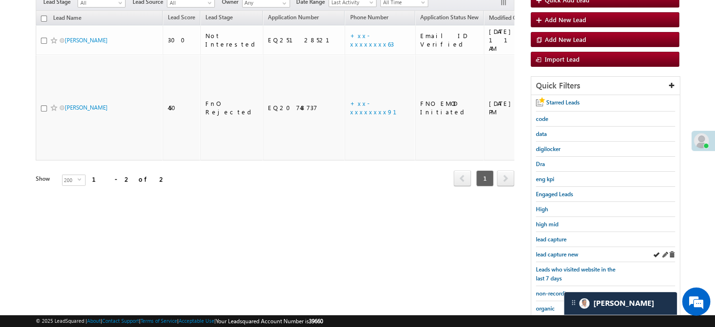
click at [551, 262] on div "lead capture new" at bounding box center [605, 254] width 139 height 15
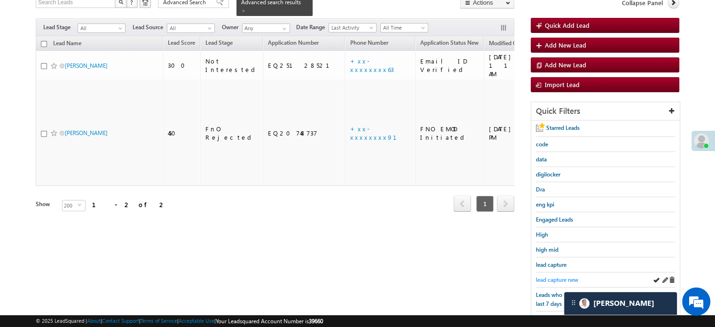
click at [553, 277] on span "lead capture new" at bounding box center [557, 279] width 42 height 7
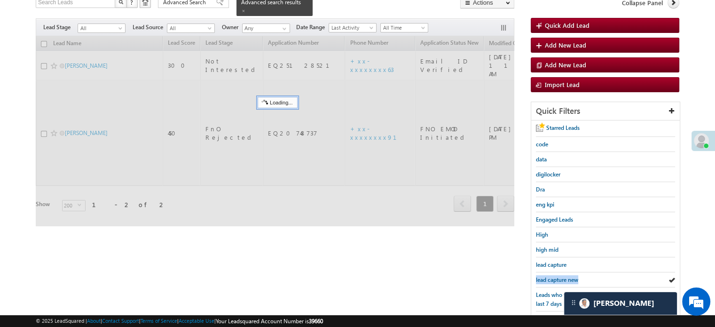
click at [553, 276] on span "lead capture new" at bounding box center [557, 279] width 42 height 7
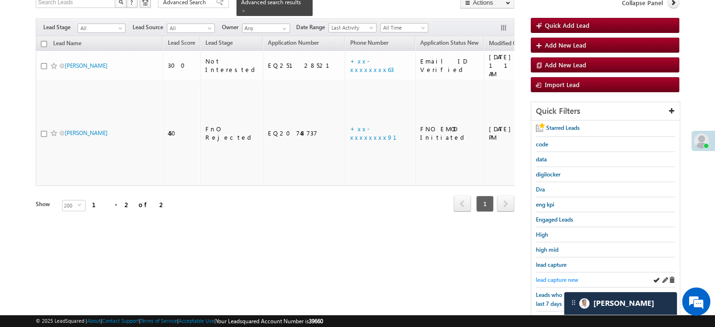
click at [556, 278] on span "lead capture new" at bounding box center [557, 279] width 42 height 7
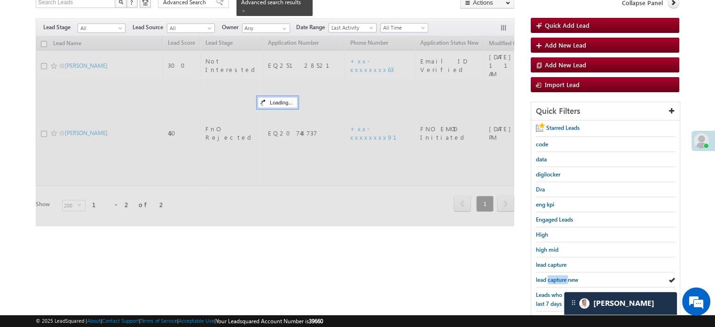
click at [556, 278] on span "lead capture new" at bounding box center [557, 279] width 42 height 7
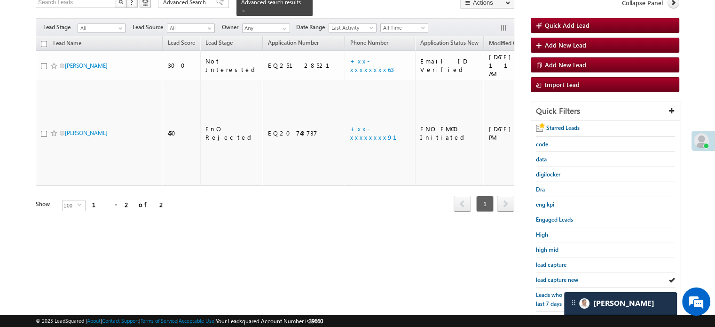
scroll to position [202, 0]
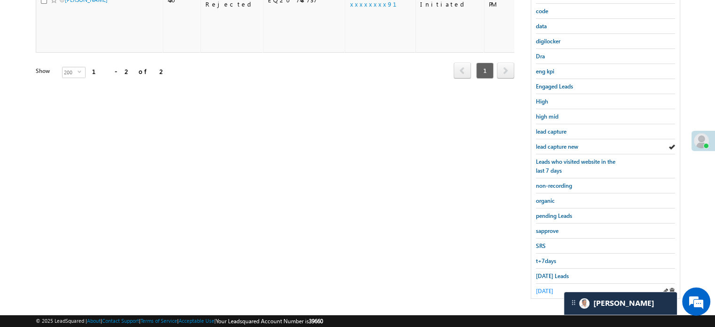
click at [546, 289] on span "yesterday" at bounding box center [544, 290] width 17 height 7
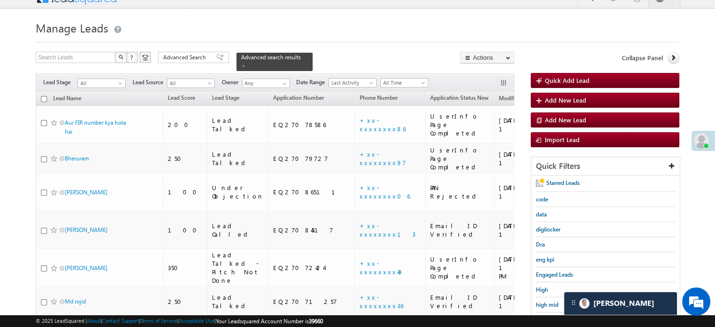
scroll to position [1048, 0]
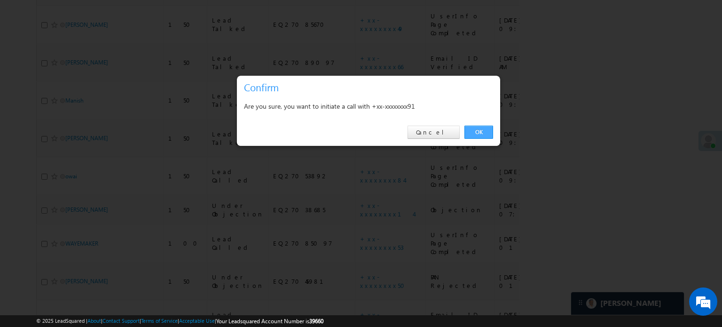
click at [482, 131] on link "OK" at bounding box center [479, 132] width 29 height 13
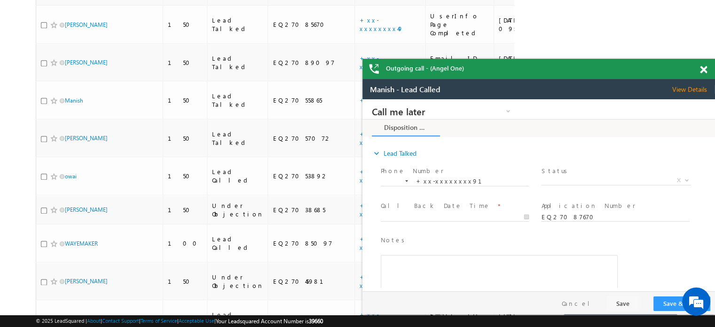
scroll to position [0, 0]
click at [706, 70] on span at bounding box center [703, 70] width 7 height 8
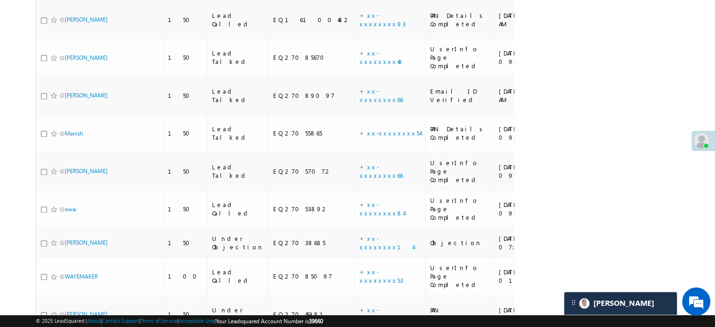
scroll to position [1026, 0]
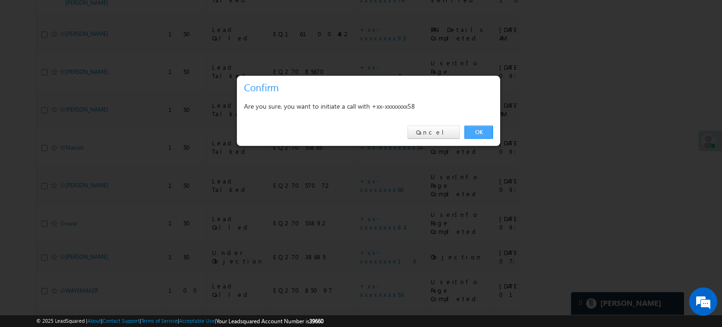
click at [484, 126] on link "OK" at bounding box center [479, 132] width 29 height 13
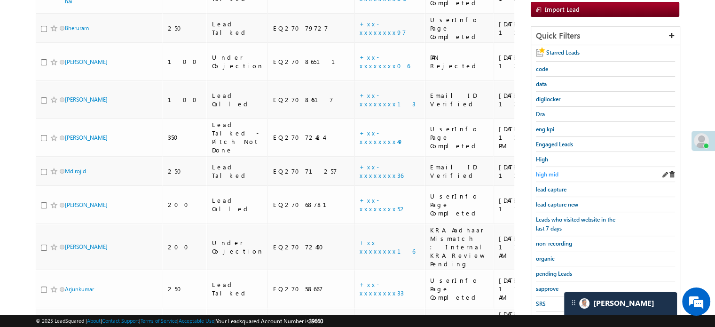
scroll to position [180, 0]
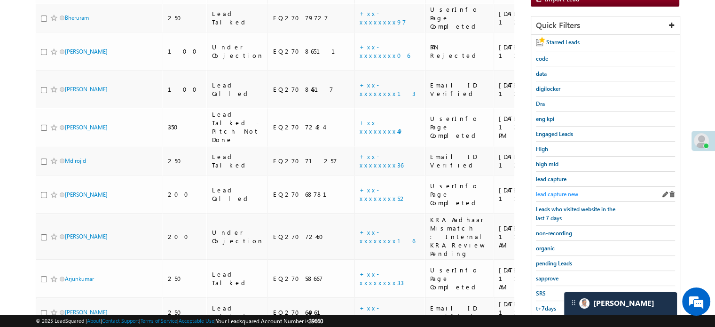
click at [545, 190] on span "lead capture new" at bounding box center [557, 193] width 42 height 7
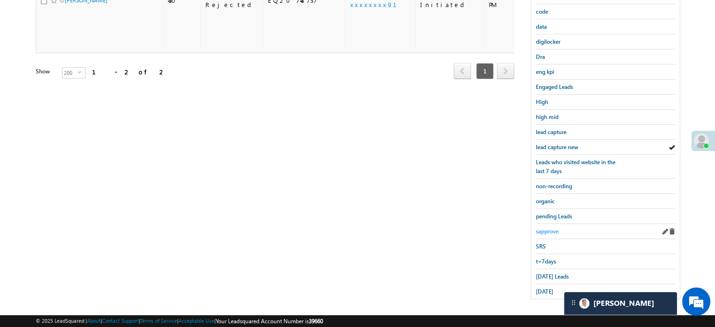
scroll to position [202, 0]
click at [546, 286] on link "yesterday" at bounding box center [544, 290] width 17 height 9
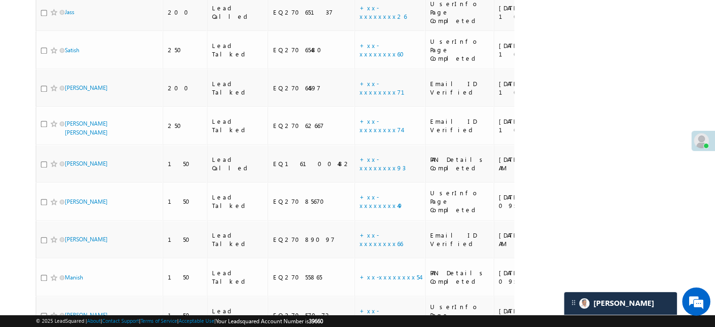
scroll to position [1032, 0]
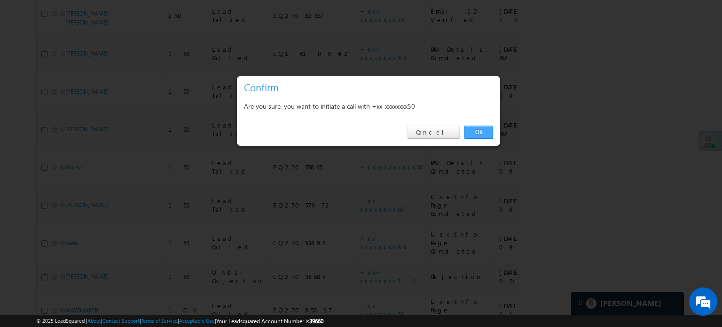
click at [483, 135] on link "OK" at bounding box center [479, 132] width 29 height 13
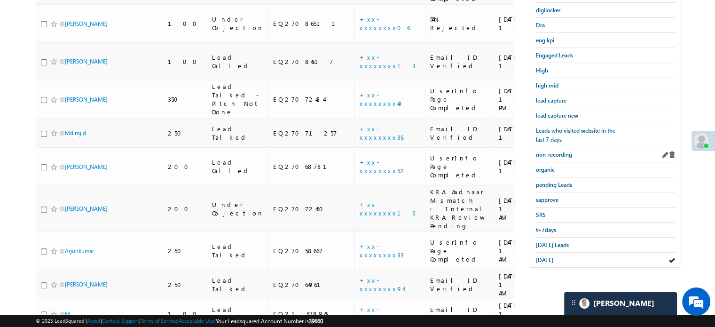
scroll to position [258, 0]
click at [568, 112] on span "lead capture new" at bounding box center [557, 115] width 42 height 7
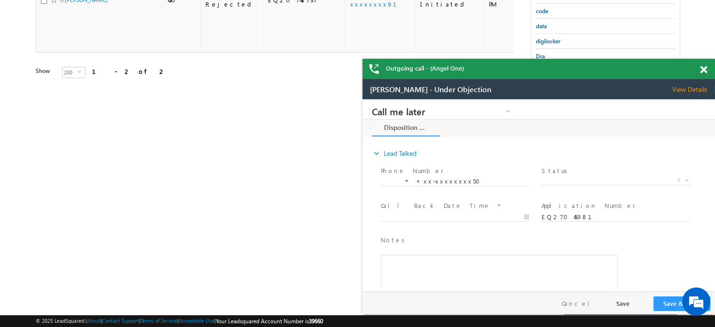
scroll to position [0, 0]
click at [704, 69] on span at bounding box center [703, 70] width 7 height 8
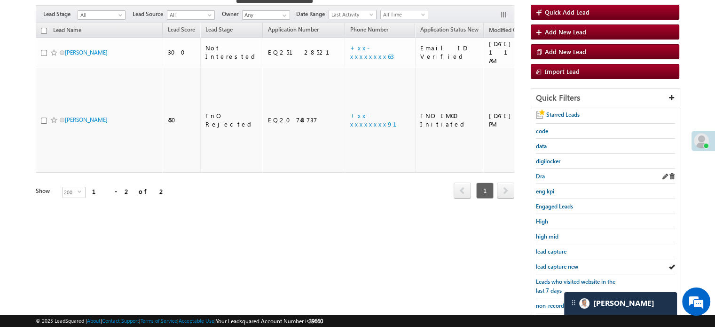
scroll to position [155, 0]
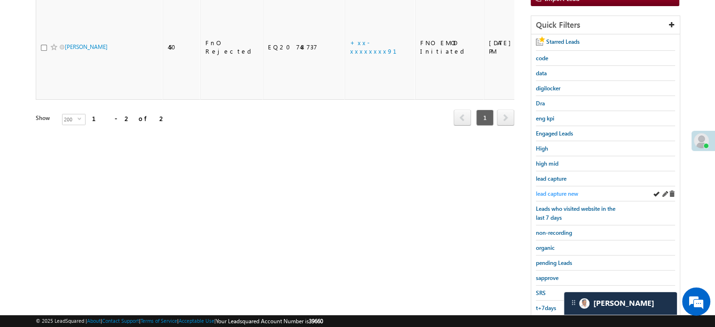
click at [566, 190] on span "lead capture new" at bounding box center [557, 193] width 42 height 7
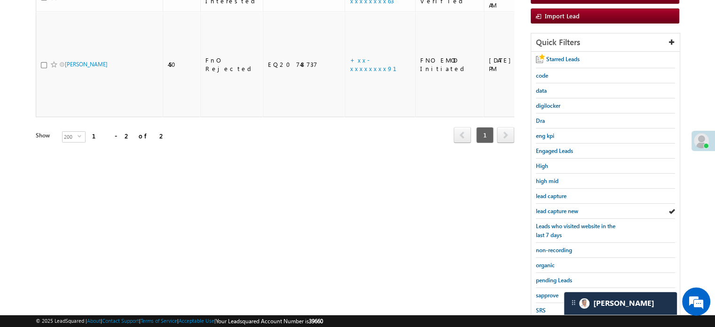
scroll to position [202, 0]
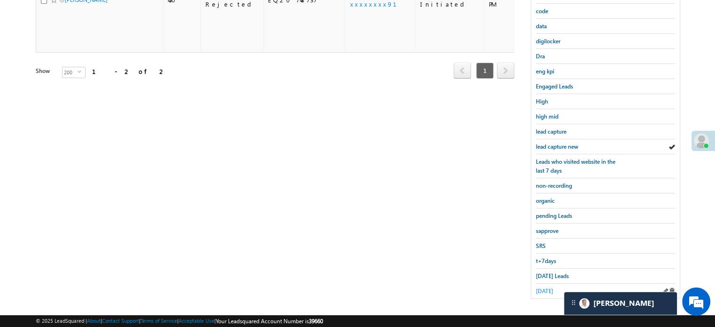
click at [554, 287] on span "yesterday" at bounding box center [544, 290] width 17 height 7
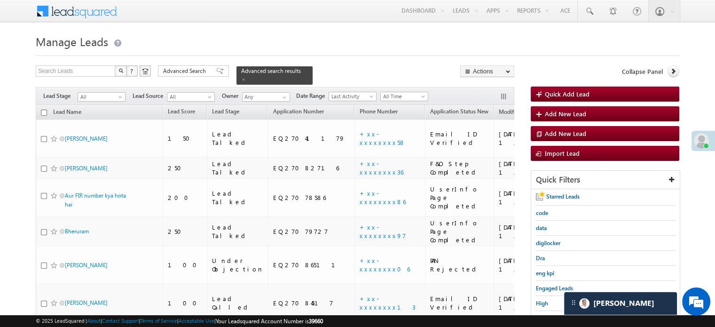
scroll to position [1011, 0]
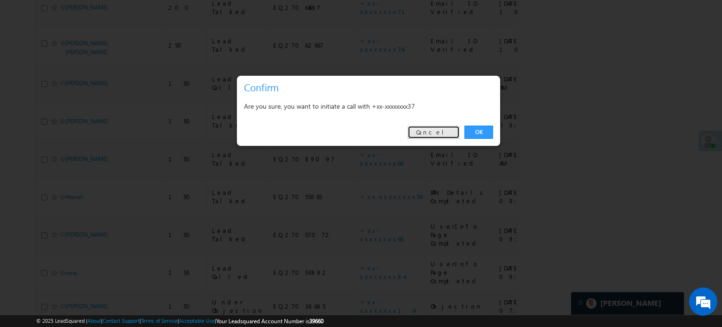
click at [431, 135] on link "Cancel" at bounding box center [434, 132] width 52 height 13
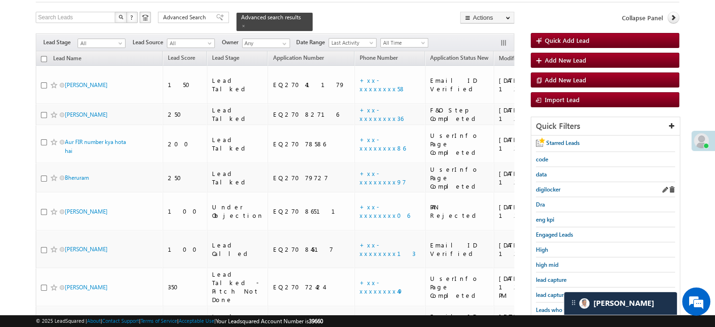
scroll to position [94, 0]
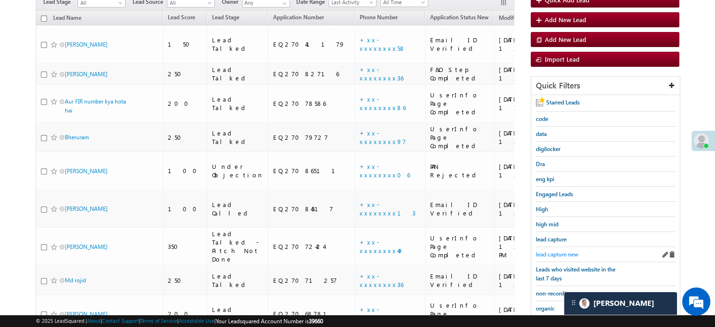
click at [558, 252] on span "lead capture new" at bounding box center [557, 254] width 42 height 7
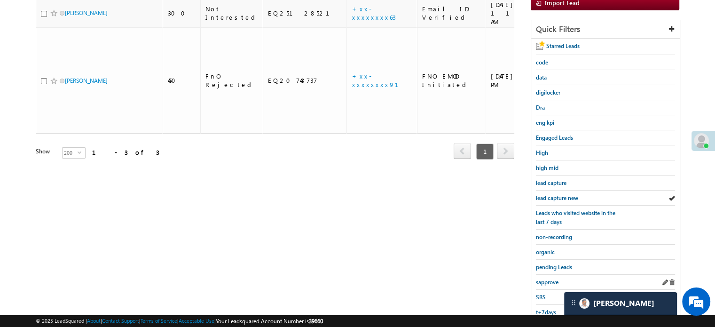
scroll to position [202, 0]
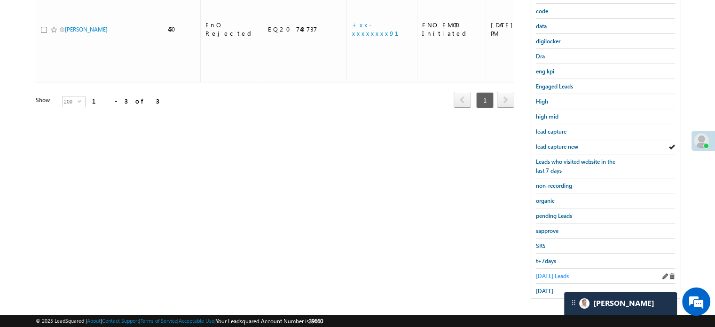
click at [558, 272] on span "Today's Leads" at bounding box center [552, 275] width 33 height 7
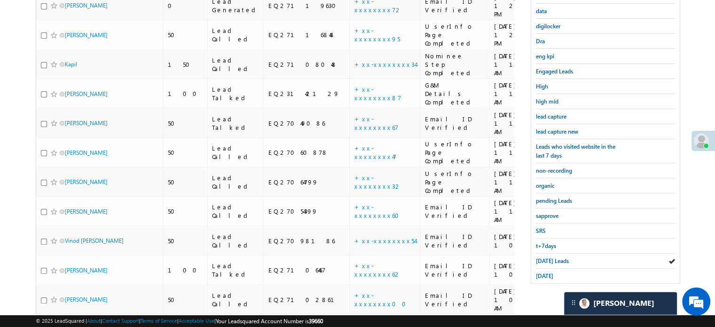
scroll to position [267, 0]
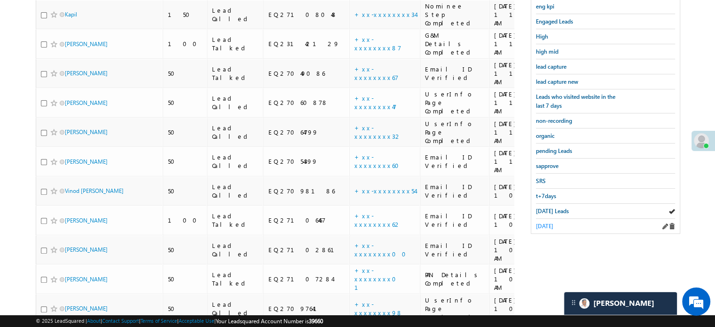
click at [554, 222] on span "yesterday" at bounding box center [544, 225] width 17 height 7
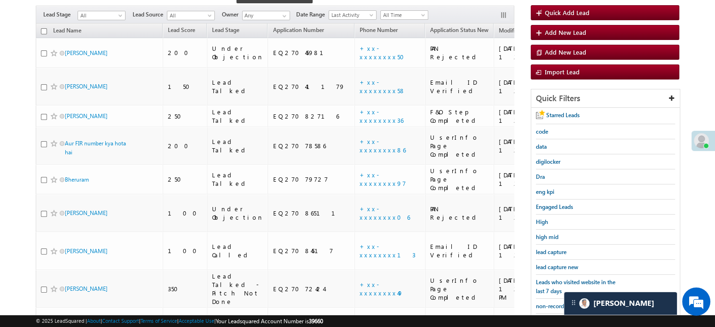
scroll to position [156, 0]
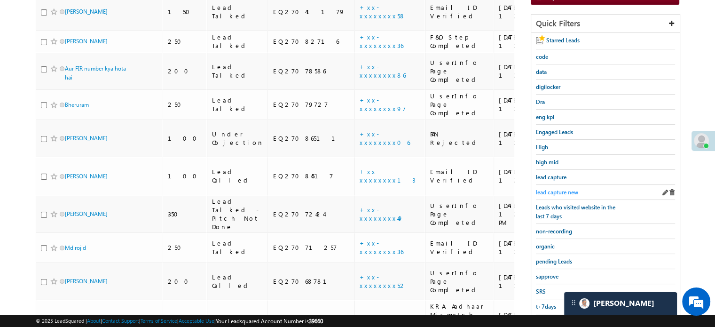
click at [561, 189] on span "lead capture new" at bounding box center [557, 192] width 42 height 7
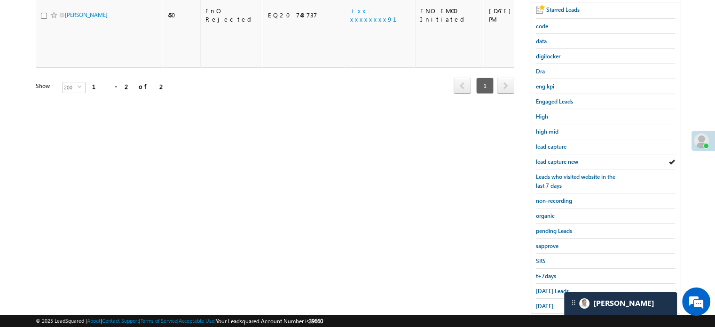
scroll to position [188, 0]
click at [550, 157] on span "lead capture new" at bounding box center [557, 160] width 42 height 7
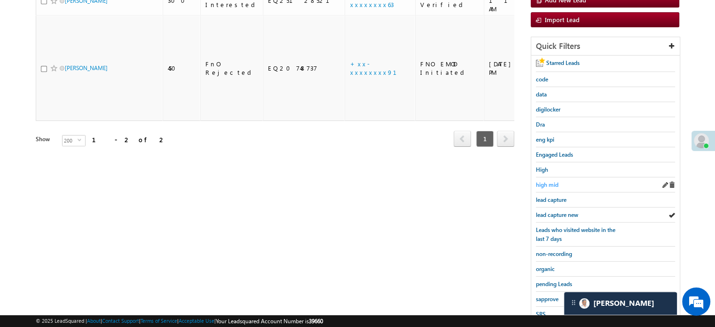
scroll to position [202, 0]
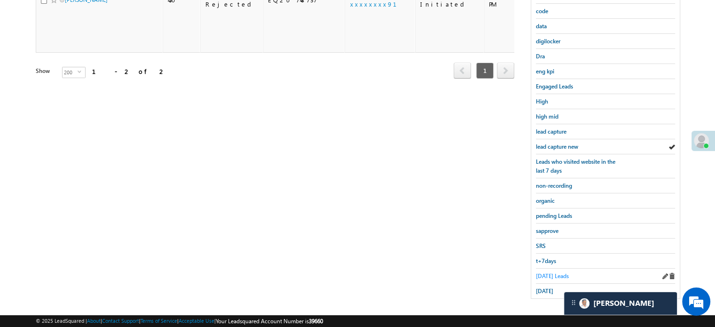
click at [548, 273] on span "Today's Leads" at bounding box center [552, 275] width 33 height 7
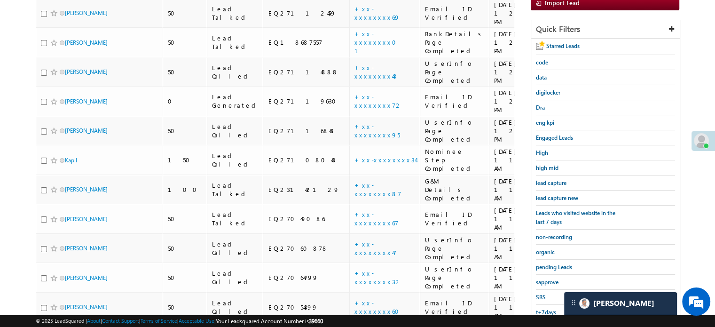
scroll to position [108, 0]
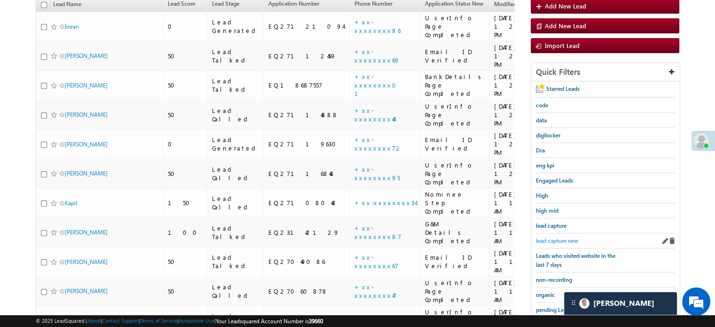
click at [563, 239] on span "lead capture new" at bounding box center [557, 240] width 42 height 7
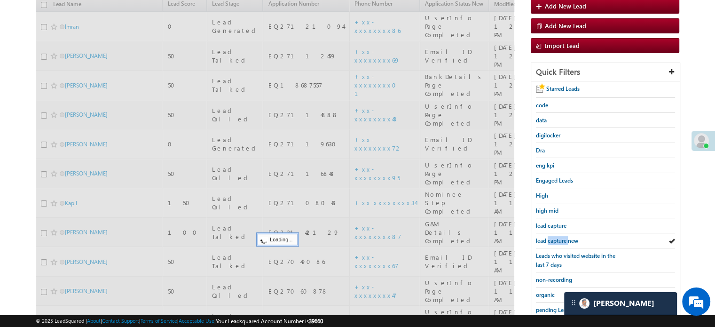
click at [563, 239] on span "lead capture new" at bounding box center [557, 240] width 42 height 7
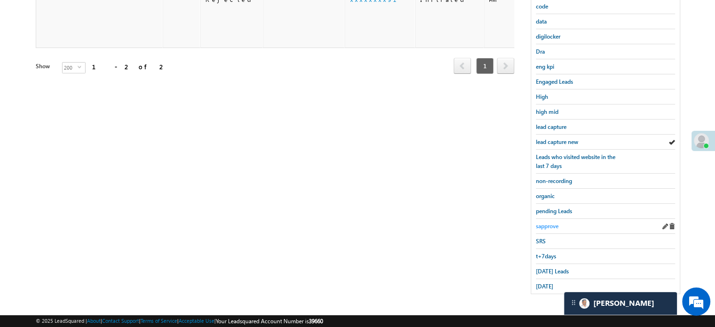
click at [546, 227] on span "sapprove" at bounding box center [547, 225] width 23 height 7
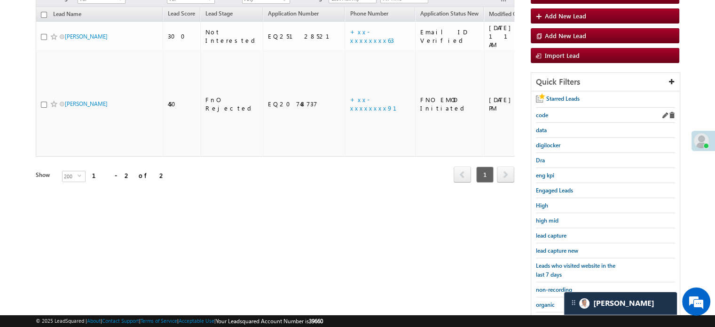
scroll to position [155, 0]
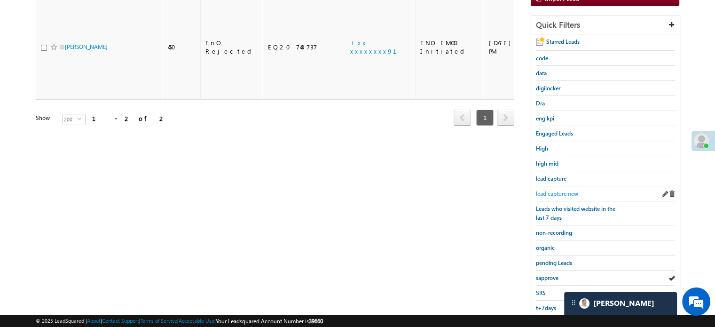
click at [554, 191] on span "lead capture new" at bounding box center [557, 193] width 42 height 7
click at [553, 194] on link "lead capture new" at bounding box center [557, 193] width 42 height 9
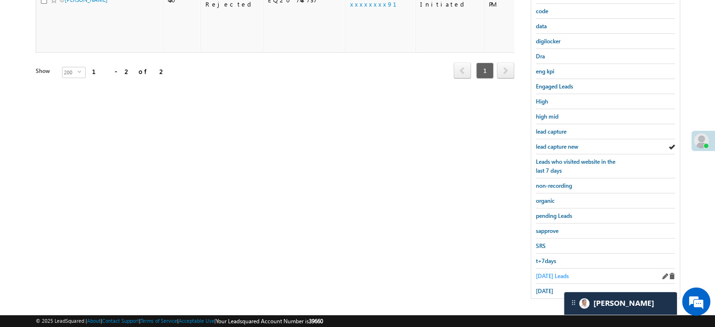
click at [555, 273] on span "Today's Leads" at bounding box center [552, 275] width 33 height 7
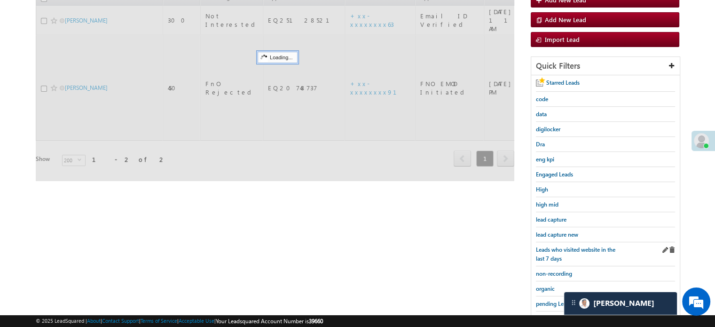
scroll to position [108, 0]
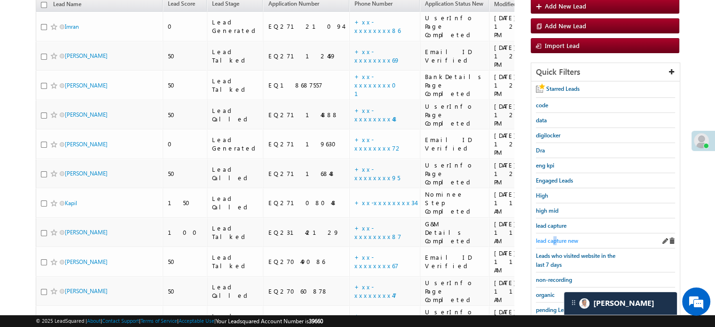
click at [555, 237] on span "lead capture new" at bounding box center [557, 240] width 42 height 7
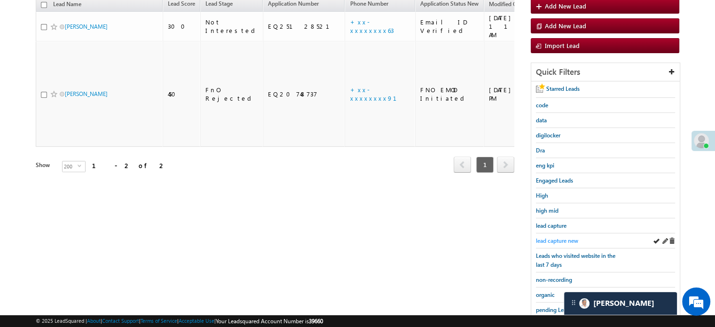
click at [545, 237] on span "lead capture new" at bounding box center [557, 240] width 42 height 7
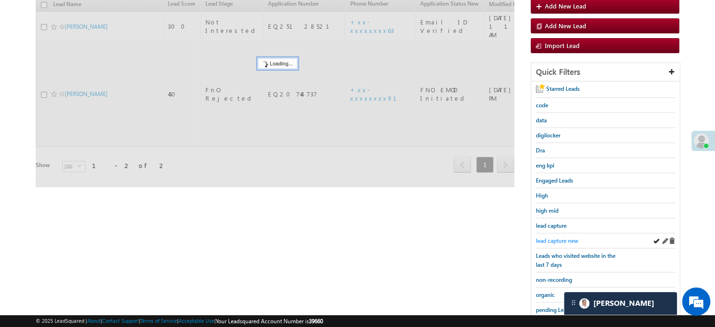
click at [551, 238] on span "lead capture new" at bounding box center [557, 240] width 42 height 7
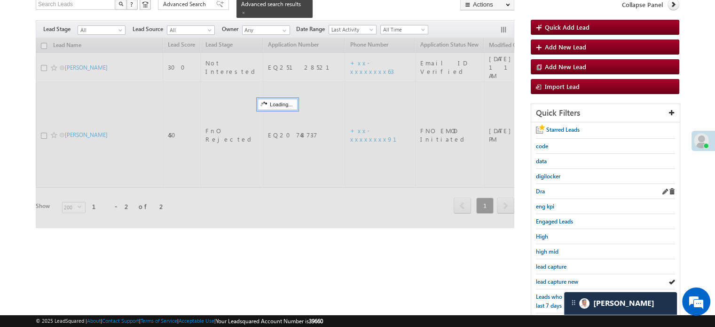
scroll to position [14, 0]
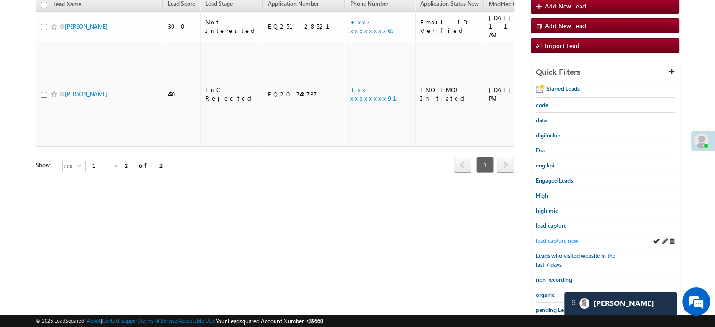
click at [566, 237] on span "lead capture new" at bounding box center [557, 240] width 42 height 7
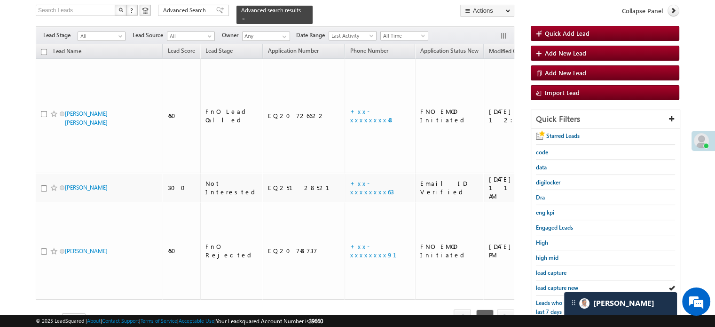
scroll to position [202, 0]
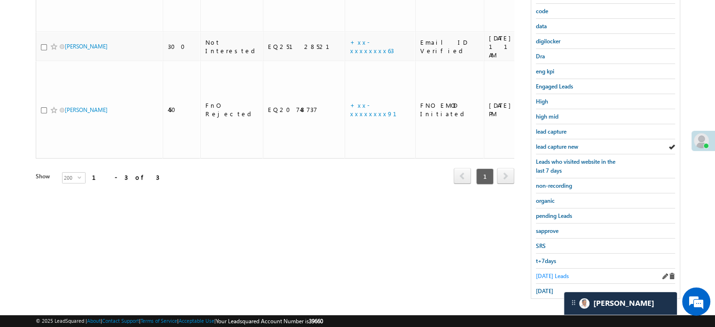
click at [546, 272] on span "Today's Leads" at bounding box center [552, 275] width 33 height 7
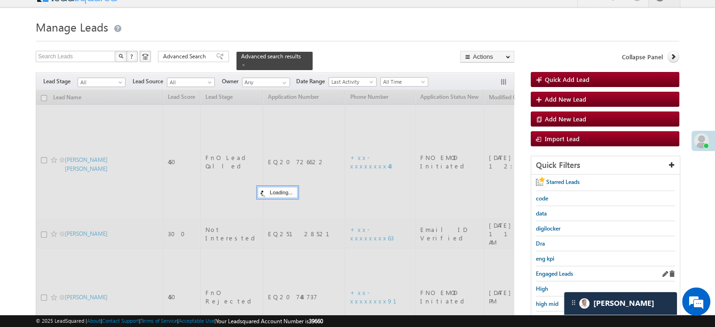
scroll to position [14, 0]
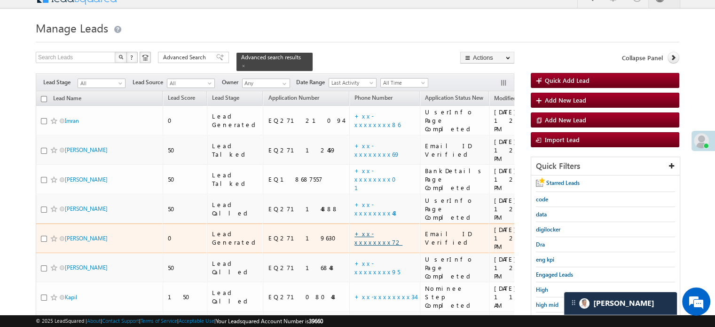
click at [355, 230] on link "+xx-xxxxxxxx72" at bounding box center [379, 238] width 48 height 16
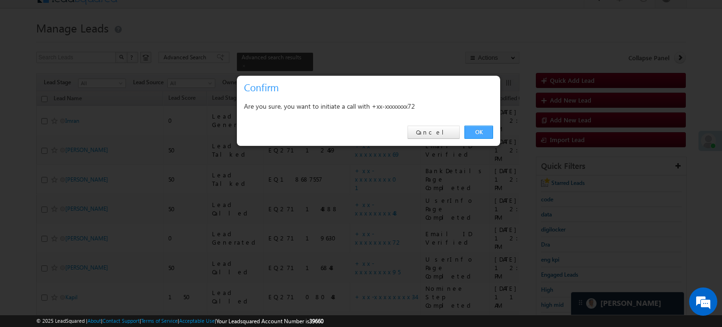
click at [493, 127] on link "OK" at bounding box center [479, 132] width 29 height 13
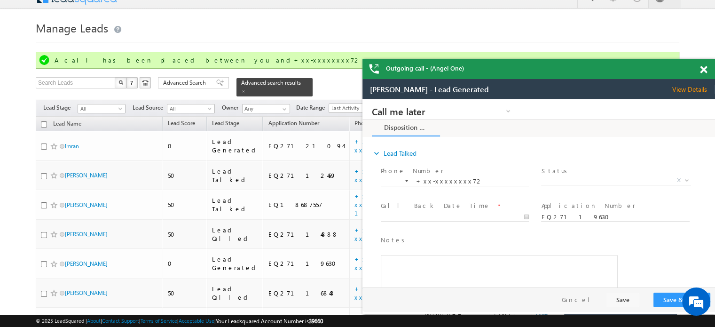
scroll to position [0, 0]
click at [704, 70] on span at bounding box center [703, 70] width 7 height 8
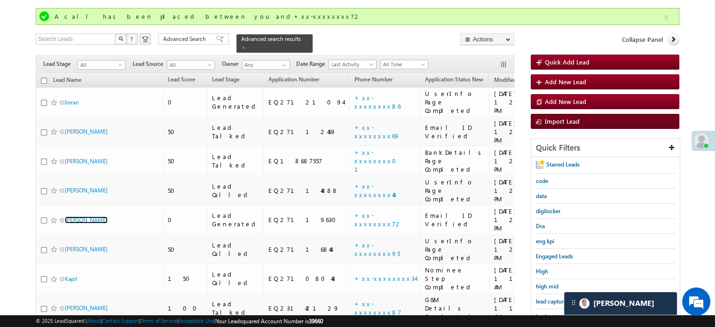
scroll to position [108, 0]
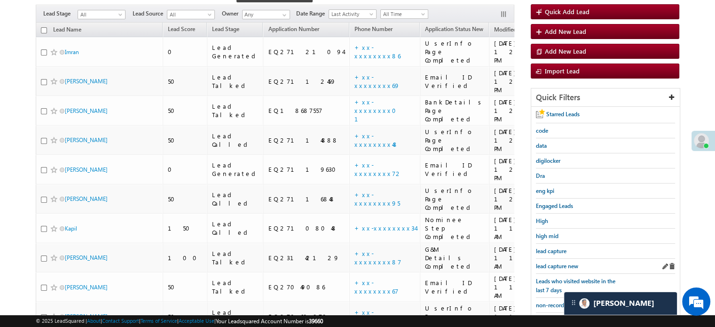
click at [560, 259] on div "lead capture new" at bounding box center [605, 266] width 139 height 15
click at [560, 261] on link "lead capture new" at bounding box center [557, 265] width 42 height 9
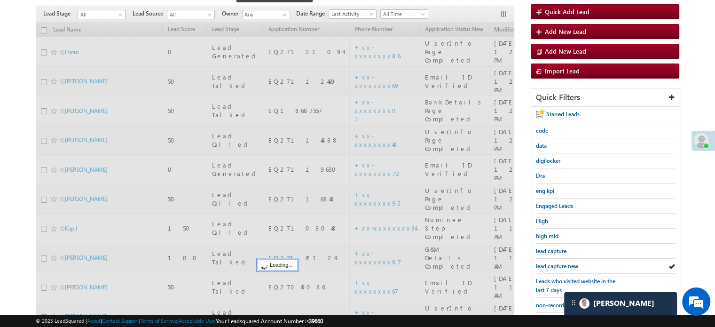
click at [561, 262] on span "lead capture new" at bounding box center [557, 265] width 42 height 7
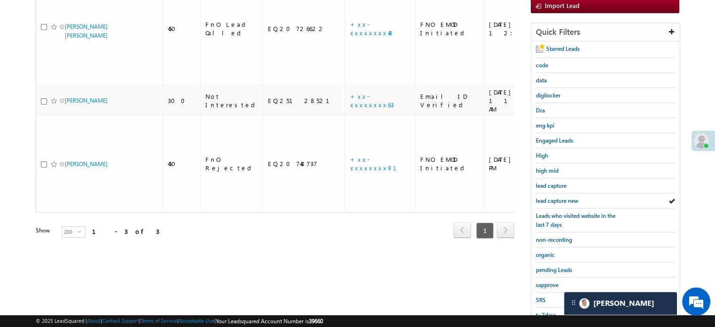
scroll to position [202, 0]
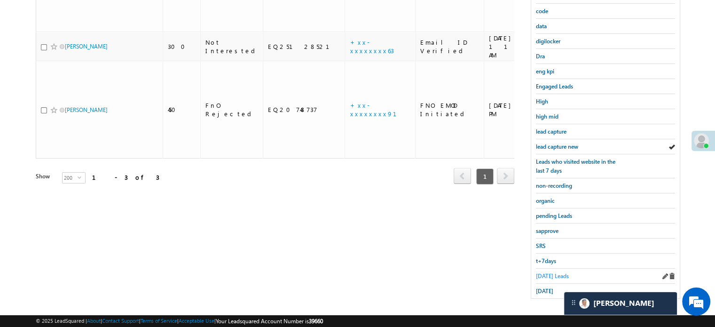
click at [555, 273] on span "Today's Leads" at bounding box center [552, 275] width 33 height 7
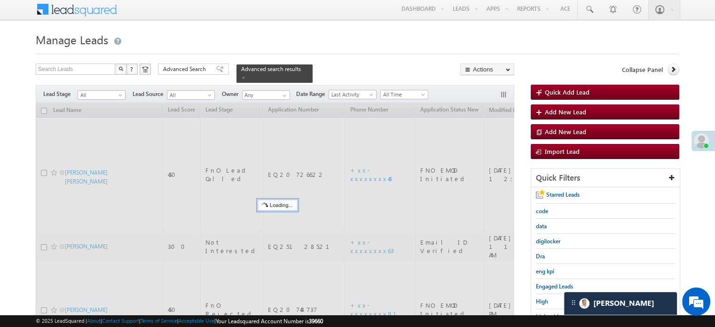
scroll to position [0, 0]
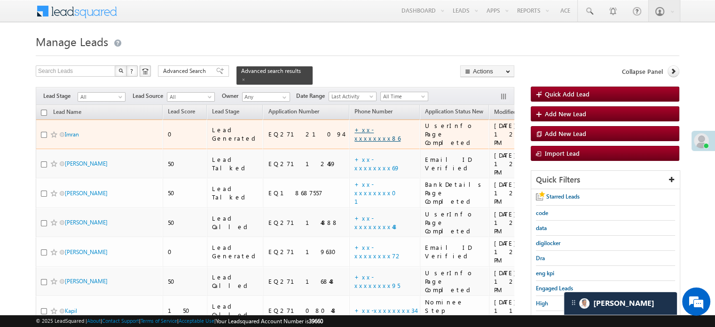
click at [355, 127] on link "+xx-xxxxxxxx86" at bounding box center [378, 134] width 46 height 16
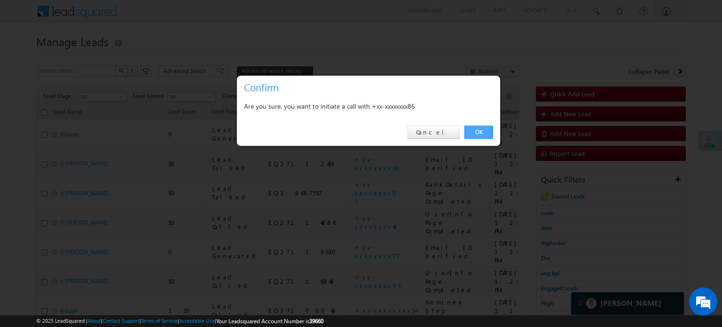
click at [479, 128] on link "OK" at bounding box center [479, 132] width 29 height 13
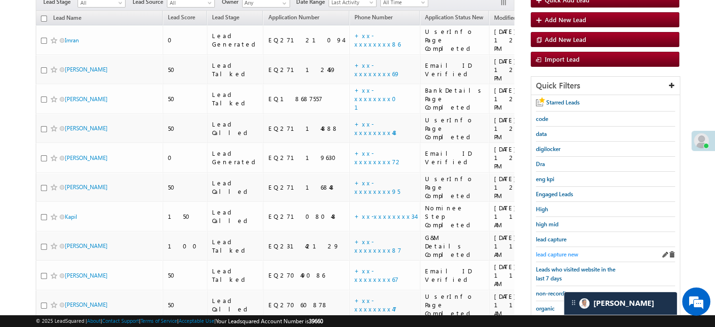
click at [559, 251] on span "lead capture new" at bounding box center [557, 254] width 42 height 7
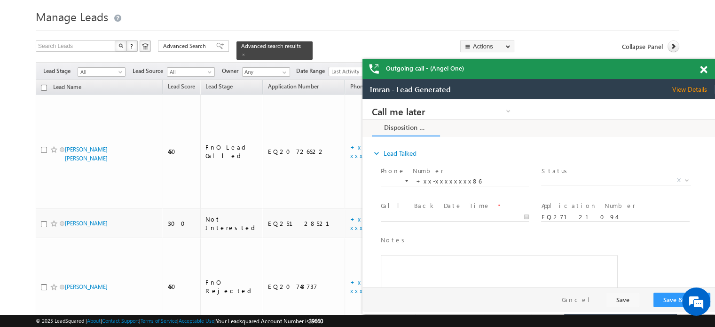
click at [706, 71] on span at bounding box center [703, 70] width 7 height 8
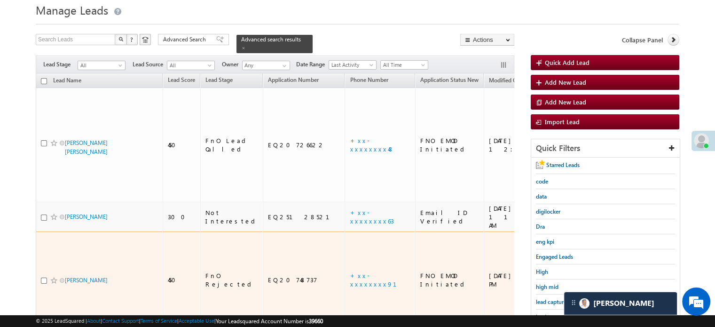
scroll to position [119, 0]
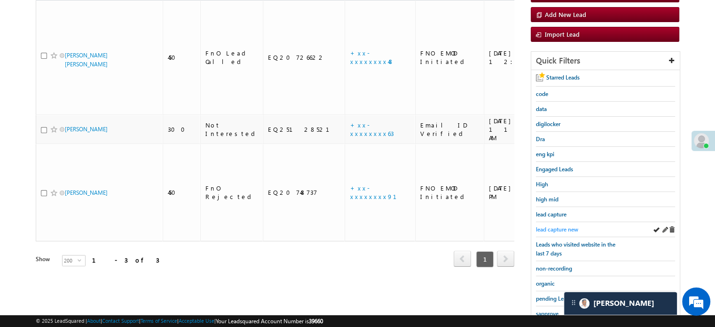
click at [548, 226] on span "lead capture new" at bounding box center [557, 229] width 42 height 7
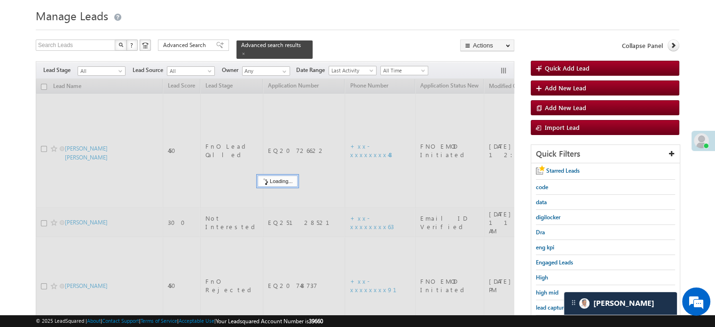
scroll to position [25, 0]
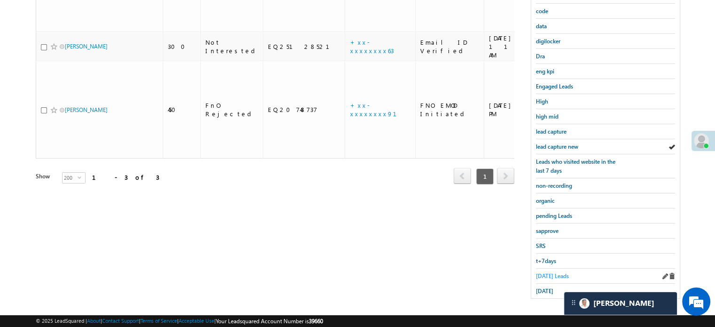
click at [542, 273] on span "Today's Leads" at bounding box center [552, 275] width 33 height 7
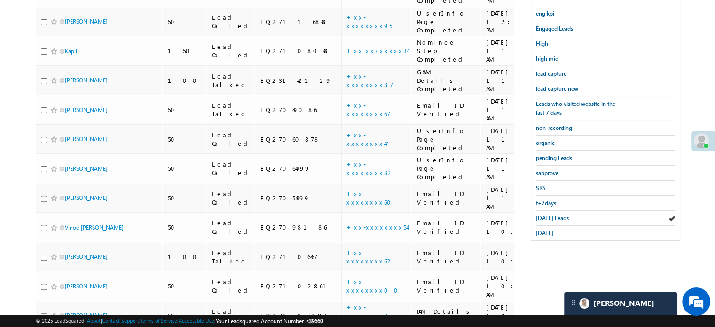
scroll to position [288, 0]
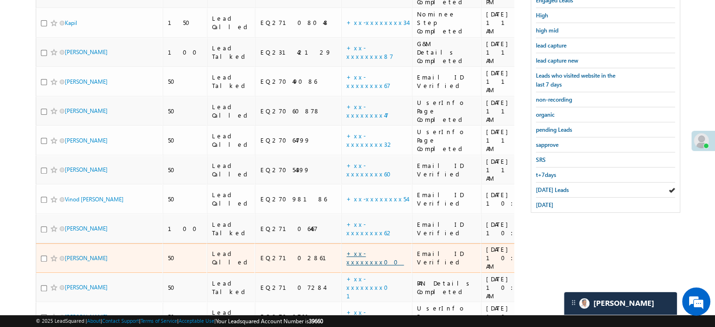
click at [347, 249] on link "+xx-xxxxxxxx00" at bounding box center [375, 257] width 57 height 16
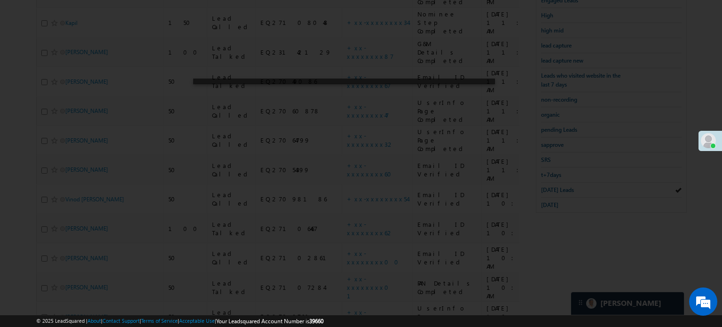
click at [513, 166] on div at bounding box center [361, 163] width 722 height 327
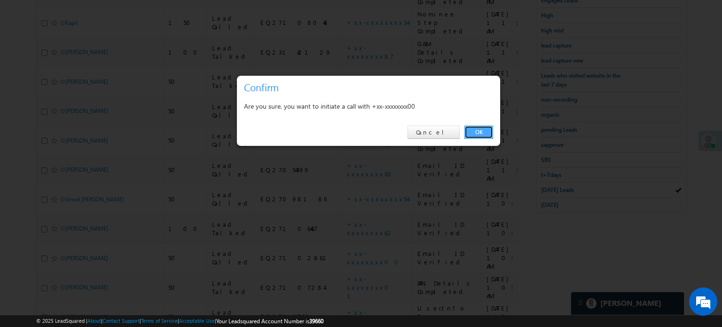
click at [475, 131] on link "OK" at bounding box center [479, 132] width 29 height 13
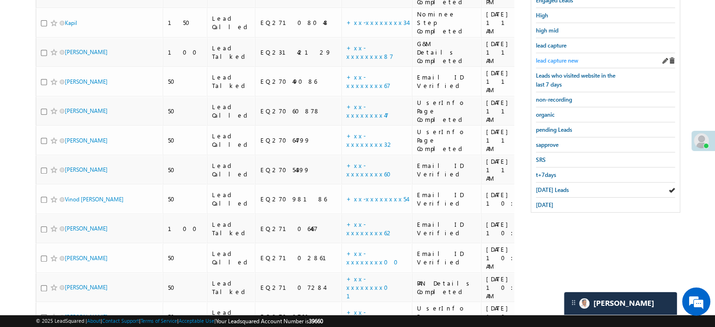
click at [558, 60] on span "lead capture new" at bounding box center [557, 60] width 42 height 7
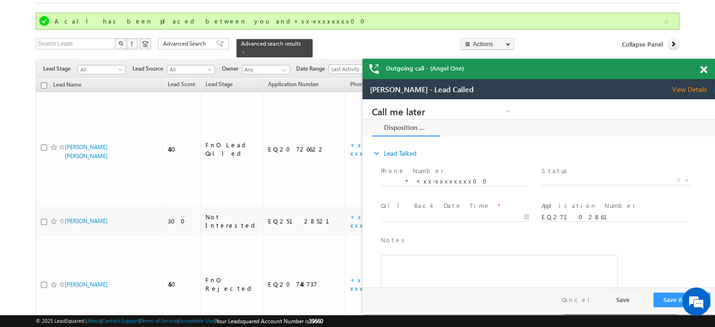
scroll to position [0, 0]
click at [701, 71] on span at bounding box center [703, 70] width 7 height 8
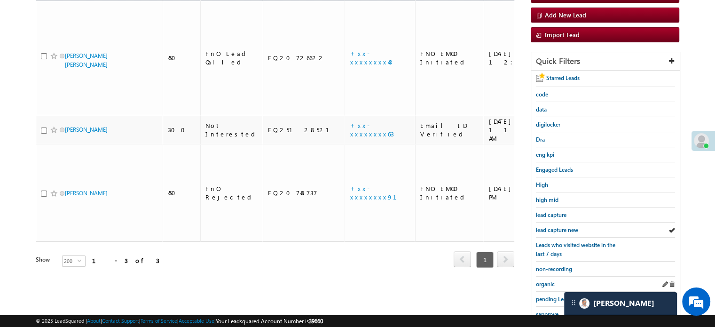
scroll to position [194, 0]
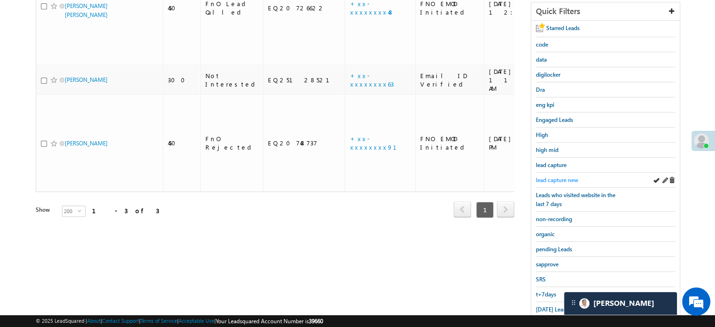
click at [549, 181] on link "lead capture new" at bounding box center [557, 179] width 42 height 9
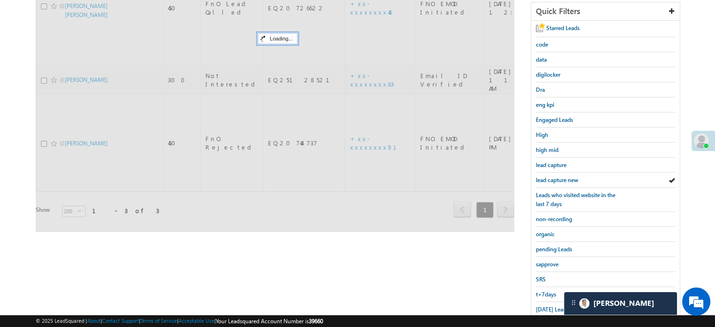
click at [551, 178] on span "lead capture new" at bounding box center [557, 179] width 42 height 7
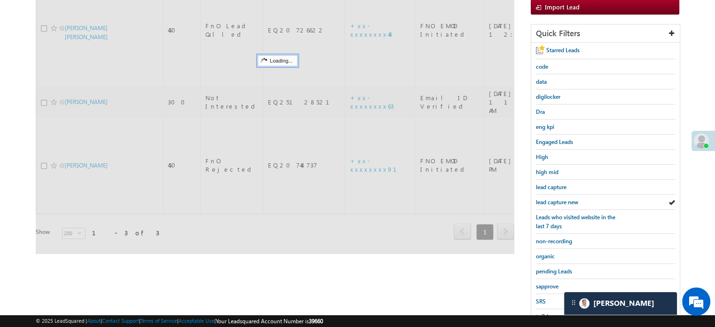
scroll to position [227, 0]
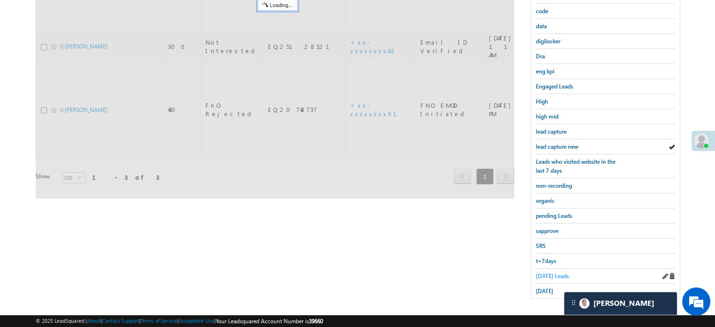
click at [554, 273] on span "Today's Leads" at bounding box center [552, 275] width 33 height 7
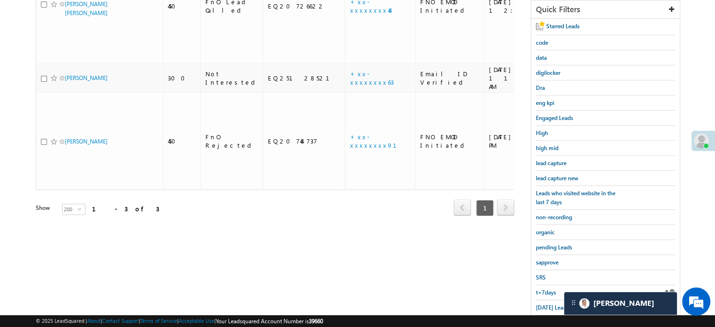
scroll to position [202, 0]
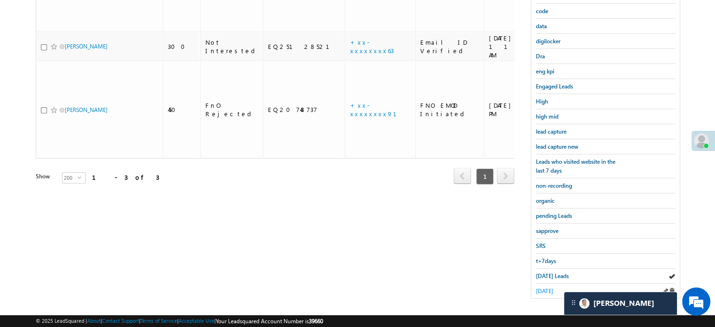
click at [538, 287] on span "yesterday" at bounding box center [544, 290] width 17 height 7
click at [544, 287] on span "yesterday" at bounding box center [544, 290] width 17 height 7
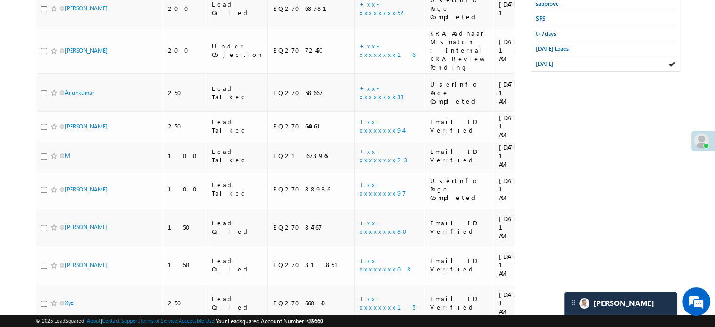
scroll to position [1003, 0]
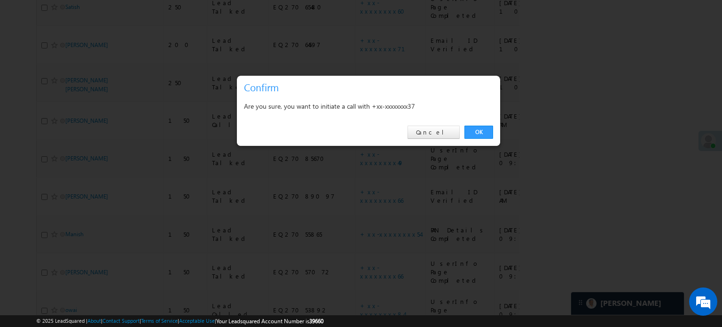
click at [472, 132] on link "OK" at bounding box center [479, 132] width 29 height 13
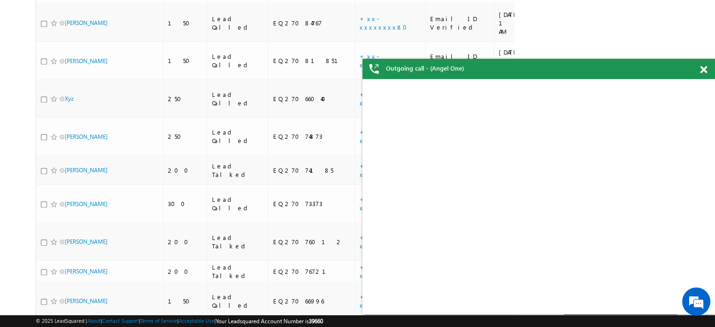
scroll to position [651, 0]
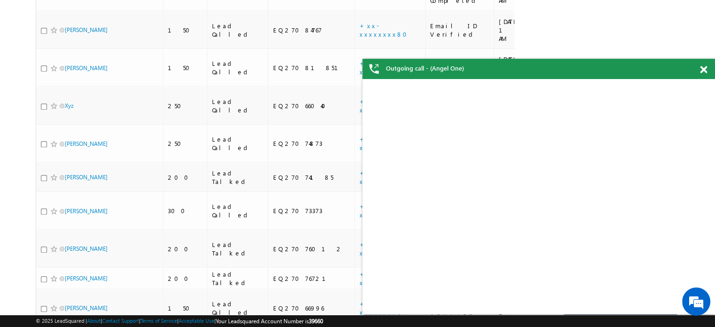
click at [704, 63] on div at bounding box center [709, 68] width 13 height 18
click at [707, 64] on div at bounding box center [709, 68] width 13 height 18
click at [705, 71] on span at bounding box center [703, 70] width 7 height 8
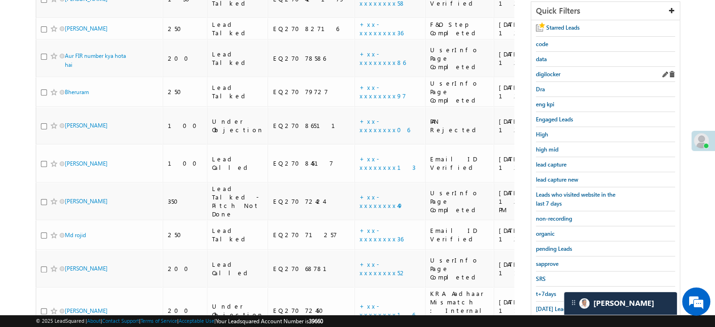
scroll to position [134, 0]
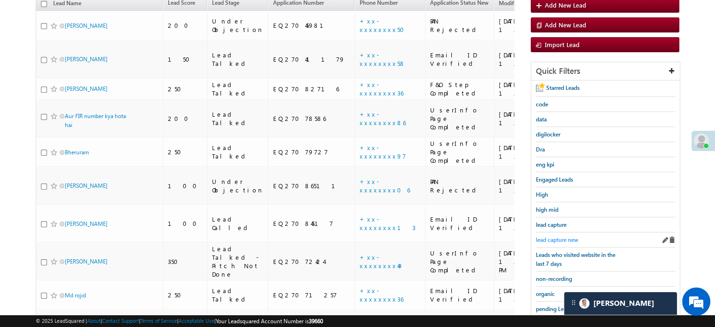
click at [555, 236] on span "lead capture new" at bounding box center [557, 239] width 42 height 7
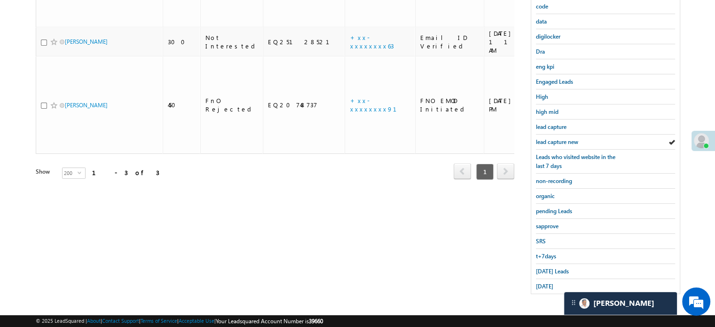
scroll to position [202, 0]
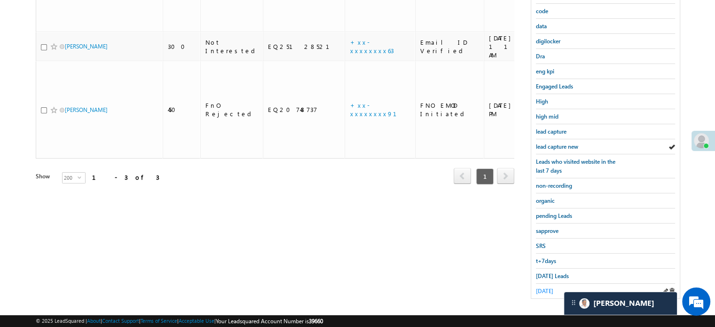
click at [547, 287] on span "yesterday" at bounding box center [544, 290] width 17 height 7
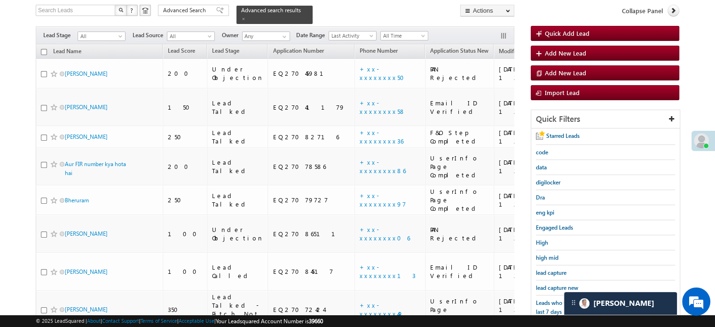
scroll to position [1003, 0]
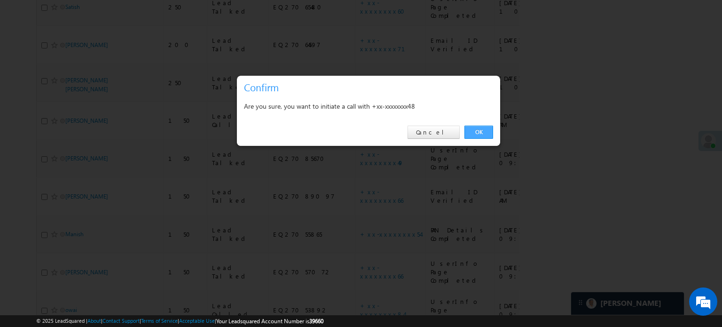
click at [483, 129] on link "OK" at bounding box center [479, 132] width 29 height 13
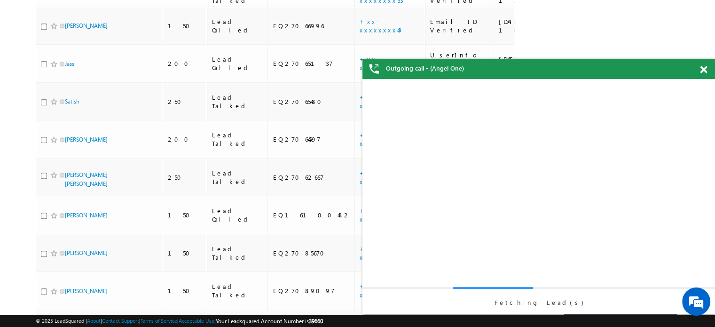
scroll to position [0, 0]
click at [702, 72] on span at bounding box center [703, 70] width 7 height 8
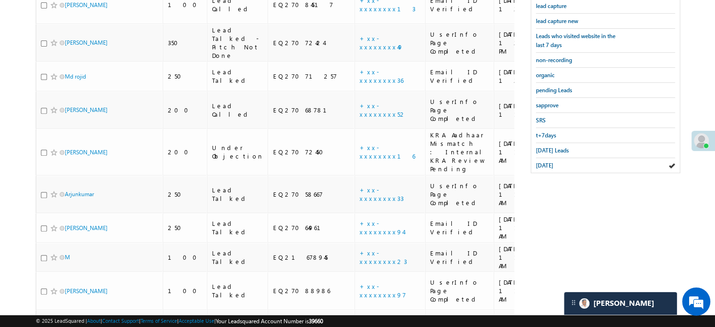
scroll to position [228, 0]
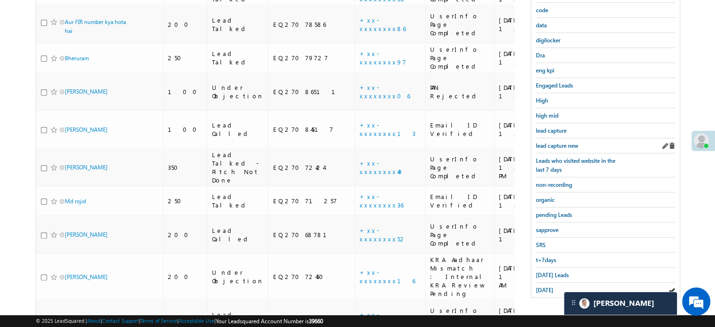
click at [558, 148] on div "lead capture new" at bounding box center [605, 145] width 139 height 15
click at [559, 142] on span "lead capture new" at bounding box center [557, 145] width 42 height 7
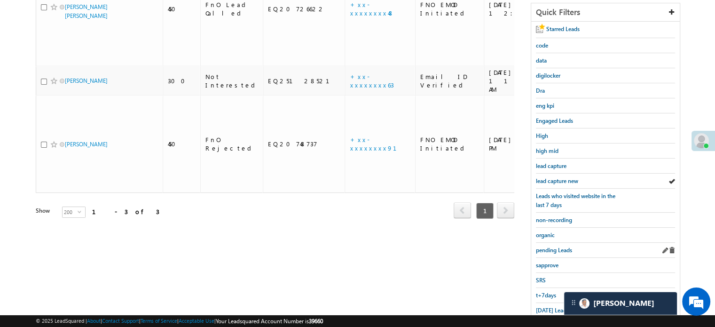
scroll to position [202, 0]
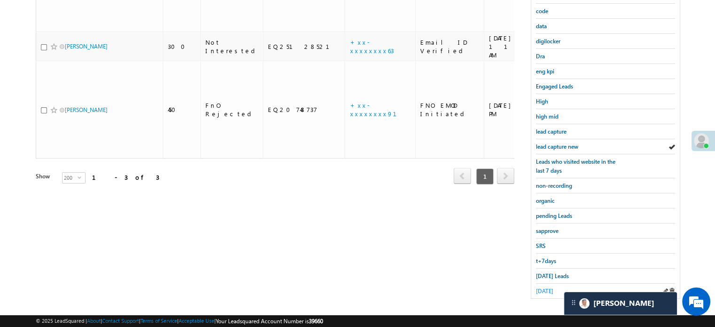
click at [541, 287] on span "yesterday" at bounding box center [544, 290] width 17 height 7
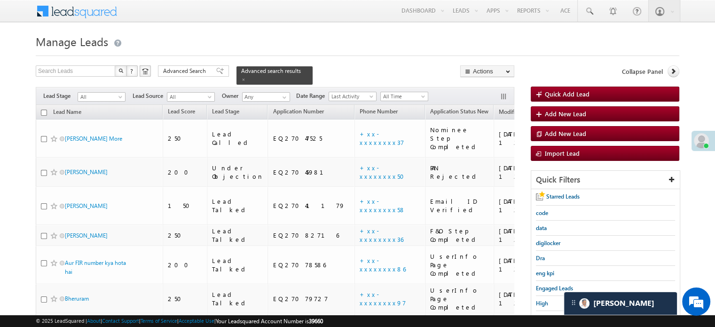
scroll to position [1003, 0]
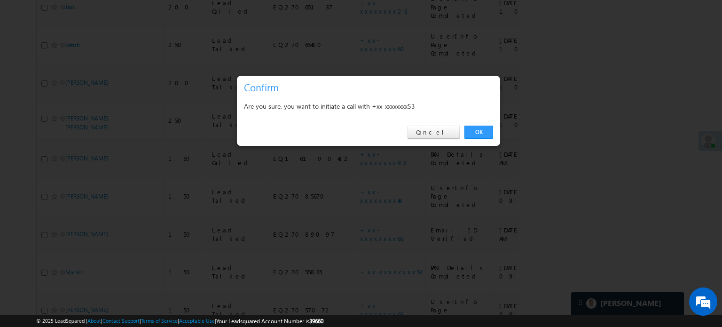
click at [481, 133] on link "OK" at bounding box center [479, 132] width 29 height 13
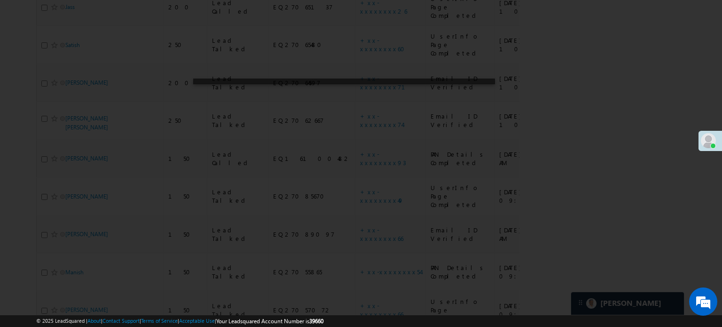
click at [477, 124] on div at bounding box center [361, 163] width 722 height 327
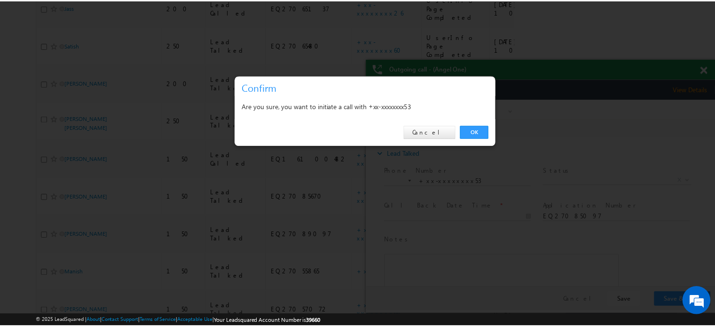
scroll to position [0, 0]
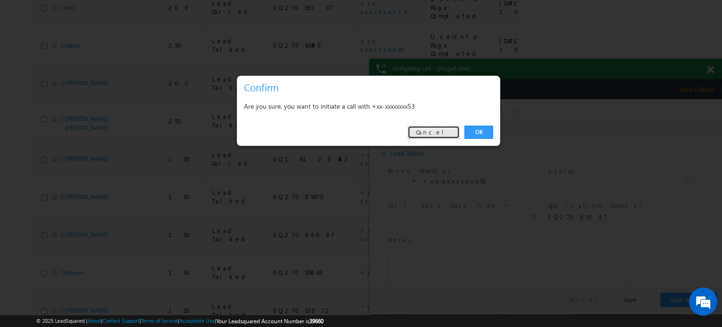
click at [443, 130] on link "Cancel" at bounding box center [434, 132] width 52 height 13
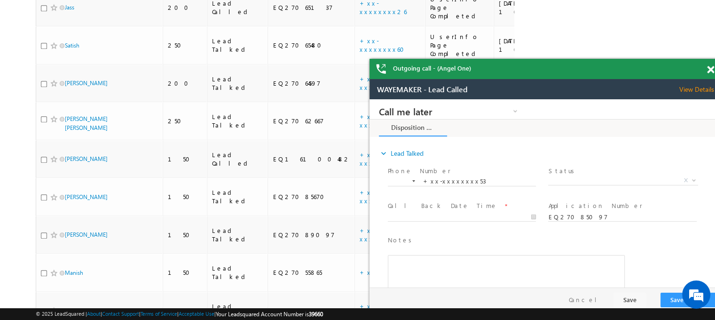
click at [707, 70] on span at bounding box center [710, 70] width 7 height 8
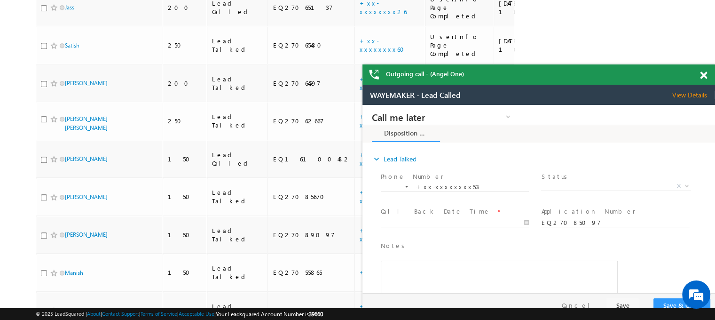
drag, startPoint x: 1035, startPoint y: 168, endPoint x: 666, endPoint y: 95, distance: 376.0
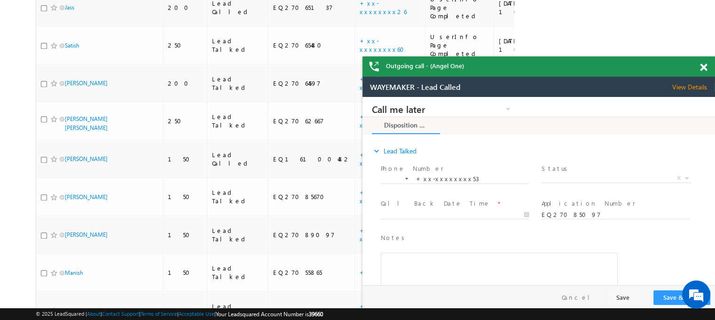
click at [704, 67] on span at bounding box center [703, 67] width 7 height 8
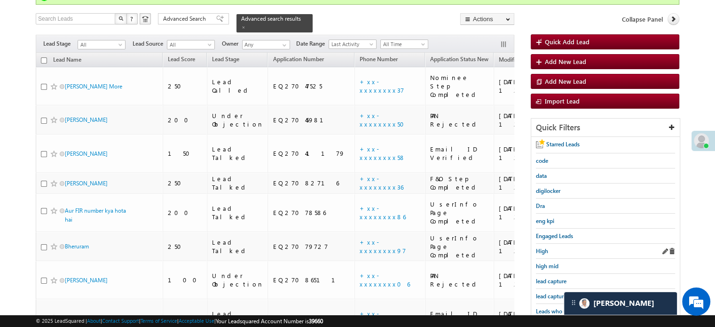
scroll to position [150, 0]
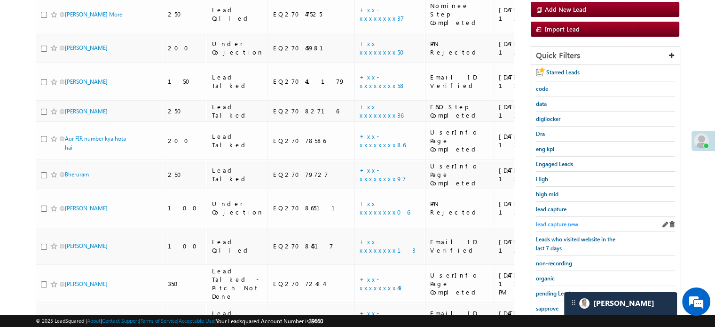
click at [581, 218] on div "lead capture new" at bounding box center [605, 224] width 139 height 15
click at [578, 221] on span "lead capture new" at bounding box center [557, 224] width 42 height 7
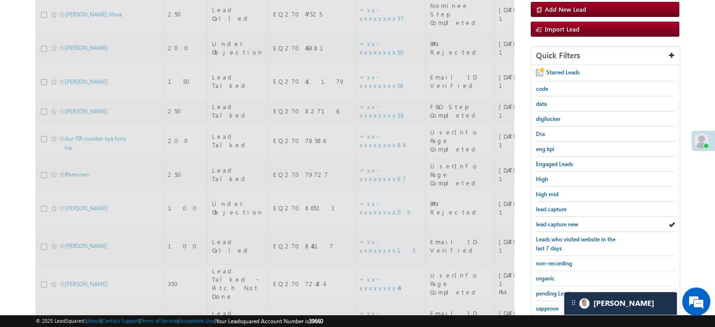
click at [577, 221] on span "lead capture new" at bounding box center [557, 224] width 42 height 7
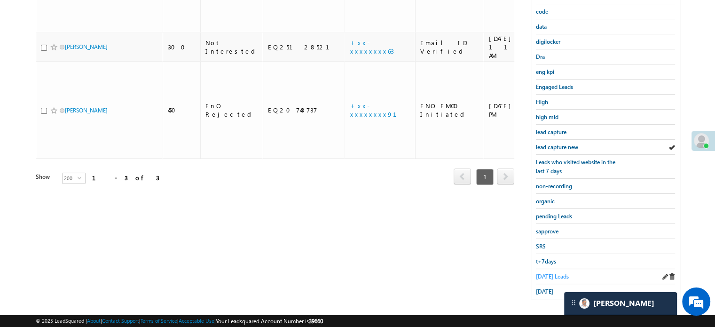
scroll to position [202, 0]
click at [545, 275] on span "Today's Leads" at bounding box center [552, 275] width 33 height 7
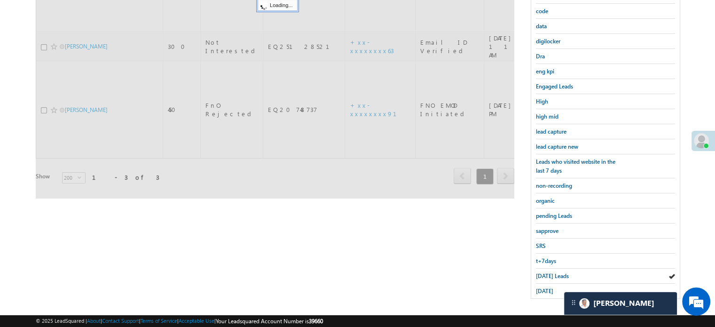
drag, startPoint x: 543, startPoint y: 273, endPoint x: 535, endPoint y: 265, distance: 11.6
click at [543, 272] on span "Today's Leads" at bounding box center [552, 275] width 33 height 7
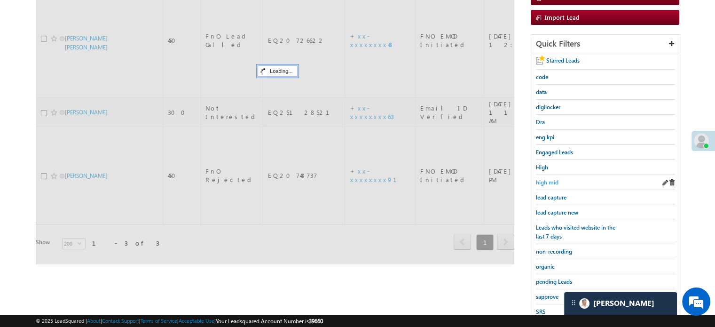
scroll to position [61, 0]
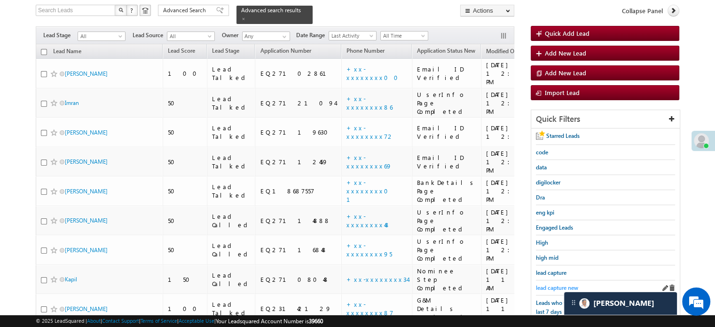
click at [556, 284] on span "lead capture new" at bounding box center [557, 287] width 42 height 7
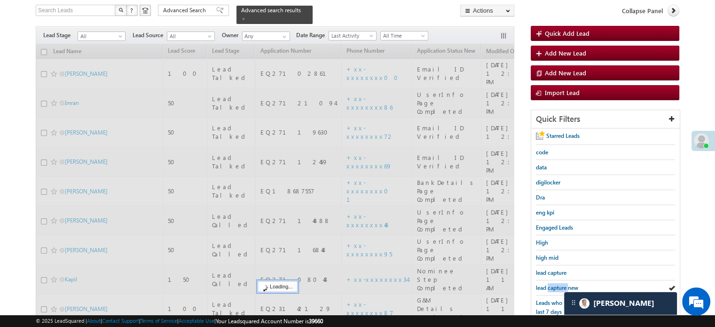
click at [556, 284] on span "lead capture new" at bounding box center [557, 287] width 42 height 7
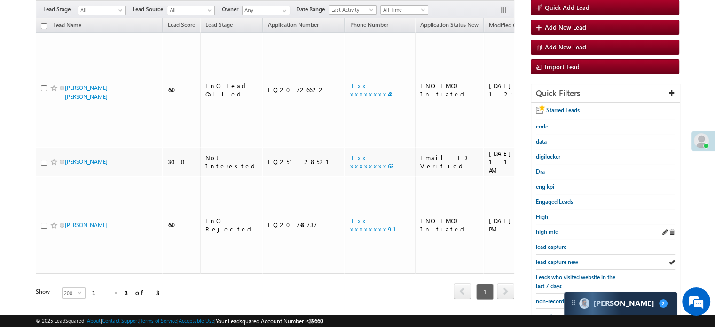
scroll to position [141, 0]
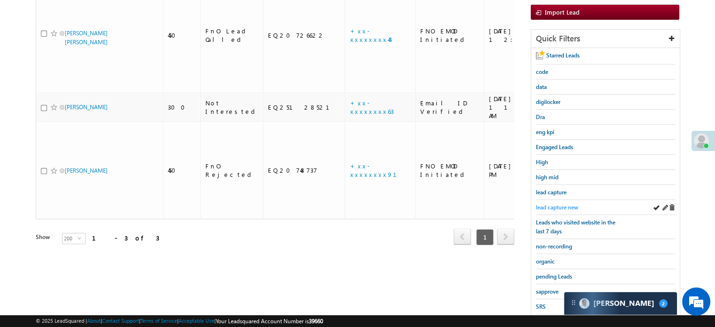
click at [551, 204] on span "lead capture new" at bounding box center [557, 207] width 42 height 7
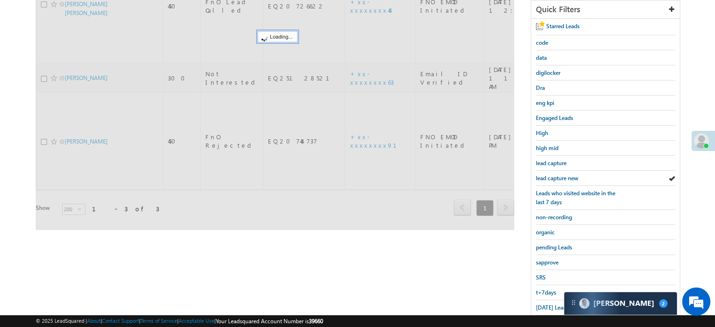
scroll to position [202, 0]
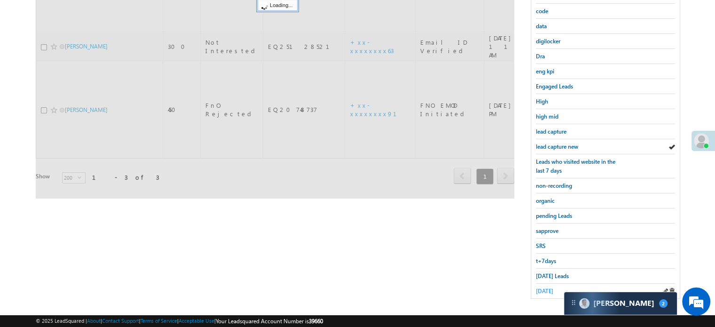
click at [541, 287] on span "yesterday" at bounding box center [544, 290] width 17 height 7
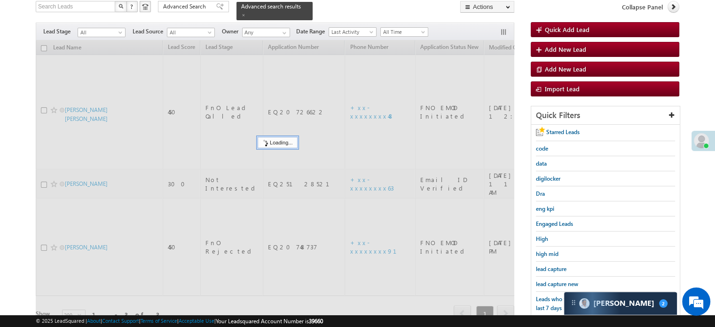
scroll to position [61, 0]
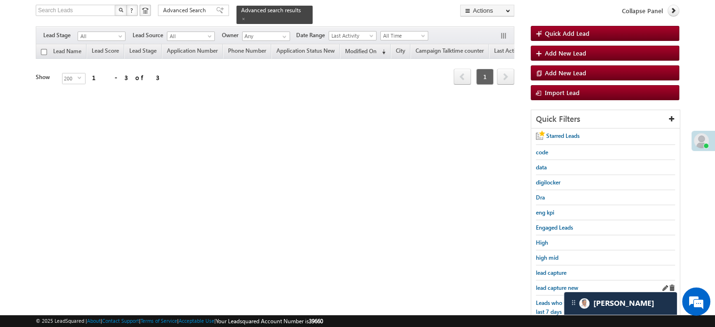
click at [559, 280] on div "lead capture new" at bounding box center [605, 287] width 139 height 15
click at [558, 284] on span "lead capture new" at bounding box center [557, 287] width 42 height 7
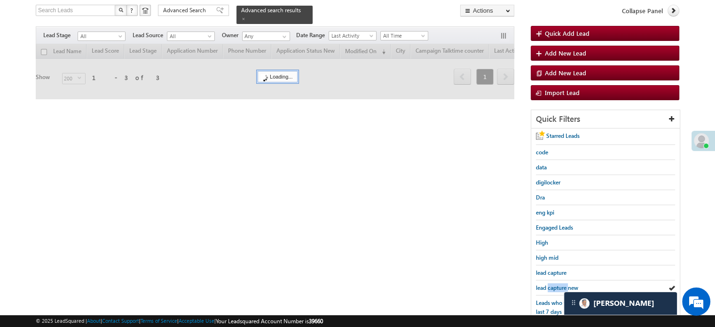
click at [558, 284] on span "lead capture new" at bounding box center [557, 287] width 42 height 7
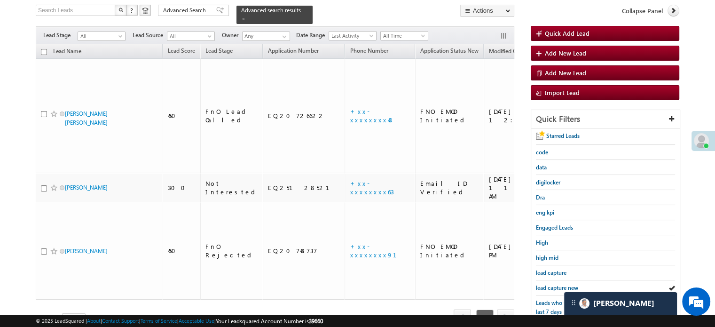
click at [558, 284] on span "lead capture new" at bounding box center [557, 287] width 42 height 7
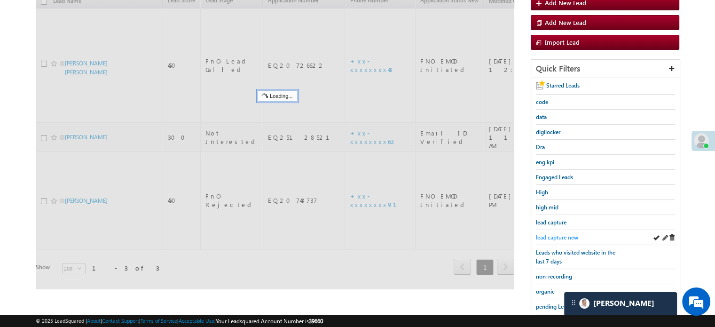
scroll to position [202, 0]
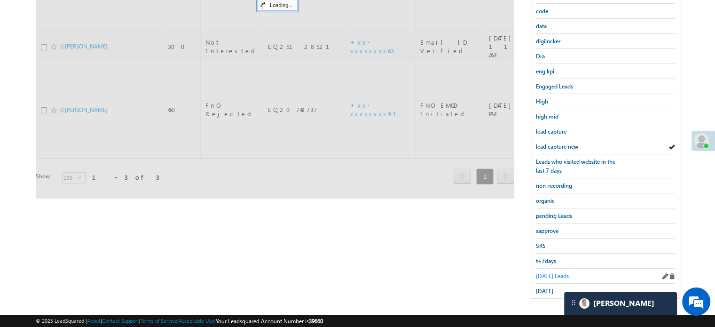
click at [554, 272] on span "Today's Leads" at bounding box center [552, 275] width 33 height 7
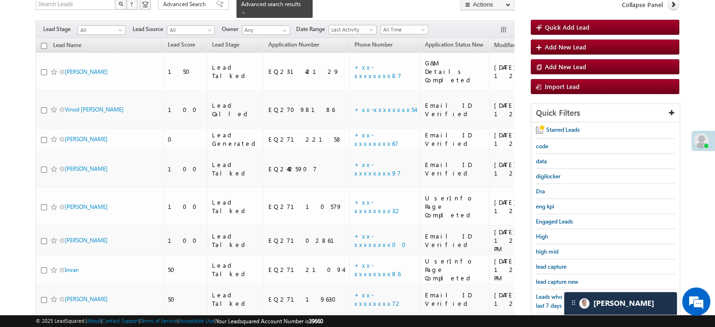
scroll to position [61, 0]
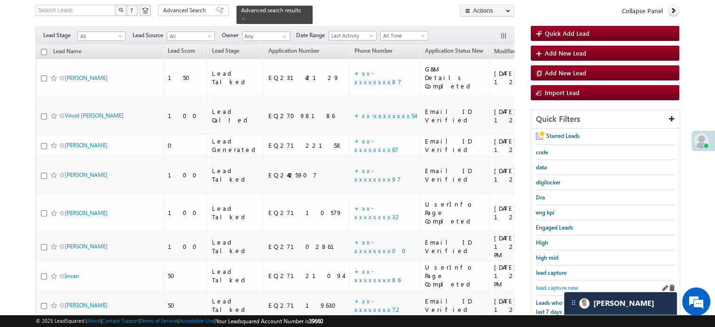
click at [555, 285] on span "lead capture new" at bounding box center [557, 287] width 42 height 7
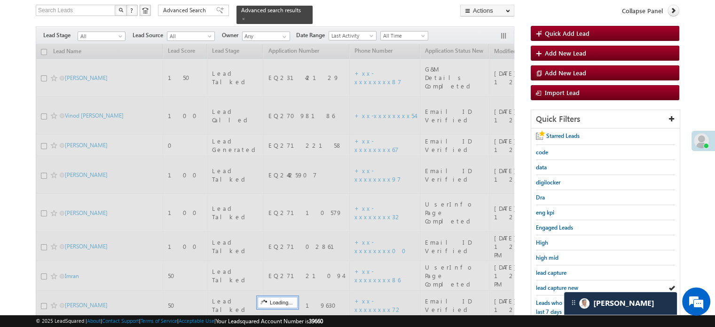
click at [555, 285] on span "lead capture new" at bounding box center [557, 287] width 42 height 7
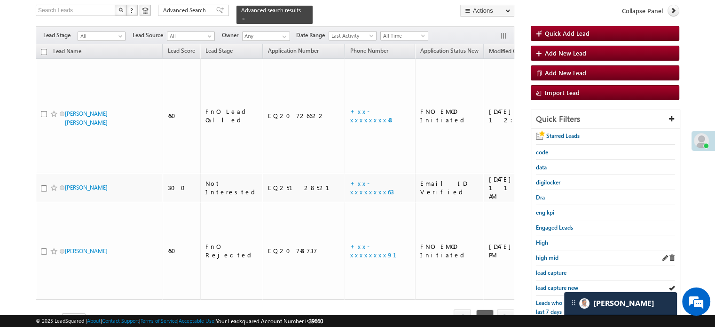
scroll to position [108, 0]
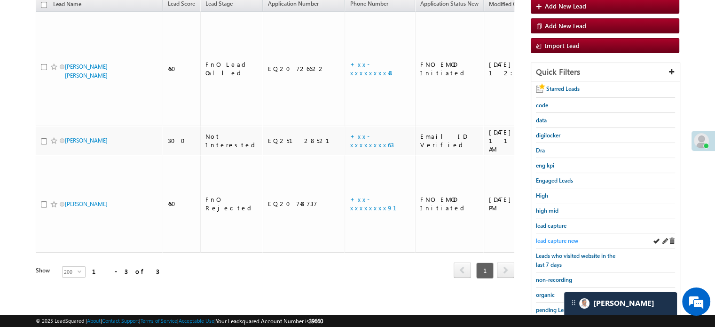
click at [549, 237] on span "lead capture new" at bounding box center [557, 240] width 42 height 7
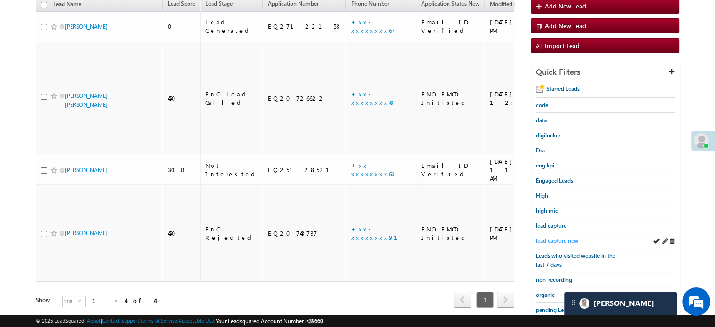
click at [559, 238] on span "lead capture new" at bounding box center [557, 240] width 42 height 7
click at [547, 233] on div "lead capture new" at bounding box center [605, 240] width 139 height 15
click at [562, 233] on div "lead capture new" at bounding box center [605, 240] width 139 height 15
click at [560, 233] on div "lead capture new" at bounding box center [605, 240] width 139 height 15
click at [559, 236] on link "lead capture new" at bounding box center [557, 240] width 42 height 9
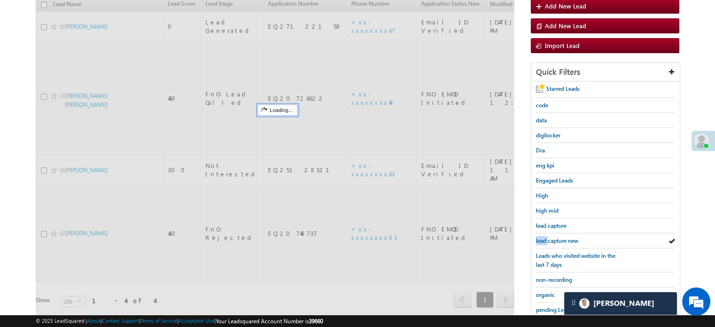
click at [559, 236] on link "lead capture new" at bounding box center [557, 240] width 42 height 9
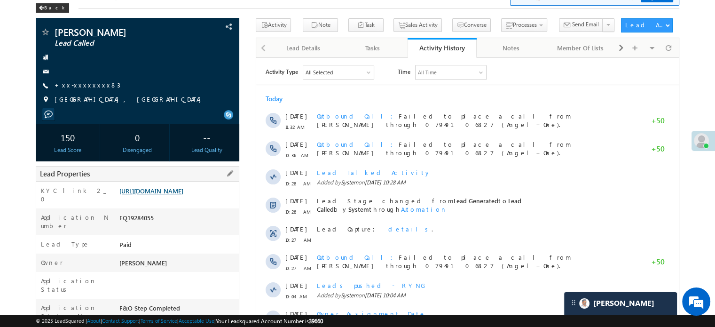
click at [164, 195] on link "https://angelbroking1-pk3em7sa.customui-test.leadsquared.com?leadId=1b044a57-25…" at bounding box center [151, 191] width 64 height 8
click at [75, 82] on link "+xx-xxxxxxxx83" at bounding box center [88, 85] width 66 height 8
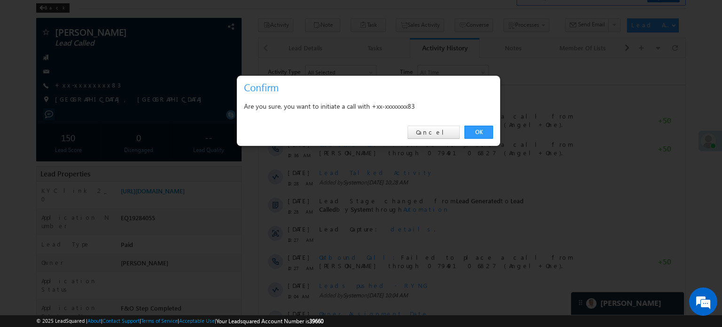
click at [485, 124] on div "OK Cancel" at bounding box center [368, 132] width 263 height 27
drag, startPoint x: 483, startPoint y: 126, endPoint x: 344, endPoint y: 66, distance: 151.5
click at [483, 126] on link "OK" at bounding box center [479, 132] width 29 height 13
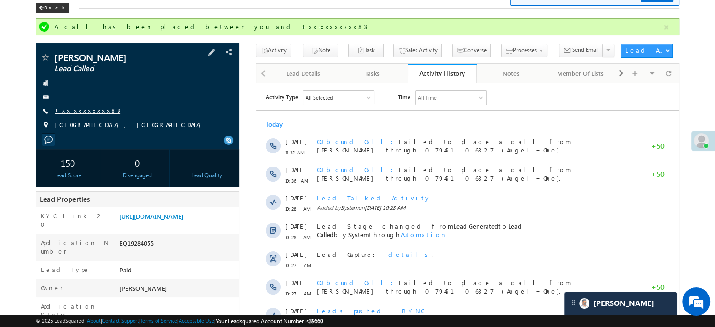
click at [73, 109] on link "+xx-xxxxxxxx83" at bounding box center [88, 110] width 66 height 8
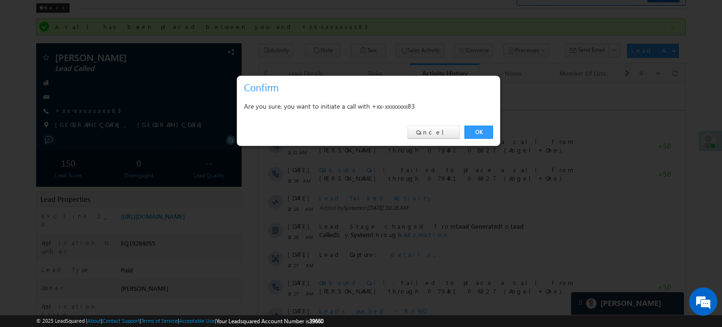
click at [484, 124] on div "OK Cancel" at bounding box center [368, 132] width 263 height 27
click at [478, 129] on link "OK" at bounding box center [479, 132] width 29 height 13
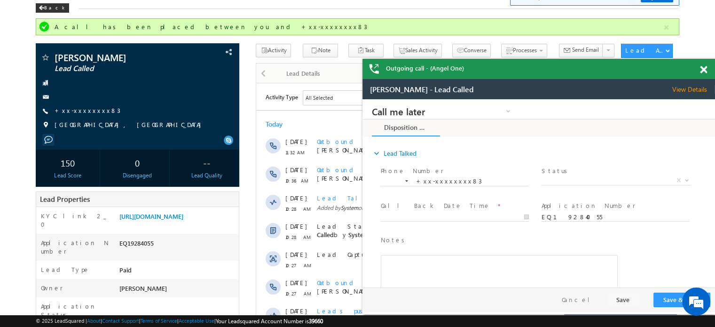
click at [702, 71] on span at bounding box center [703, 70] width 7 height 8
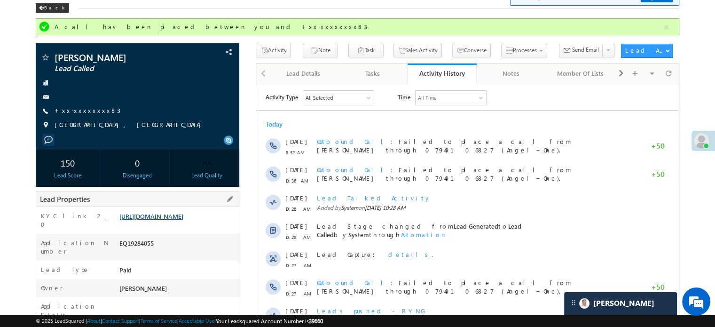
click at [175, 220] on link "https://angelbroking1-pk3em7sa.customui-test.leadsquared.com?leadId=1b044a57-25…" at bounding box center [151, 216] width 64 height 8
click at [79, 114] on link "+xx-xxxxxxxx83" at bounding box center [88, 110] width 66 height 8
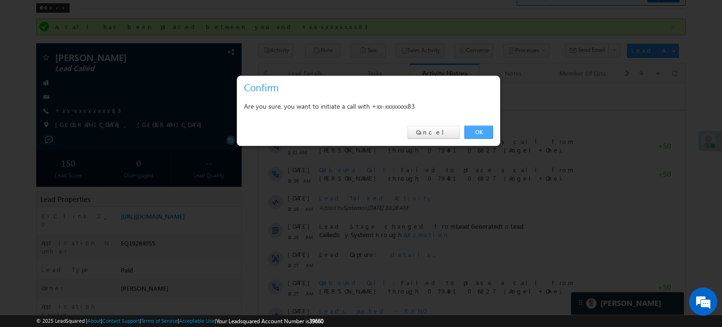
click at [473, 133] on link "OK" at bounding box center [479, 132] width 29 height 13
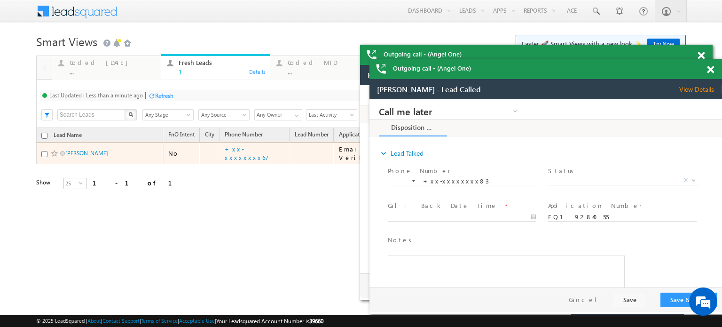
click at [253, 159] on td "+xx-xxxxxxxx67" at bounding box center [255, 153] width 71 height 22
click at [250, 151] on link "+xx-xxxxxxxx67" at bounding box center [247, 153] width 44 height 16
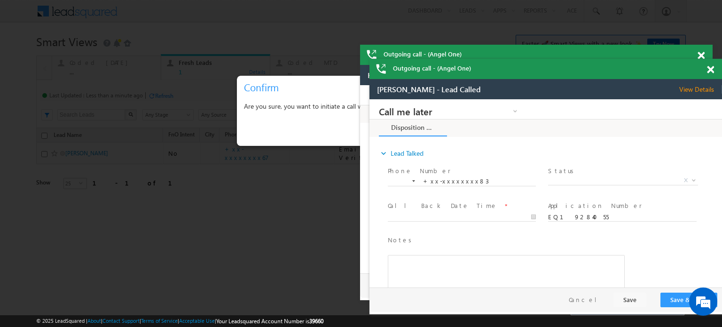
click at [705, 60] on span at bounding box center [701, 56] width 7 height 8
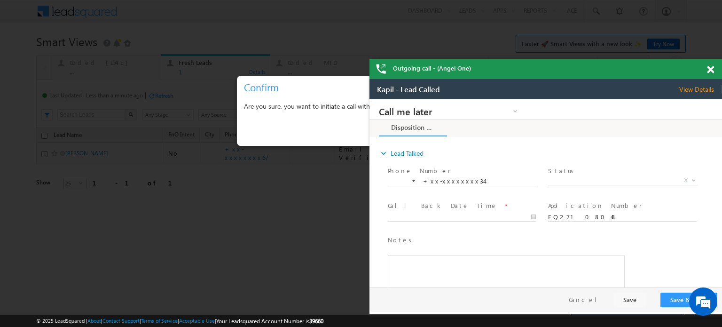
click at [708, 71] on span at bounding box center [710, 70] width 7 height 8
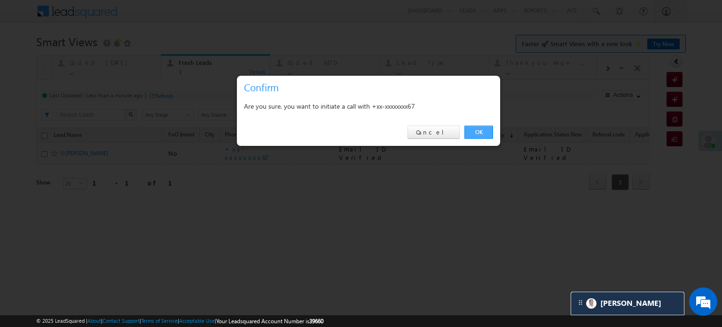
click at [476, 131] on link "OK" at bounding box center [479, 132] width 29 height 13
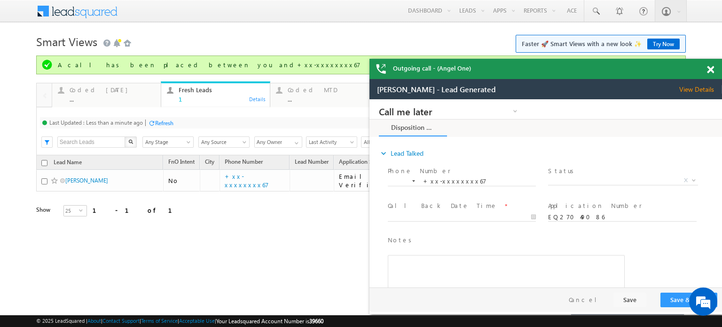
click at [711, 68] on span at bounding box center [710, 70] width 7 height 8
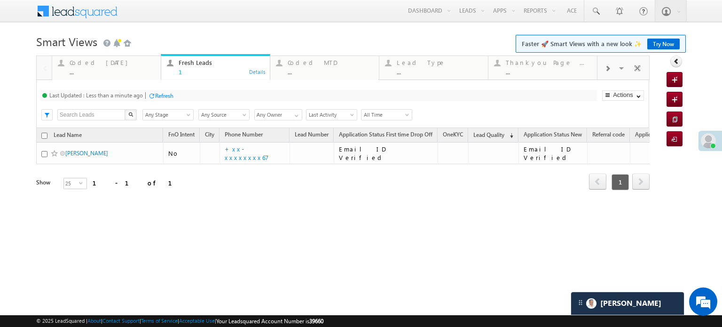
click at [160, 95] on div "Refresh" at bounding box center [164, 95] width 18 height 7
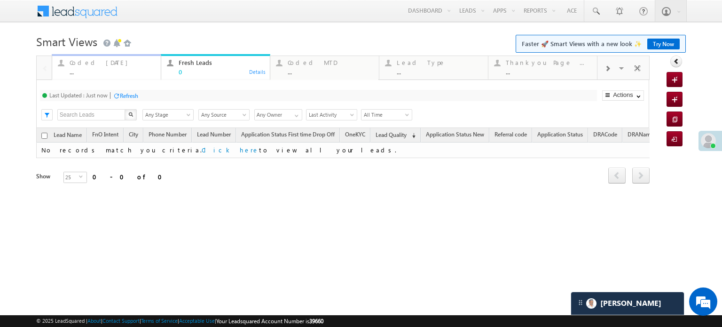
click at [113, 70] on div "..." at bounding box center [113, 71] width 86 height 7
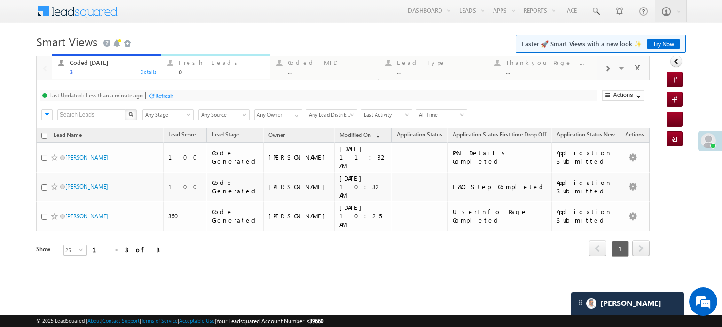
click at [221, 64] on div "Fresh Leads" at bounding box center [222, 63] width 86 height 8
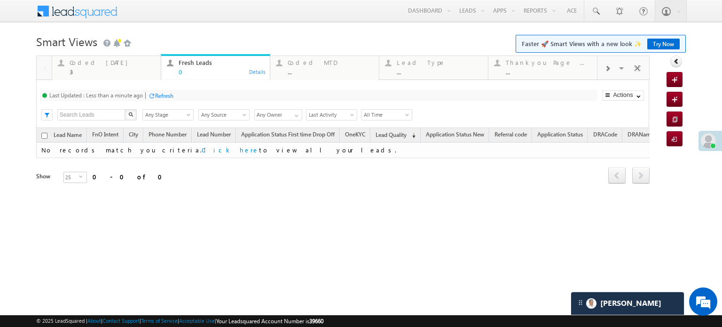
click at [164, 92] on div "Refresh" at bounding box center [164, 95] width 18 height 7
click at [107, 68] on div "Coded Today 3" at bounding box center [113, 66] width 86 height 18
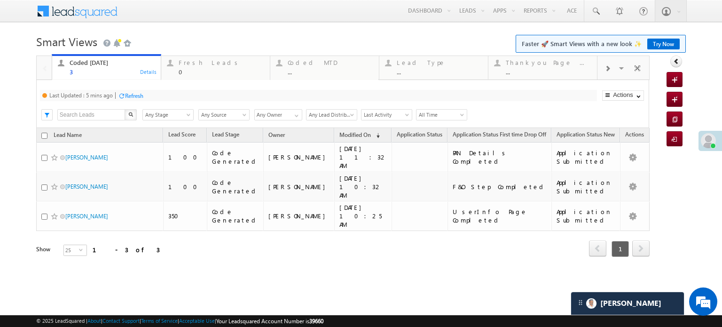
click at [133, 94] on div "Refresh" at bounding box center [134, 95] width 18 height 7
click at [163, 98] on div "Refresh" at bounding box center [164, 95] width 18 height 7
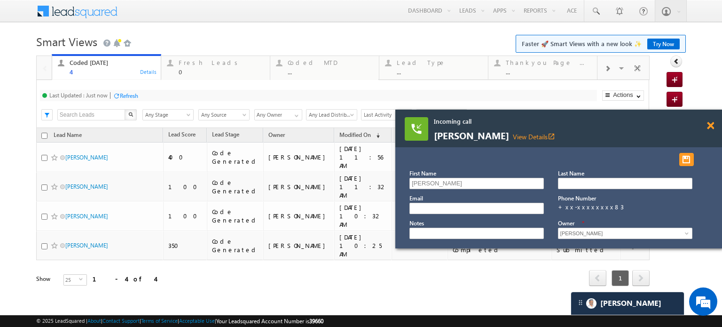
click at [714, 125] on span at bounding box center [710, 126] width 7 height 8
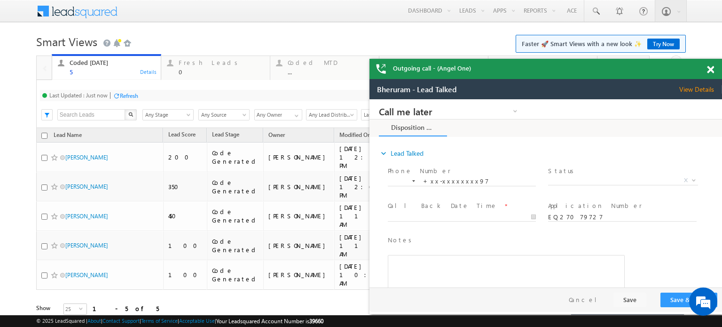
click at [712, 67] on span at bounding box center [710, 70] width 7 height 8
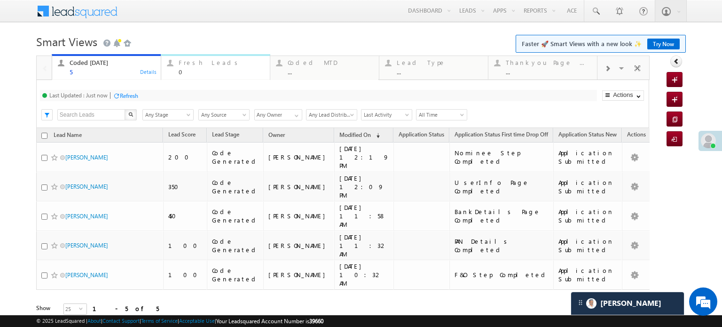
click at [215, 65] on div "Fresh Leads" at bounding box center [222, 63] width 86 height 8
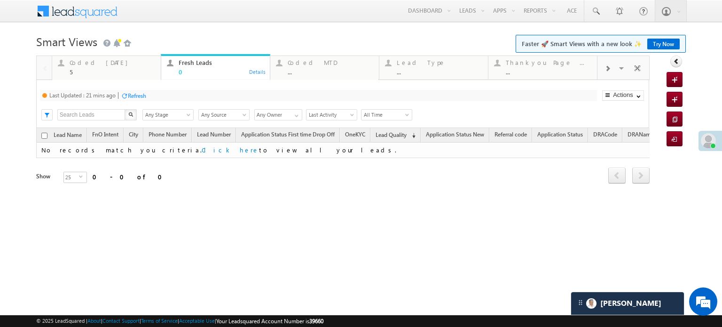
click at [142, 94] on div "Refresh" at bounding box center [137, 95] width 18 height 7
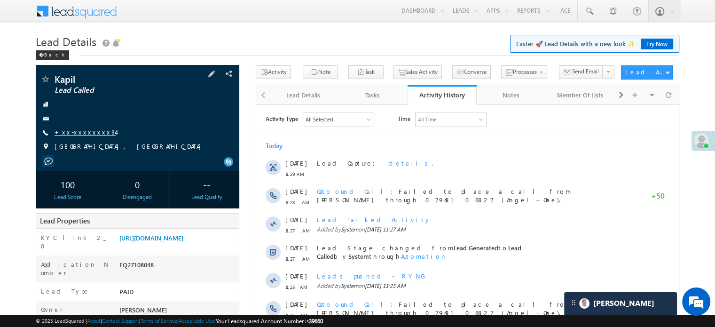
click at [79, 132] on link "+xx-xxxxxxxx34" at bounding box center [85, 132] width 61 height 8
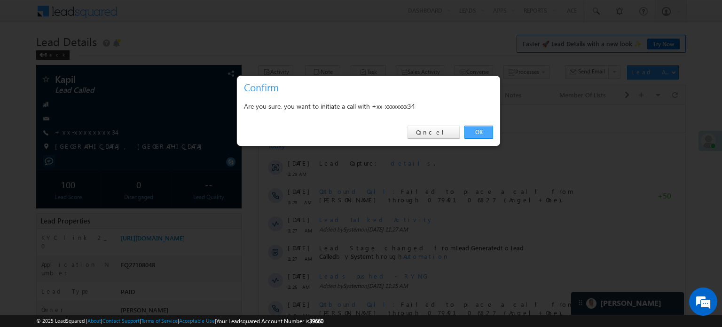
click at [479, 130] on link "OK" at bounding box center [479, 132] width 29 height 13
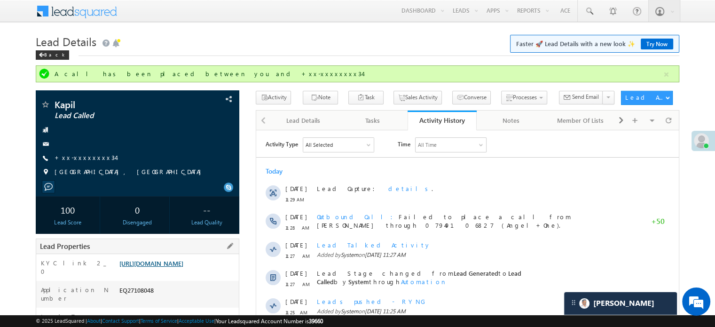
click at [174, 262] on link "https://angelbroking1-pk3em7sa.customui-test.leadsquared.com?leadId=29c0c12d-2d…" at bounding box center [151, 263] width 64 height 8
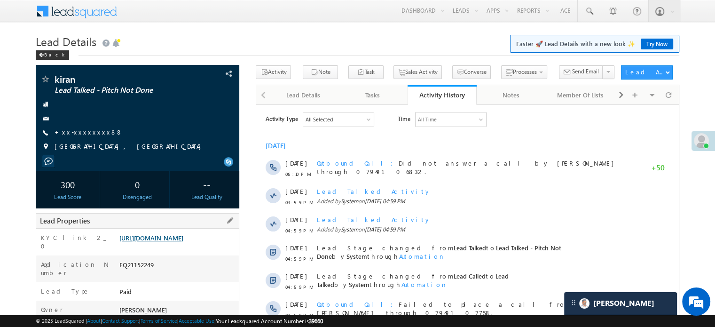
click at [181, 242] on link "[URL][DOMAIN_NAME]" at bounding box center [151, 238] width 64 height 8
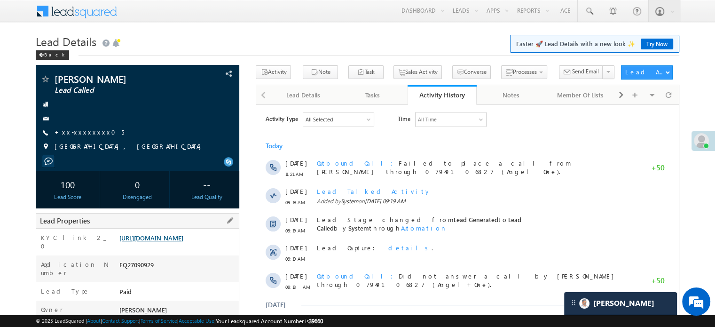
click at [157, 242] on link "https://angelbroking1-pk3em7sa.customui-test.leadsquared.com?leadId=7e685ce2-1b…" at bounding box center [151, 238] width 64 height 8
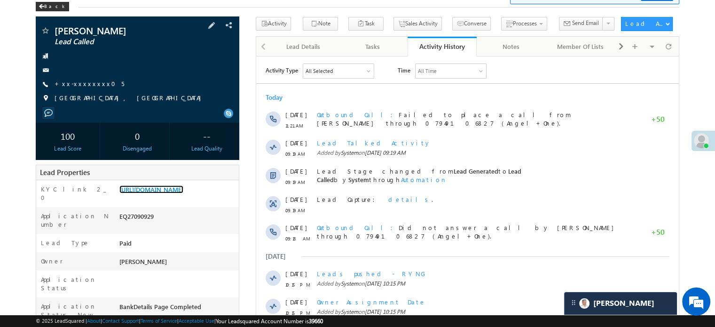
scroll to position [141, 0]
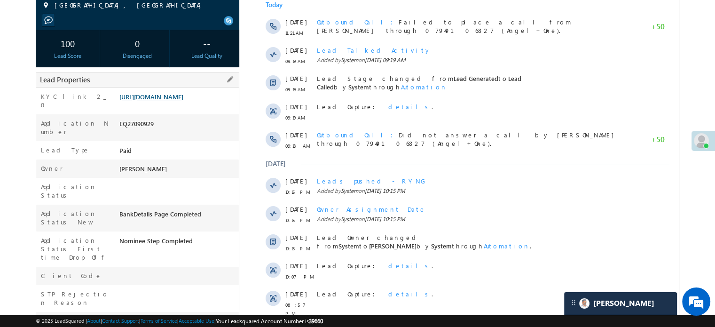
click at [175, 101] on link "https://angelbroking1-pk3em7sa.customui-test.leadsquared.com?leadId=7e685ce2-1b…" at bounding box center [151, 97] width 64 height 8
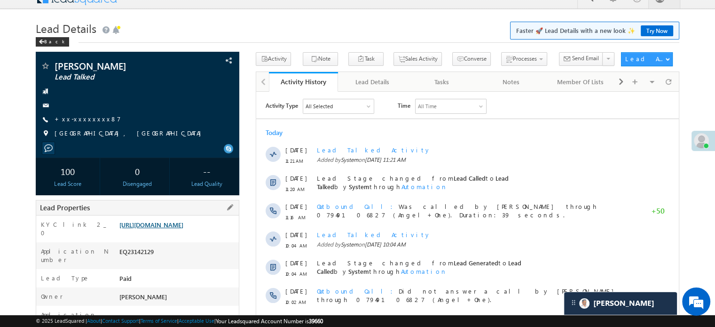
click at [183, 229] on link "https://angelbroking1-pk3em7sa.customui-test.leadsquared.com?leadId=02f5477e-61…" at bounding box center [151, 225] width 64 height 8
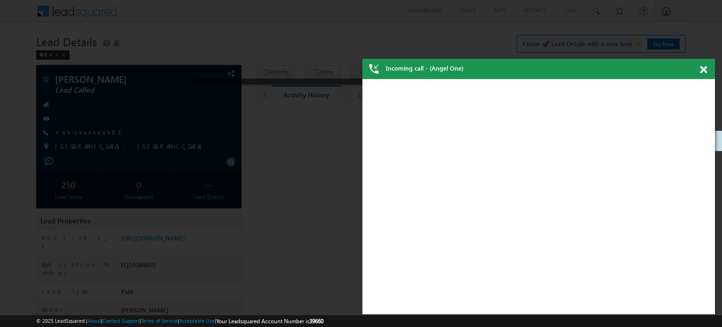
click at [703, 66] on span at bounding box center [703, 70] width 7 height 8
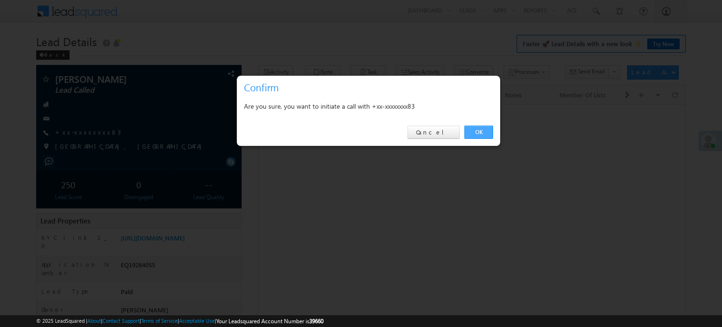
click at [470, 131] on link "OK" at bounding box center [479, 132] width 29 height 13
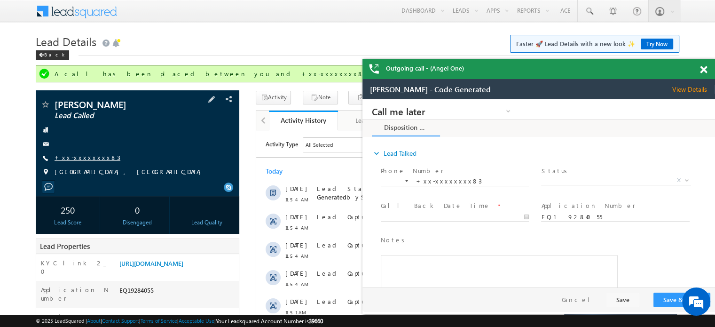
click at [82, 158] on link "+xx-xxxxxxxx83" at bounding box center [88, 157] width 66 height 8
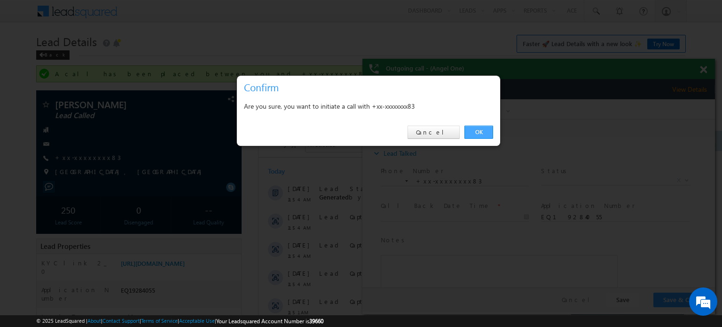
drag, startPoint x: 469, startPoint y: 128, endPoint x: 25, endPoint y: 27, distance: 454.9
click at [469, 128] on link "OK" at bounding box center [479, 132] width 29 height 13
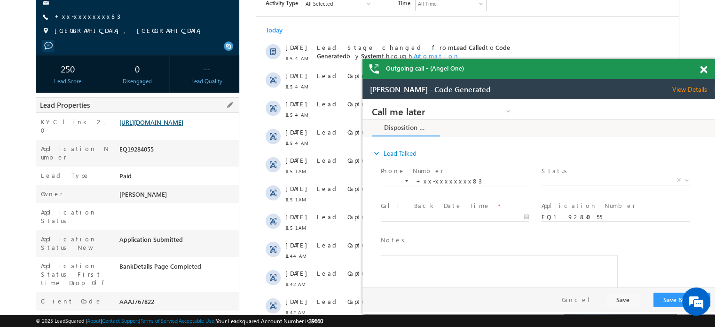
click at [183, 126] on link "[URL][DOMAIN_NAME]" at bounding box center [151, 122] width 64 height 8
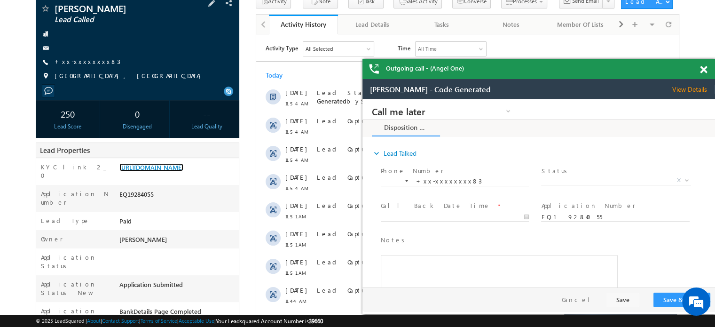
scroll to position [47, 0]
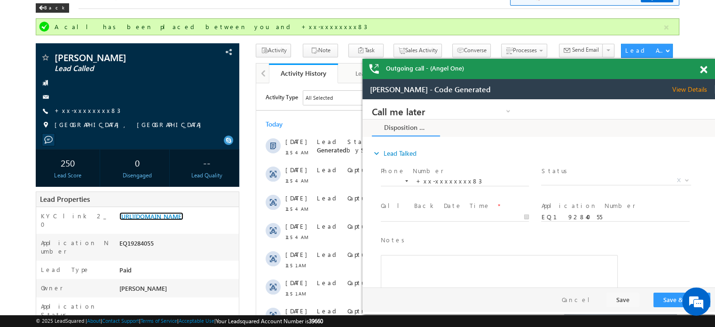
click at [707, 68] on div at bounding box center [709, 68] width 13 height 18
click at [705, 67] on span at bounding box center [703, 70] width 7 height 8
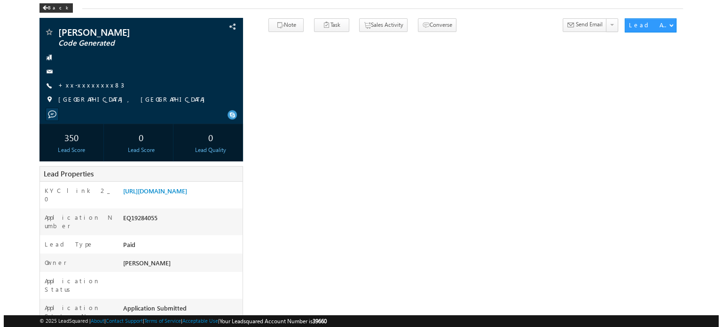
scroll to position [47, 0]
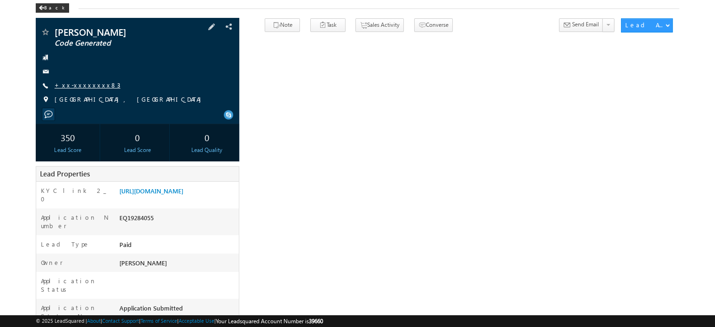
click at [81, 86] on link "+xx-xxxxxxxx83" at bounding box center [88, 85] width 66 height 8
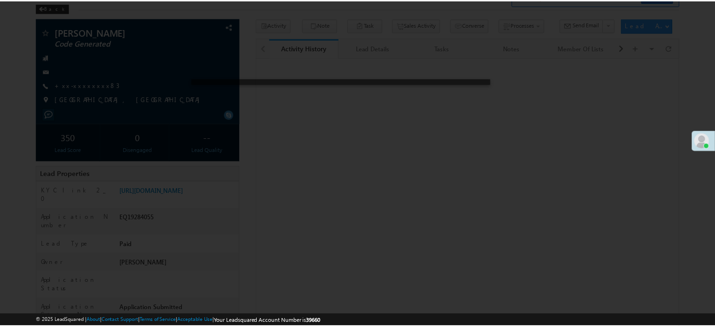
scroll to position [47, 0]
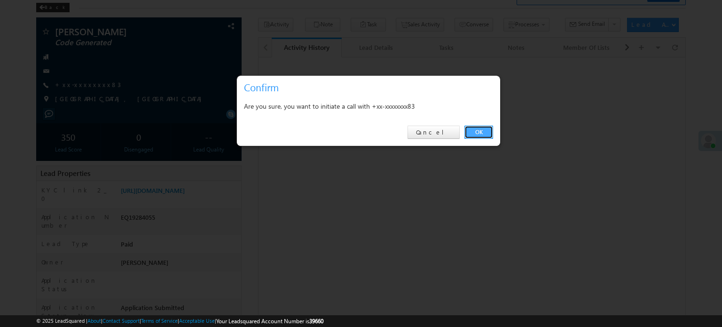
click at [480, 127] on link "OK" at bounding box center [479, 132] width 29 height 13
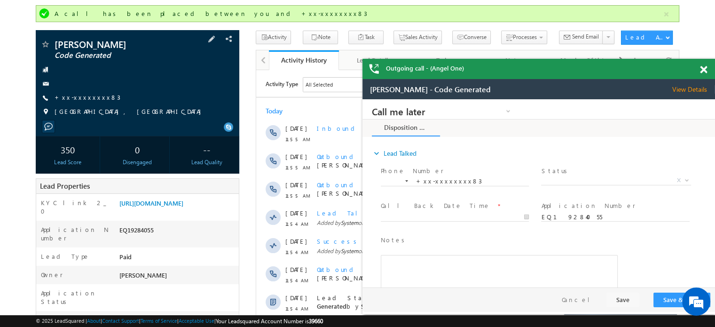
scroll to position [0, 0]
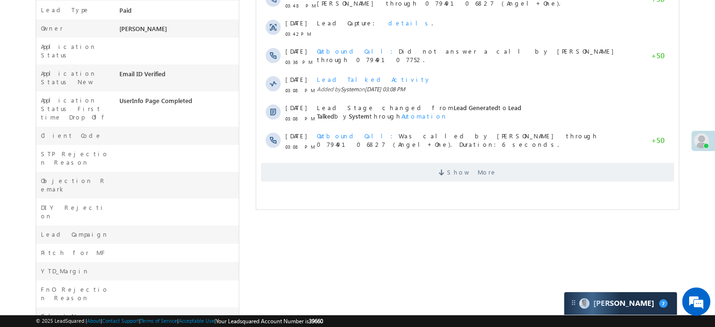
scroll to position [282, 0]
click at [523, 168] on span "Show More" at bounding box center [467, 171] width 413 height 19
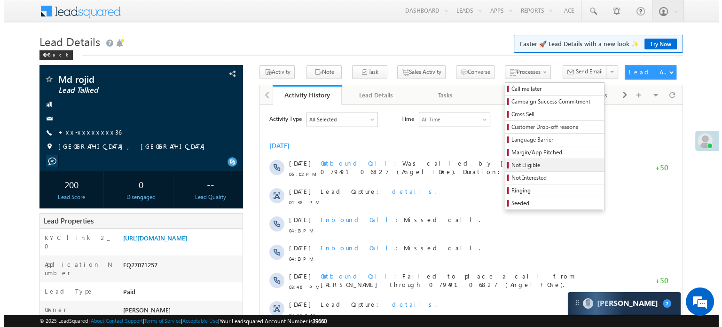
scroll to position [0, 0]
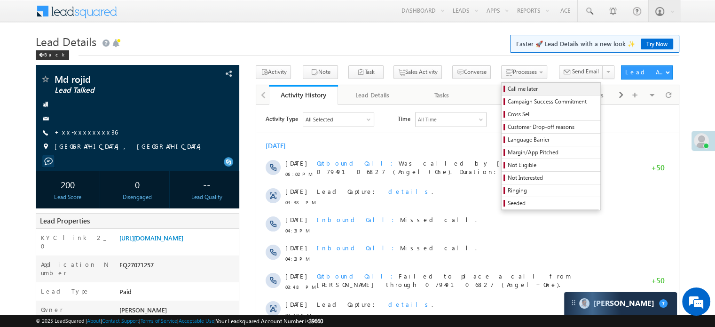
click at [508, 92] on span "Call me later" at bounding box center [552, 89] width 89 height 8
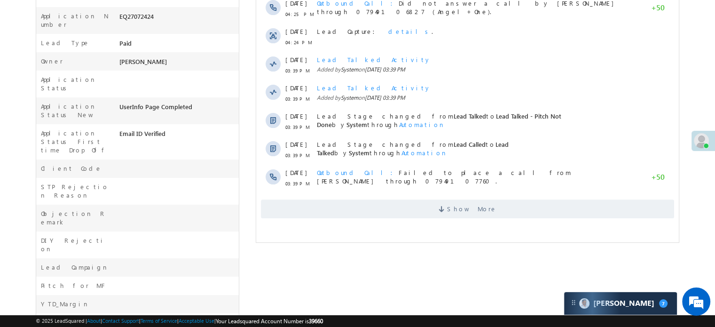
scroll to position [358, 0]
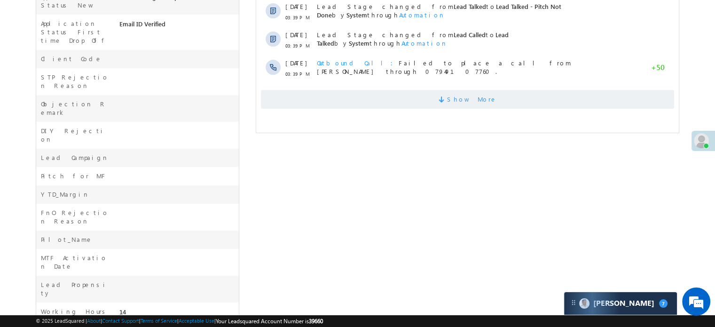
click at [419, 100] on span "Show More" at bounding box center [467, 99] width 413 height 19
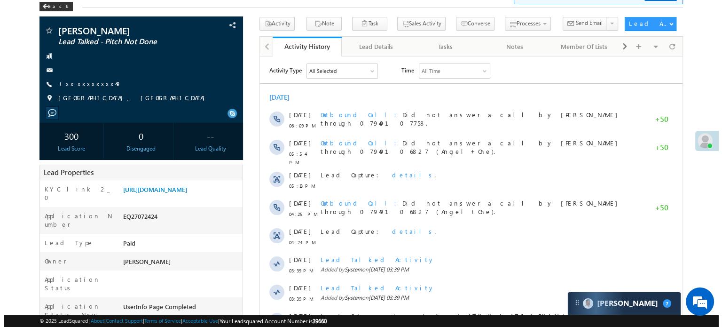
scroll to position [0, 0]
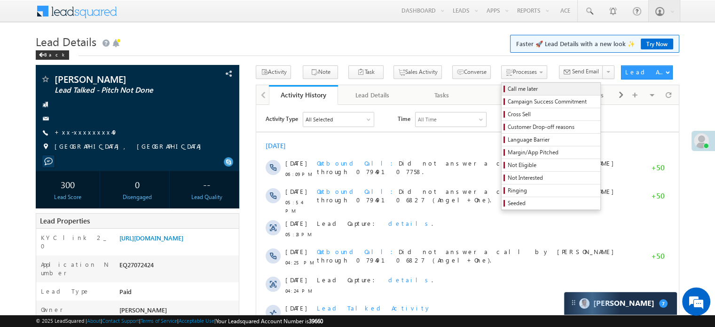
click at [508, 87] on span "Call me later" at bounding box center [552, 89] width 89 height 8
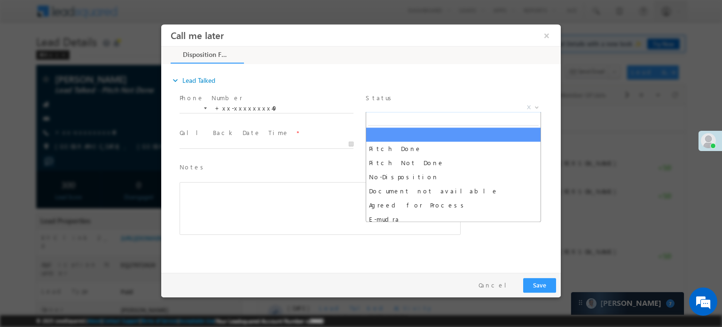
click at [374, 110] on span "X" at bounding box center [453, 107] width 175 height 9
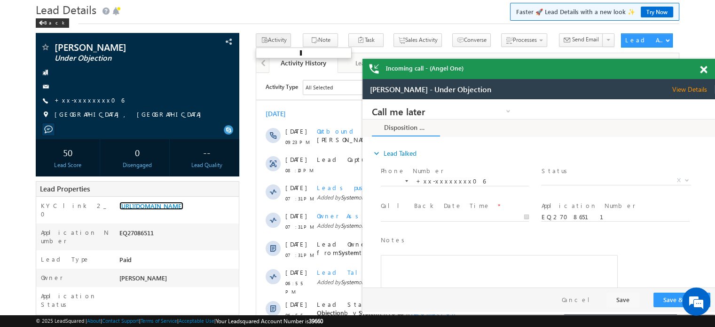
scroll to position [0, 0]
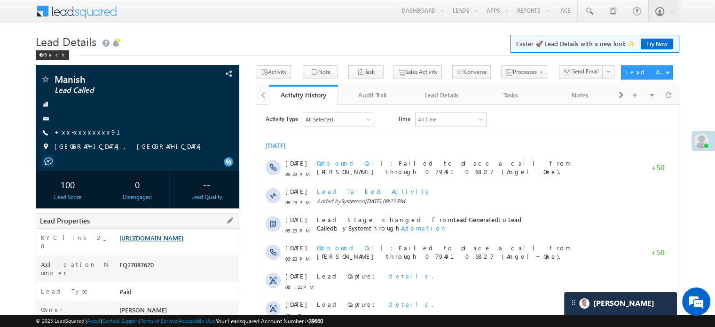
click at [183, 242] on link "[URL][DOMAIN_NAME]" at bounding box center [151, 238] width 64 height 8
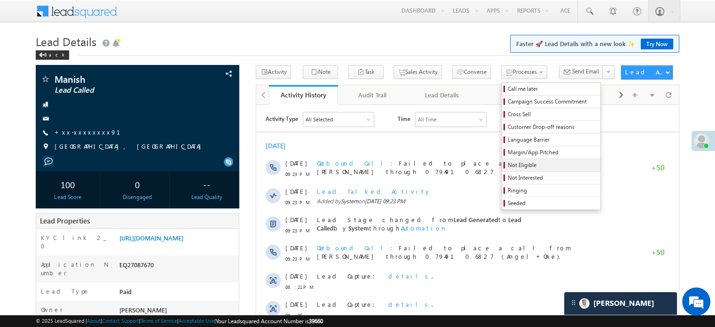
click at [508, 161] on span "Not Eligible" at bounding box center [552, 165] width 89 height 8
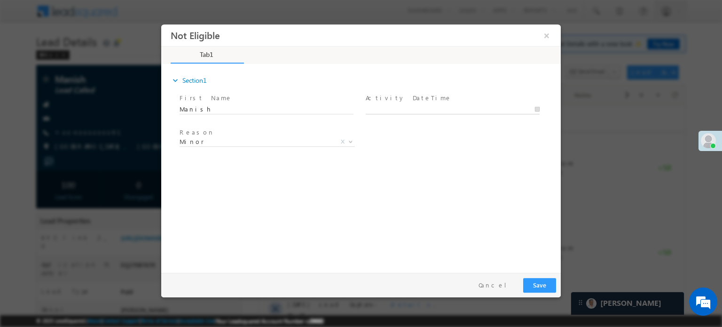
type input "[DATE] 12:17 PM"
click at [400, 108] on input "[DATE] 12:17 PM" at bounding box center [453, 108] width 174 height 9
click at [533, 284] on button "Save" at bounding box center [539, 284] width 33 height 15
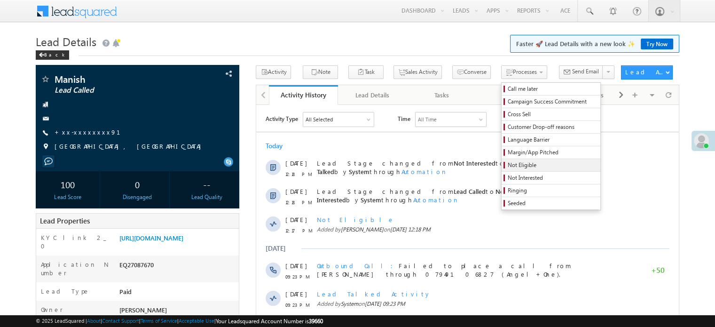
click at [508, 165] on span "Not Eligible" at bounding box center [552, 165] width 89 height 8
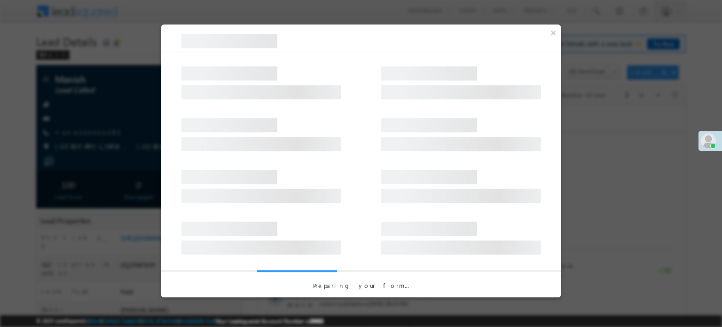
click at [398, 111] on div at bounding box center [361, 130] width 400 height 52
click at [399, 111] on div at bounding box center [361, 130] width 400 height 52
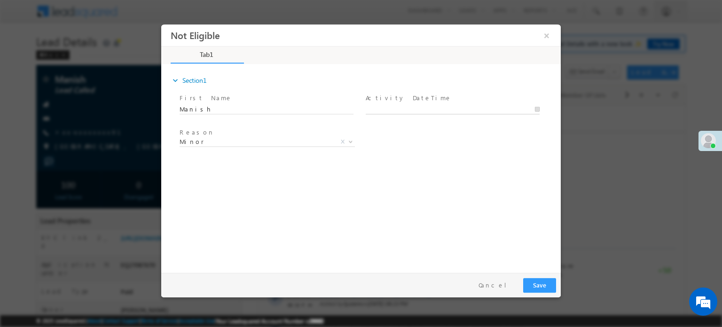
type input "08/13/25 12:18 PM"
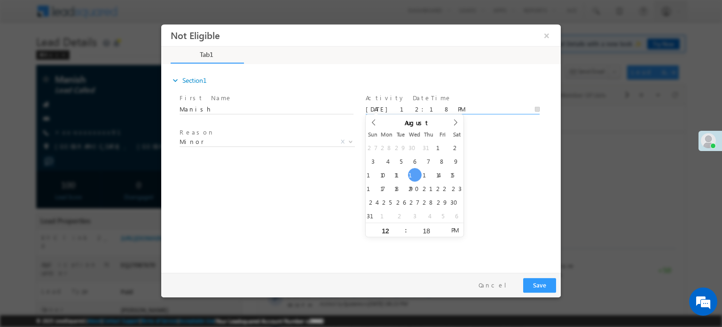
click at [400, 106] on input "08/13/25 12:18 PM" at bounding box center [453, 108] width 174 height 9
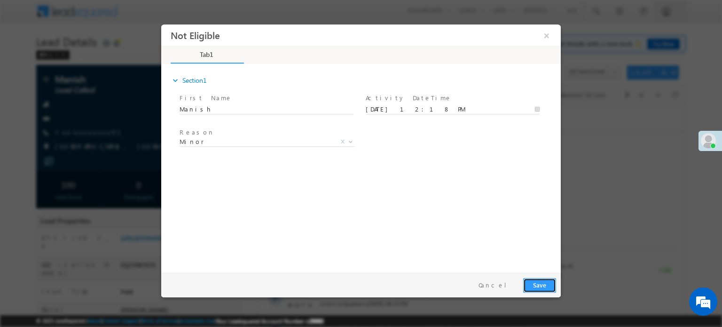
click at [548, 283] on button "Save" at bounding box center [539, 284] width 33 height 15
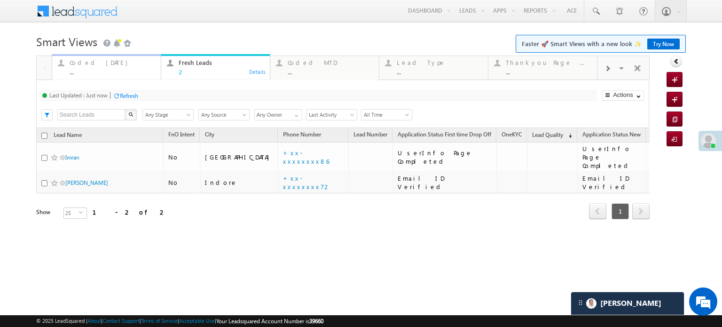
click at [88, 67] on div "Coded [DATE] ..." at bounding box center [113, 66] width 86 height 18
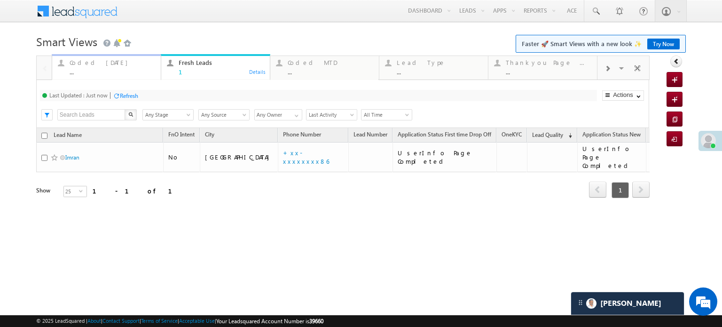
click at [94, 71] on div "..." at bounding box center [113, 71] width 86 height 7
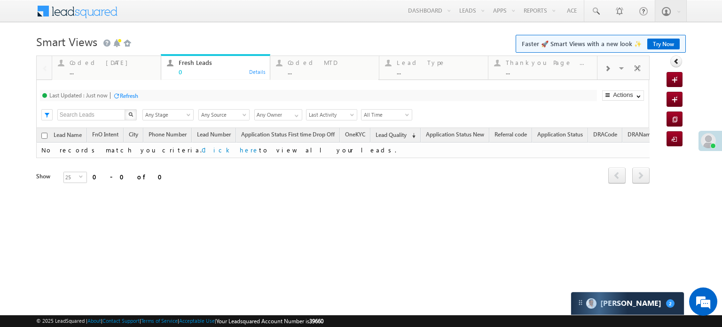
scroll to position [4401, 0]
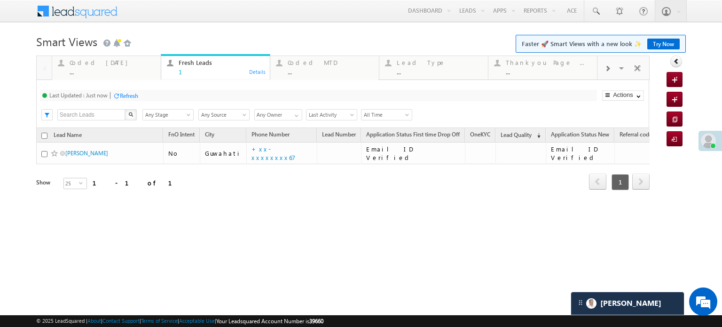
drag, startPoint x: 106, startPoint y: 62, endPoint x: 100, endPoint y: 58, distance: 7.4
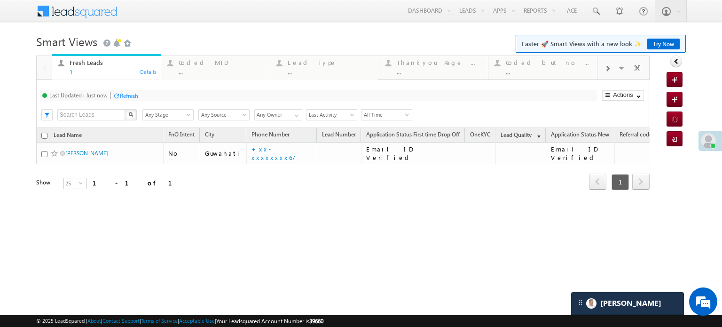
click at [607, 67] on span at bounding box center [608, 69] width 6 height 8
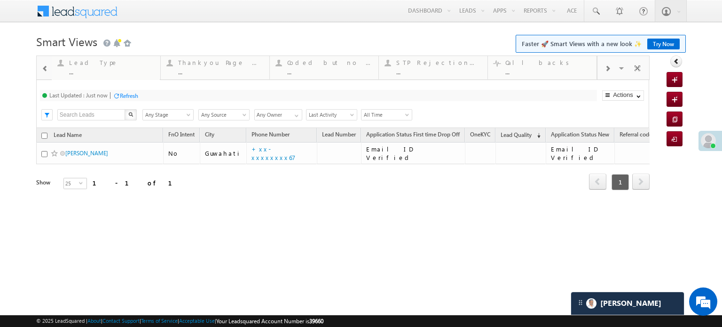
click at [607, 67] on span at bounding box center [608, 69] width 6 height 8
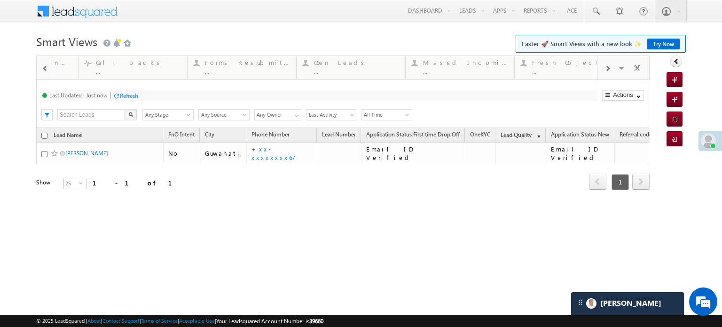
click at [607, 67] on span at bounding box center [608, 69] width 6 height 8
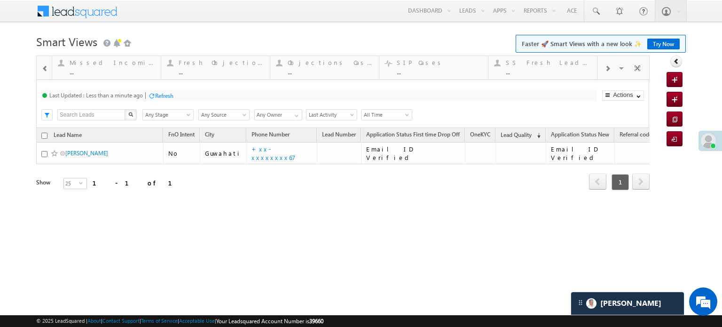
click at [607, 67] on span at bounding box center [608, 69] width 6 height 8
click at [606, 64] on div at bounding box center [608, 67] width 20 height 21
drag, startPoint x: 426, startPoint y: 72, endPoint x: 0, endPoint y: 128, distance: 429.3
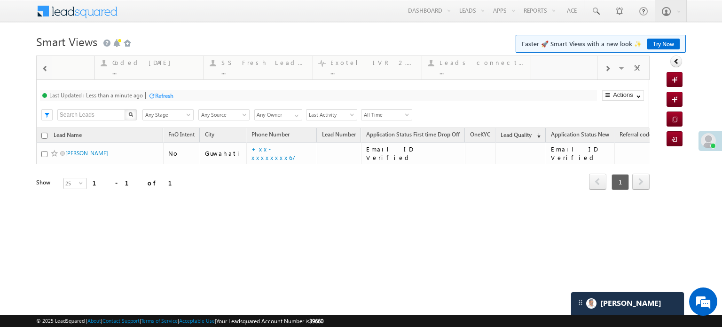
click at [0, 133] on body "Menu Priya Rathore priya .rath ore@a ngelb rokin g.com" at bounding box center [361, 133] width 722 height 267
click at [0, 134] on body "Menu [PERSON_NAME] priya .[PERSON_NAME] ore@a ngelb rokin [DOMAIN_NAME]" at bounding box center [361, 133] width 722 height 267
drag, startPoint x: 233, startPoint y: 63, endPoint x: 0, endPoint y: 88, distance: 234.6
click at [41, 70] on div at bounding box center [45, 67] width 14 height 21
click at [40, 71] on div at bounding box center [45, 67] width 14 height 21
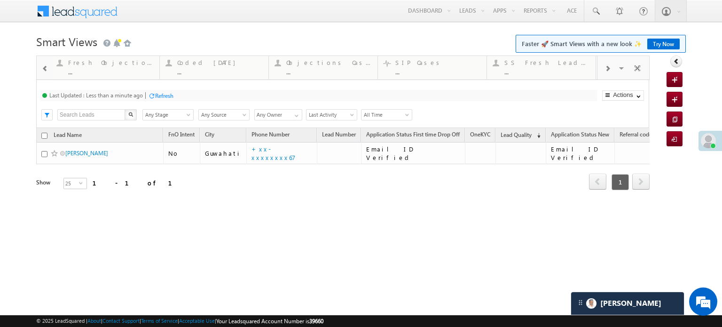
click at [40, 71] on div at bounding box center [45, 67] width 14 height 21
click at [41, 71] on div at bounding box center [45, 67] width 14 height 21
click at [40, 71] on div at bounding box center [45, 67] width 14 height 21
drag, startPoint x: 405, startPoint y: 66, endPoint x: 0, endPoint y: 47, distance: 405.8
click at [42, 66] on span at bounding box center [45, 69] width 7 height 8
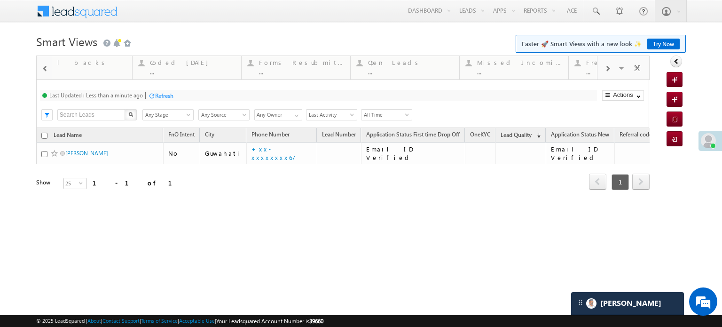
click at [43, 66] on span at bounding box center [45, 69] width 7 height 8
drag, startPoint x: 433, startPoint y: 65, endPoint x: 0, endPoint y: 67, distance: 432.7
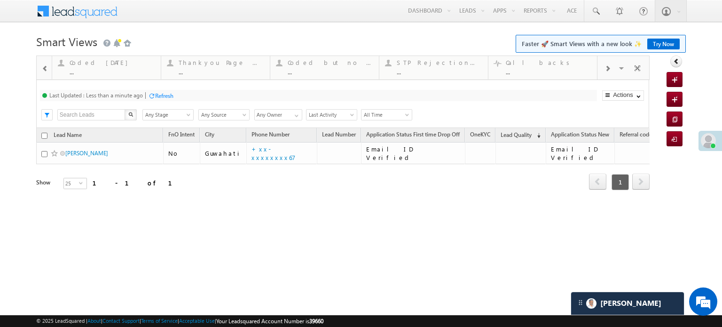
click at [44, 70] on span at bounding box center [45, 69] width 7 height 8
click at [45, 69] on span at bounding box center [45, 69] width 7 height 8
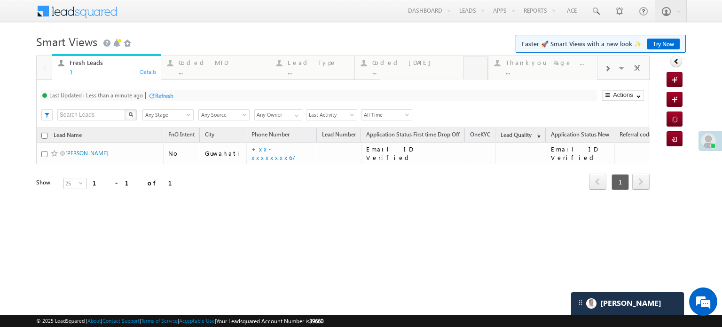
drag, startPoint x: 438, startPoint y: 71, endPoint x: 117, endPoint y: 82, distance: 321.8
drag, startPoint x: 82, startPoint y: 82, endPoint x: 92, endPoint y: 78, distance: 11.4
click at [92, 78] on div "Fresh Leads 1 Details Coded MTD ... Details Coded Today ... Details Lead Type .…" at bounding box center [343, 135] width 614 height 160
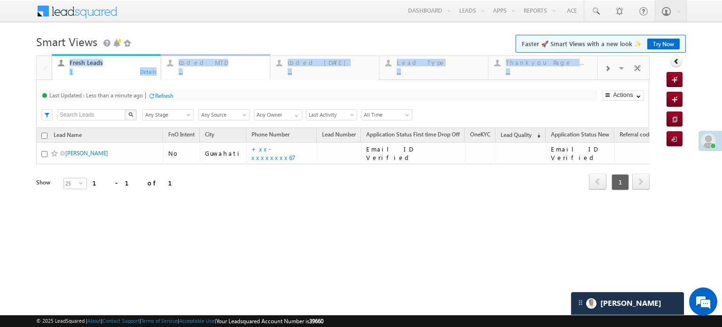
drag, startPoint x: 92, startPoint y: 78, endPoint x: 100, endPoint y: 76, distance: 7.8
drag, startPoint x: 100, startPoint y: 76, endPoint x: 117, endPoint y: 63, distance: 21.3
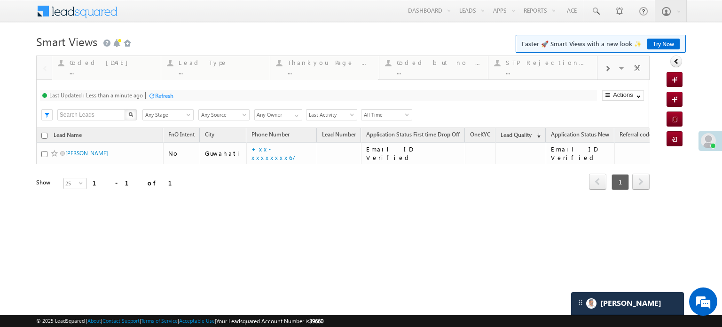
click at [215, 25] on body "Menu [PERSON_NAME] priya .[PERSON_NAME] ore@a ngelb rokin [DOMAIN_NAME]" at bounding box center [361, 133] width 722 height 267
click at [607, 71] on span at bounding box center [608, 69] width 6 height 8
click at [605, 71] on span at bounding box center [608, 69] width 6 height 8
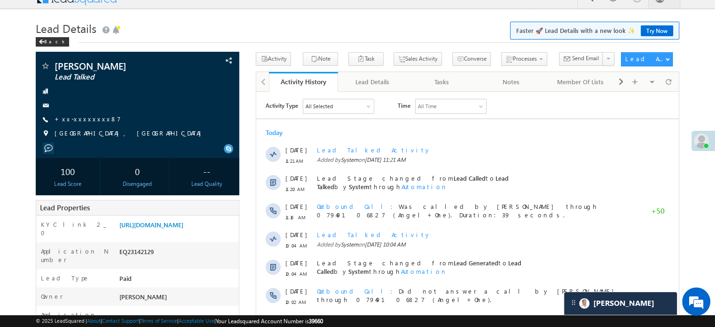
scroll to position [4463, 0]
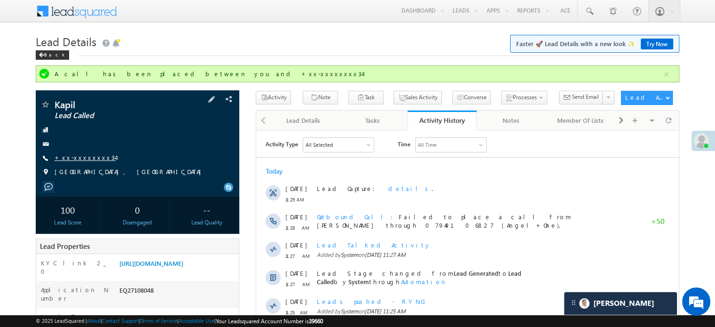
click at [90, 158] on link "+xx-xxxxxxxx34" at bounding box center [85, 157] width 61 height 8
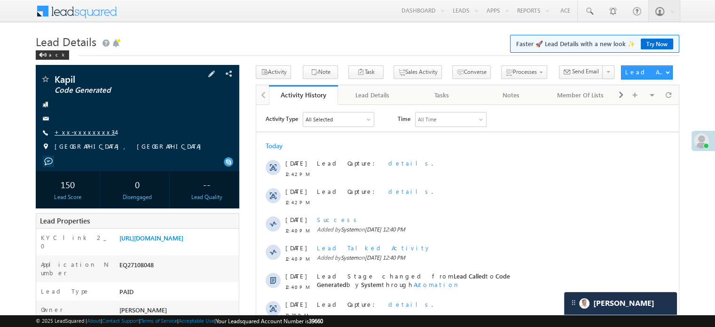
click at [75, 130] on link "+xx-xxxxxxxx34" at bounding box center [85, 132] width 61 height 8
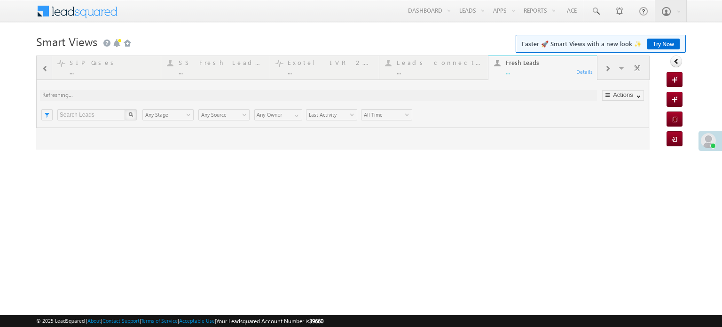
click at [364, 32] on h1 "Smart Views Getting Started Faster 🚀 Smart Views with a new look ✨ Try Now" at bounding box center [361, 41] width 650 height 18
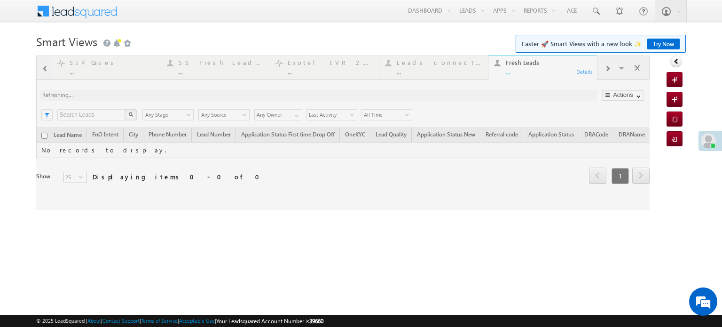
drag, startPoint x: 525, startPoint y: 61, endPoint x: 556, endPoint y: 86, distance: 39.8
click at [53, 43] on form "Smart Views Getting Started Faster 🚀 Smart Views with a new look ✨ Try Now Quic…" at bounding box center [361, 121] width 650 height 178
click at [306, 43] on h1 "Smart Views Getting Started Faster 🚀 Smart Views with a new look ✨ Try Now" at bounding box center [361, 41] width 650 height 18
click at [608, 71] on div at bounding box center [343, 132] width 614 height 154
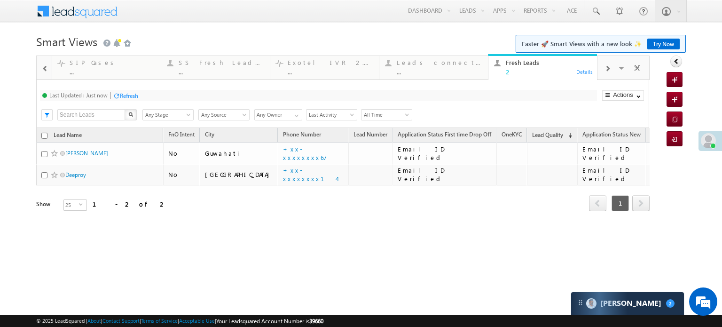
scroll to position [4307, 0]
drag, startPoint x: 541, startPoint y: 73, endPoint x: 32, endPoint y: 71, distance: 508.9
click at [32, 71] on body "Menu [PERSON_NAME] priya .[PERSON_NAME] ore@a ngelb rokin [DOMAIN_NAME]" at bounding box center [361, 133] width 722 height 267
click at [606, 67] on span at bounding box center [608, 69] width 6 height 8
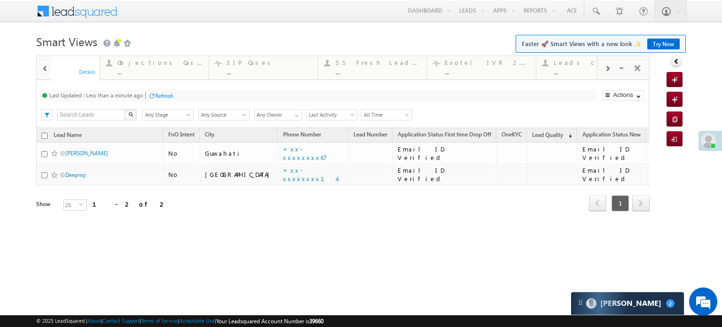
click at [606, 67] on span at bounding box center [608, 69] width 6 height 8
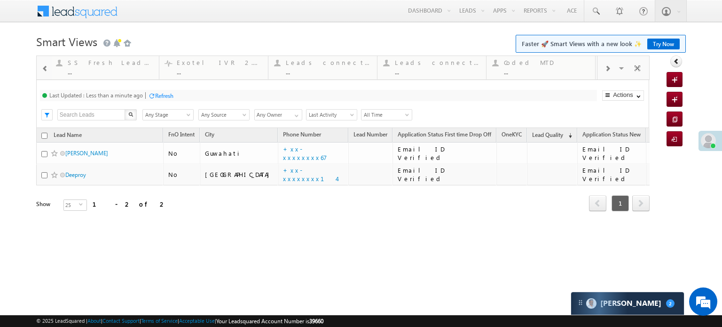
click at [606, 67] on span at bounding box center [608, 69] width 6 height 8
drag, startPoint x: 458, startPoint y: 69, endPoint x: 0, endPoint y: 73, distance: 457.6
click at [43, 70] on span at bounding box center [45, 69] width 7 height 8
click at [43, 69] on span at bounding box center [45, 69] width 7 height 8
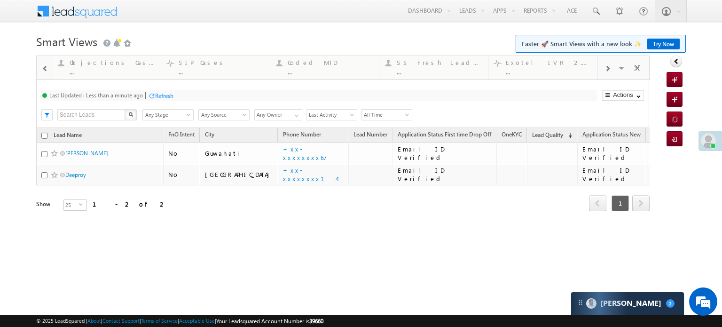
click at [42, 69] on span at bounding box center [45, 69] width 7 height 8
drag, startPoint x: 428, startPoint y: 74, endPoint x: 74, endPoint y: 69, distance: 354.2
click at [45, 65] on span at bounding box center [45, 69] width 7 height 8
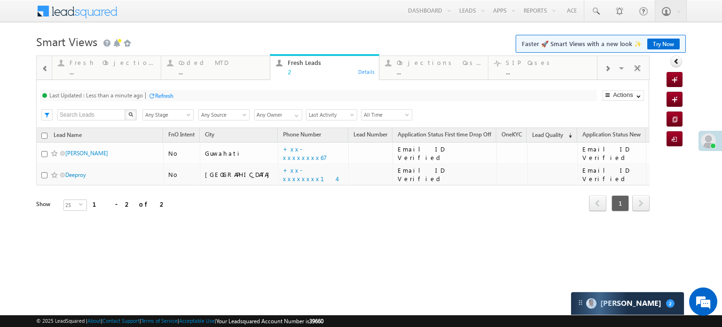
click at [45, 65] on span at bounding box center [45, 69] width 7 height 8
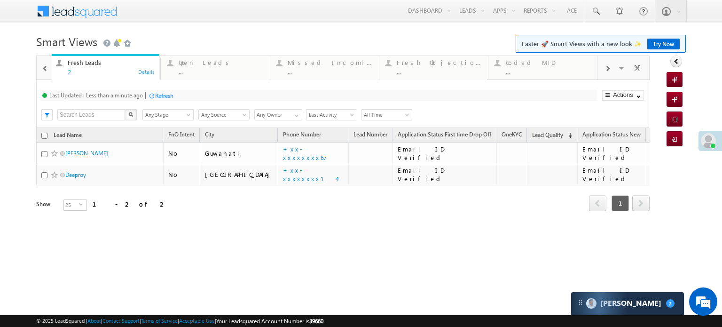
drag, startPoint x: 438, startPoint y: 79, endPoint x: 0, endPoint y: 95, distance: 438.6
drag, startPoint x: 551, startPoint y: 74, endPoint x: 0, endPoint y: 79, distance: 551.2
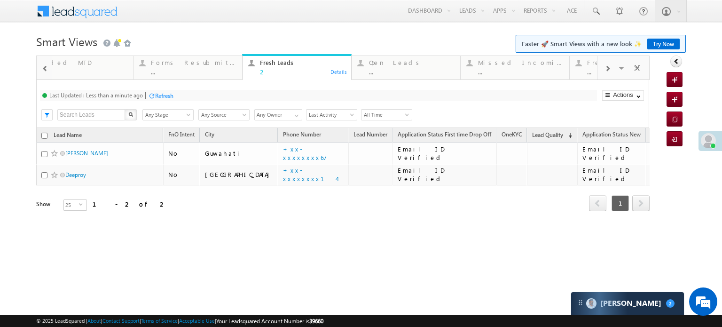
click at [0, 79] on body "Menu Priya Rathore priya .rath ore@a ngelb rokin g.com" at bounding box center [361, 133] width 722 height 267
click at [45, 70] on span at bounding box center [45, 69] width 7 height 8
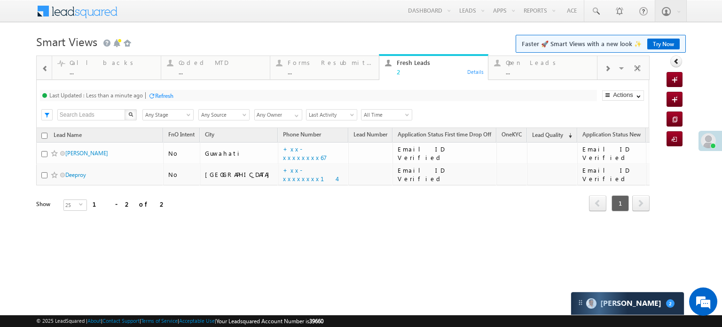
click at [45, 70] on span at bounding box center [45, 69] width 7 height 8
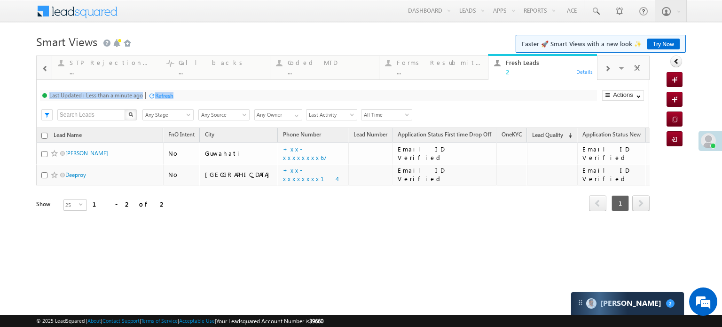
drag, startPoint x: 537, startPoint y: 81, endPoint x: 33, endPoint y: 87, distance: 503.7
click at [0, 83] on body "Menu Priya Rathore priya .rath ore@a ngelb rokin g.com" at bounding box center [361, 133] width 722 height 267
click at [200, 37] on h1 "Smart Views Getting Started Faster 🚀 Smart Views with a new look ✨ Try Now" at bounding box center [361, 41] width 650 height 18
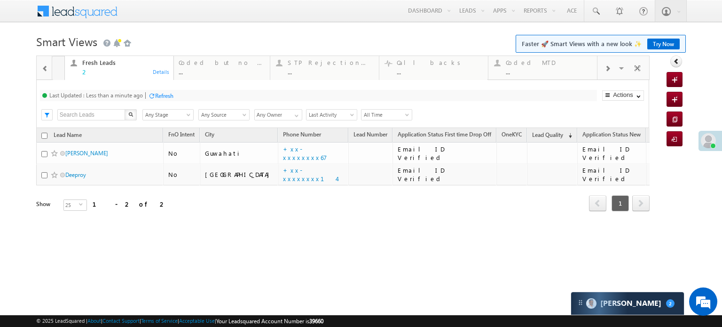
drag, startPoint x: 524, startPoint y: 66, endPoint x: 0, endPoint y: 73, distance: 524.4
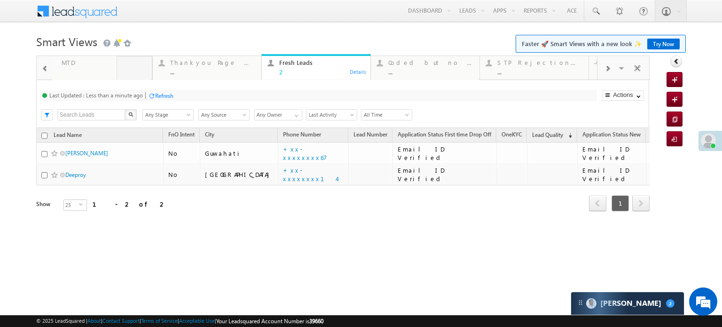
drag, startPoint x: 581, startPoint y: 76, endPoint x: 0, endPoint y: 83, distance: 581.3
click at [43, 69] on span at bounding box center [45, 69] width 7 height 8
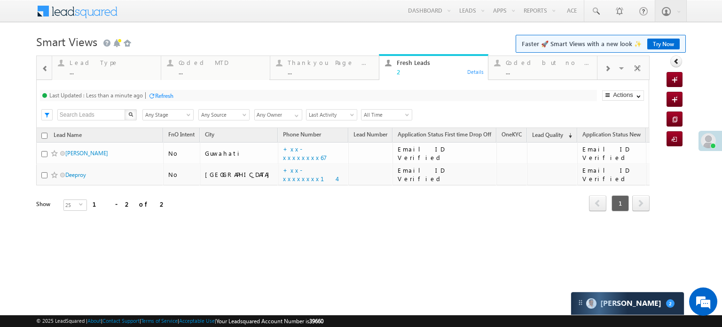
click at [43, 69] on span at bounding box center [45, 69] width 7 height 8
drag, startPoint x: 559, startPoint y: 71, endPoint x: 101, endPoint y: 69, distance: 457.6
click at [57, 69] on div "Coded Today ... Details Lead Type ... Details Coded MTD ... Details Thankyou Pa…" at bounding box center [343, 67] width 614 height 24
drag, startPoint x: 127, startPoint y: 69, endPoint x: 193, endPoint y: 72, distance: 65.9
drag, startPoint x: 193, startPoint y: 72, endPoint x: 199, endPoint y: 74, distance: 6.4
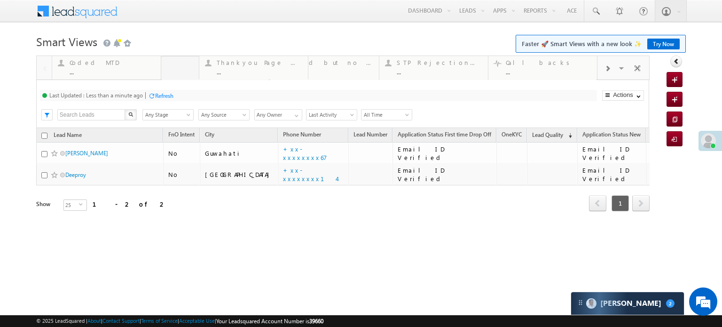
drag, startPoint x: 207, startPoint y: 77, endPoint x: 239, endPoint y: 85, distance: 33.1
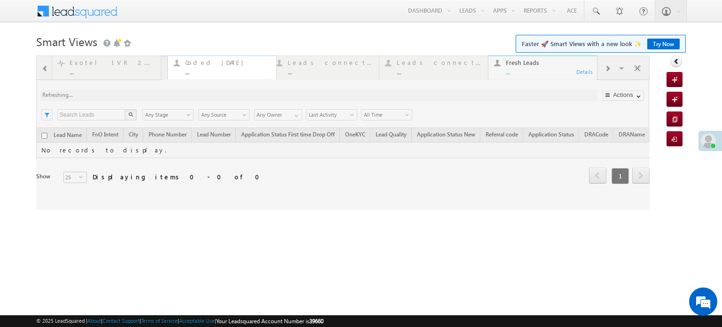
drag, startPoint x: 446, startPoint y: 69, endPoint x: 235, endPoint y: 71, distance: 211.6
drag, startPoint x: 546, startPoint y: 69, endPoint x: 356, endPoint y: 70, distance: 190.5
click at [356, 71] on div at bounding box center [343, 132] width 614 height 154
click at [388, 32] on h1 "Smart Views Getting Started Faster 🚀 Smart Views with a new look ✨ Try Now" at bounding box center [361, 41] width 650 height 18
click at [349, 32] on h1 "Smart Views Getting Started Faster 🚀 Smart Views with a new look ✨ Try Now" at bounding box center [361, 41] width 650 height 18
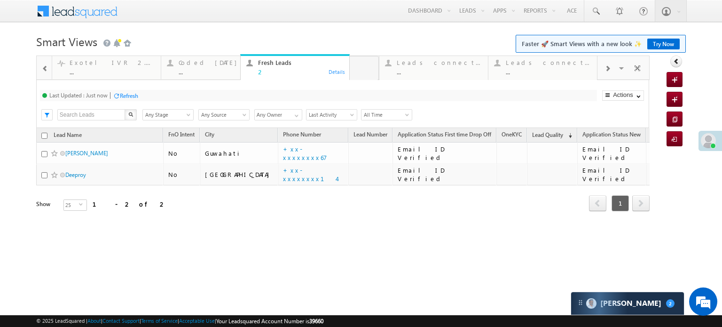
drag, startPoint x: 519, startPoint y: 68, endPoint x: 259, endPoint y: 65, distance: 260.6
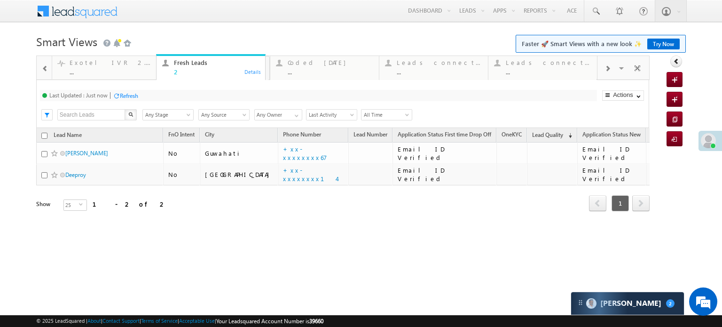
drag, startPoint x: 259, startPoint y: 65, endPoint x: 253, endPoint y: 65, distance: 6.1
click at [48, 66] on span at bounding box center [45, 69] width 7 height 8
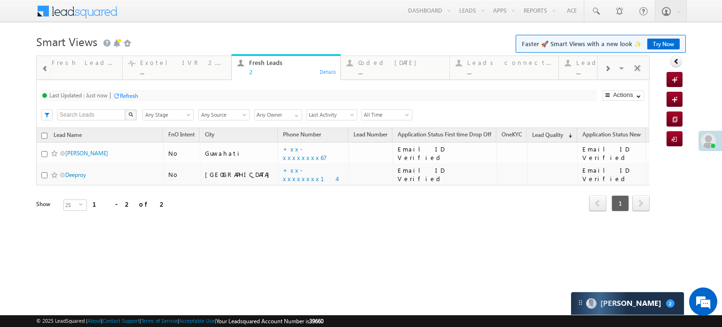
click at [48, 66] on span at bounding box center [45, 69] width 7 height 8
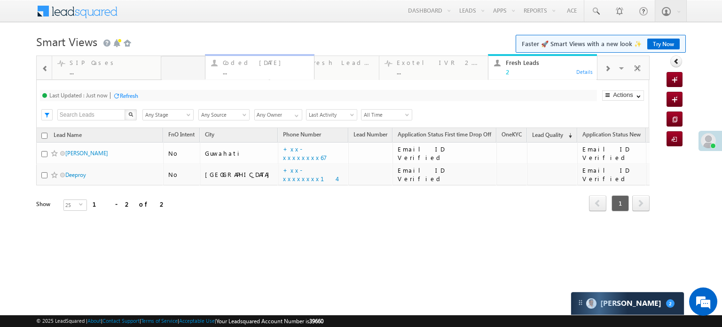
scroll to position [4307, 0]
drag, startPoint x: 538, startPoint y: 73, endPoint x: 175, endPoint y: 76, distance: 363.1
click at [174, 76] on link "Coded Today ... Details" at bounding box center [216, 66] width 110 height 25
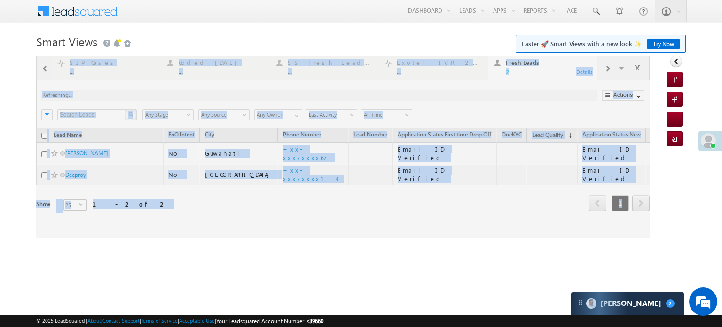
click at [121, 73] on div at bounding box center [343, 146] width 614 height 182
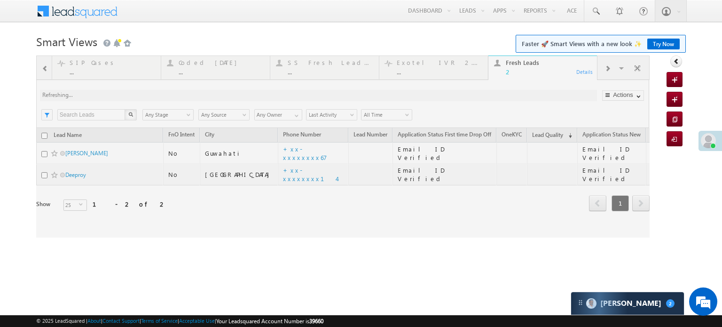
click at [241, 42] on h1 "Smart Views Getting Started Faster 🚀 Smart Views with a new look ✨ Try Now" at bounding box center [361, 41] width 650 height 18
drag, startPoint x: 555, startPoint y: 74, endPoint x: 427, endPoint y: 71, distance: 127.9
click at [427, 73] on div at bounding box center [343, 146] width 614 height 182
click at [408, 28] on body "Menu Priya Rathore priya .rath ore@a ngelb rokin g.com" at bounding box center [361, 133] width 722 height 267
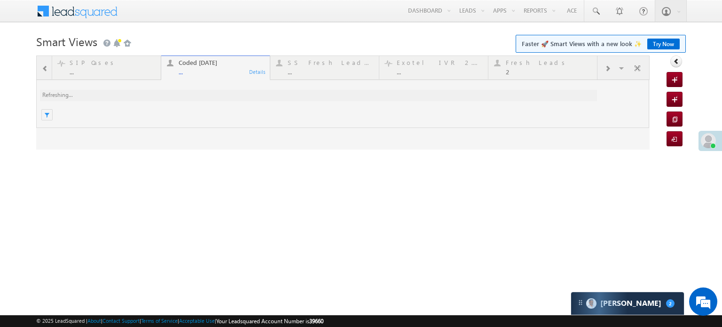
scroll to position [0, 0]
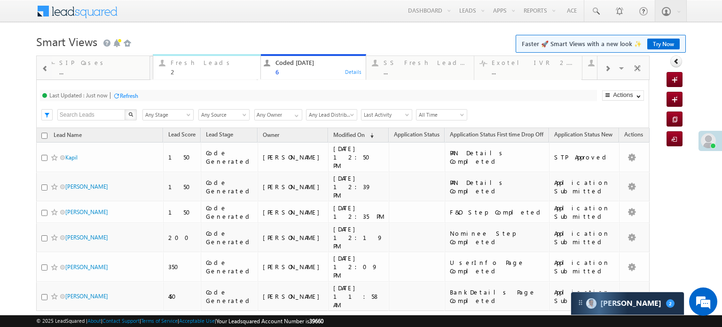
drag, startPoint x: 555, startPoint y: 68, endPoint x: 233, endPoint y: 63, distance: 321.7
click at [43, 69] on span at bounding box center [45, 69] width 7 height 8
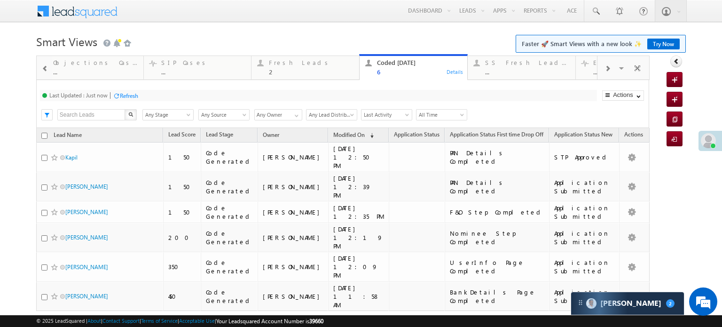
click at [43, 69] on span at bounding box center [45, 69] width 7 height 8
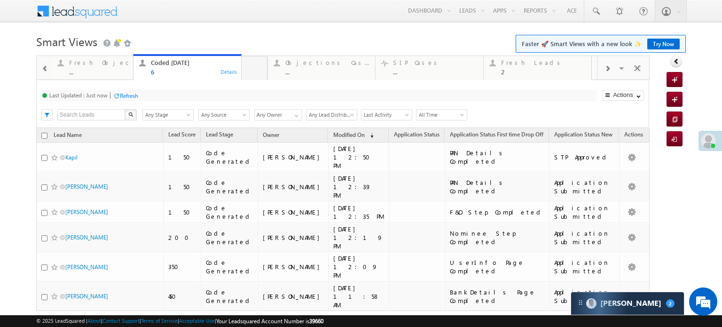
drag, startPoint x: 533, startPoint y: 75, endPoint x: 131, endPoint y: 63, distance: 402.3
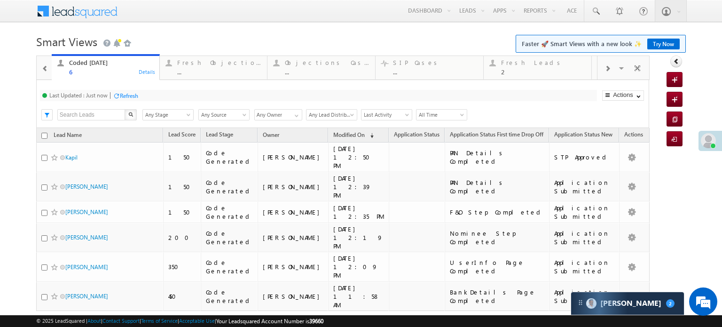
click at [131, 63] on div "Coded Today" at bounding box center [111, 63] width 85 height 8
drag, startPoint x: 515, startPoint y: 74, endPoint x: 198, endPoint y: 79, distance: 317.9
click at [45, 65] on span at bounding box center [45, 69] width 7 height 8
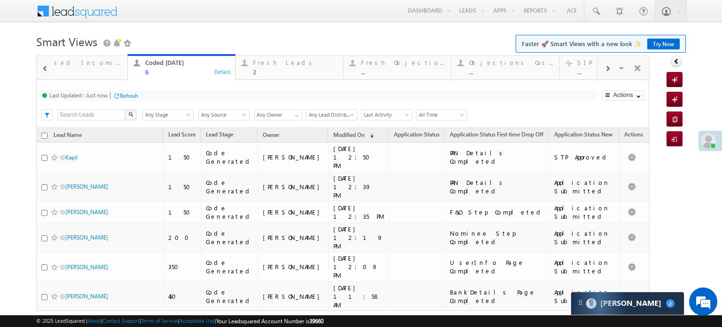
click at [45, 65] on span at bounding box center [45, 69] width 7 height 8
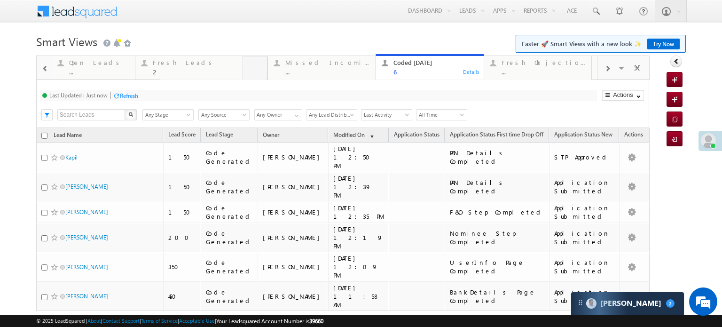
drag, startPoint x: 444, startPoint y: 73, endPoint x: 192, endPoint y: 80, distance: 252.2
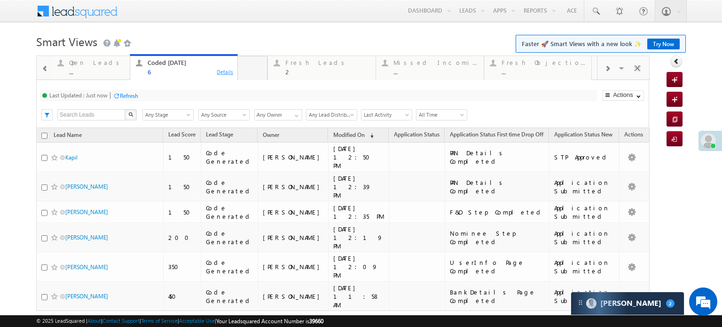
drag, startPoint x: 466, startPoint y: 70, endPoint x: 220, endPoint y: 75, distance: 246.0
click at [43, 71] on span at bounding box center [45, 69] width 7 height 8
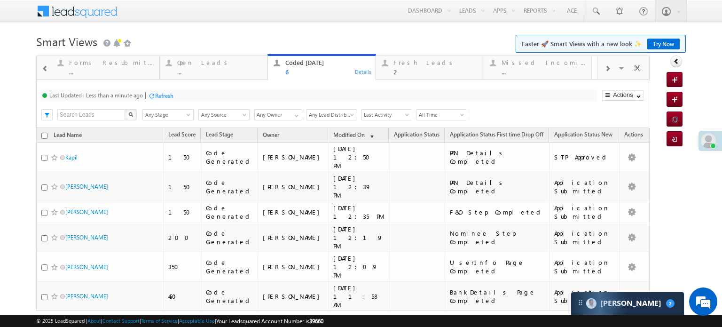
click at [43, 71] on span at bounding box center [45, 69] width 7 height 8
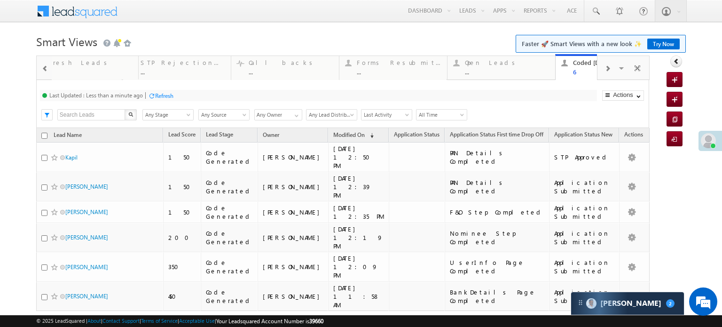
drag, startPoint x: 525, startPoint y: 73, endPoint x: 0, endPoint y: 86, distance: 525.0
click at [0, 86] on body "Menu Priya Rathore priya .rath ore@a ngelb rokin g.com" at bounding box center [361, 181] width 722 height 363
click at [598, 71] on div at bounding box center [608, 67] width 20 height 21
drag, startPoint x: 551, startPoint y: 71, endPoint x: 97, endPoint y: 76, distance: 453.4
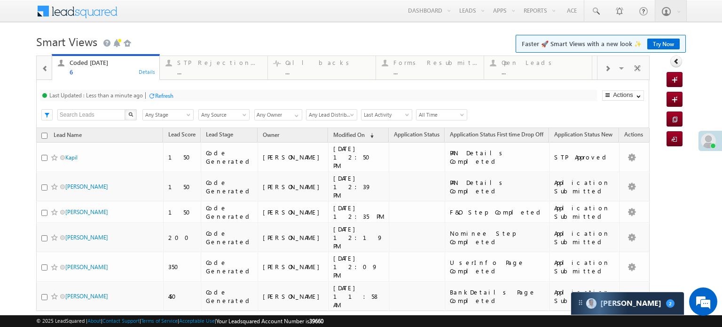
click at [43, 69] on span at bounding box center [45, 69] width 7 height 8
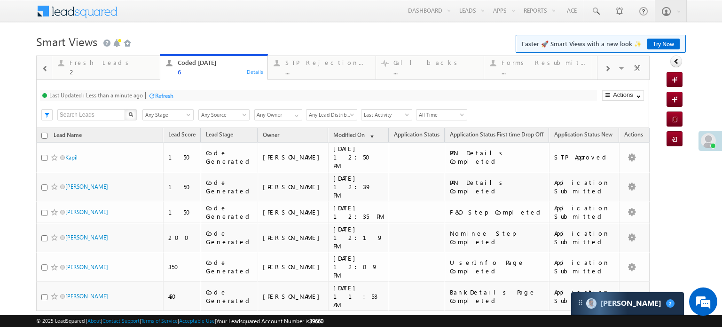
click at [43, 69] on span at bounding box center [45, 69] width 7 height 8
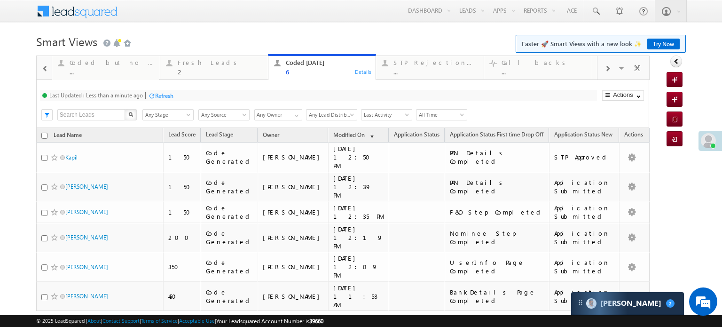
click at [43, 69] on span at bounding box center [45, 69] width 7 height 8
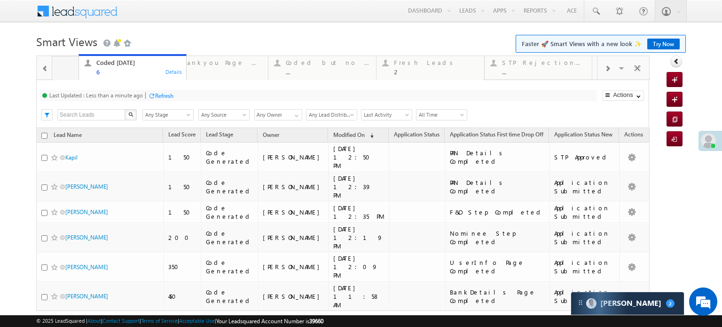
drag, startPoint x: 441, startPoint y: 76, endPoint x: 143, endPoint y: 69, distance: 297.8
click at [42, 71] on span at bounding box center [45, 69] width 7 height 8
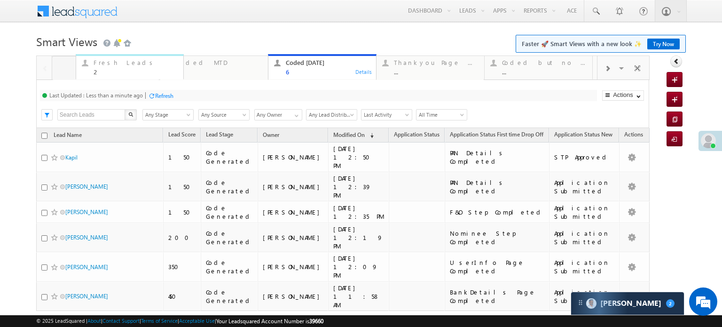
drag, startPoint x: 530, startPoint y: 75, endPoint x: 121, endPoint y: 75, distance: 408.7
click at [121, 75] on div "2" at bounding box center [136, 71] width 85 height 7
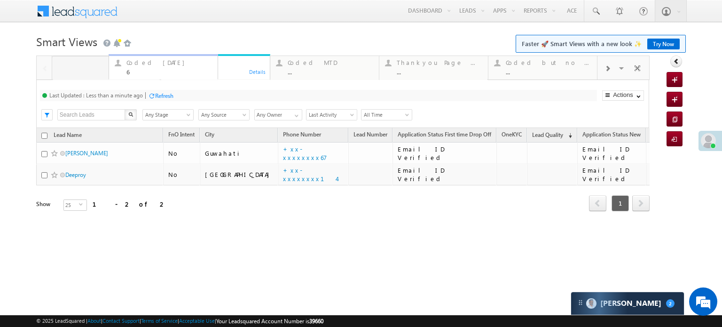
drag, startPoint x: 301, startPoint y: 79, endPoint x: 139, endPoint y: 76, distance: 161.3
click at [164, 94] on div "Refresh" at bounding box center [164, 95] width 18 height 7
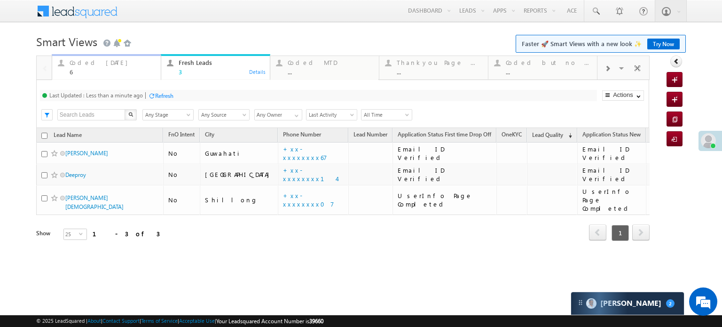
click at [103, 71] on div "6" at bounding box center [113, 71] width 86 height 7
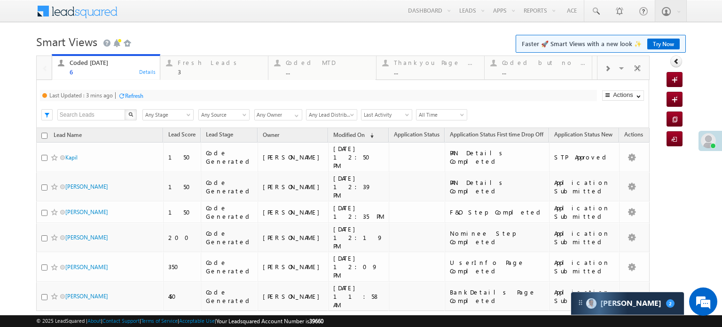
click at [129, 103] on div "Last Updated : 3 mins ago Refresh Refreshing... Search X Lead Stage Any Stage A…" at bounding box center [342, 104] width 613 height 48
click at [132, 95] on div "Refresh" at bounding box center [134, 95] width 18 height 7
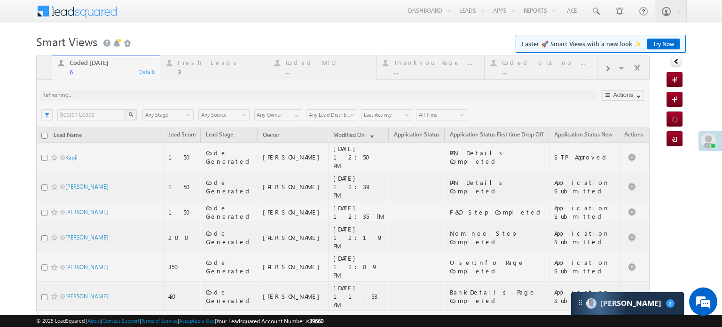
click at [132, 95] on div at bounding box center [343, 209] width 614 height 308
